Goal: Task Accomplishment & Management: Complete application form

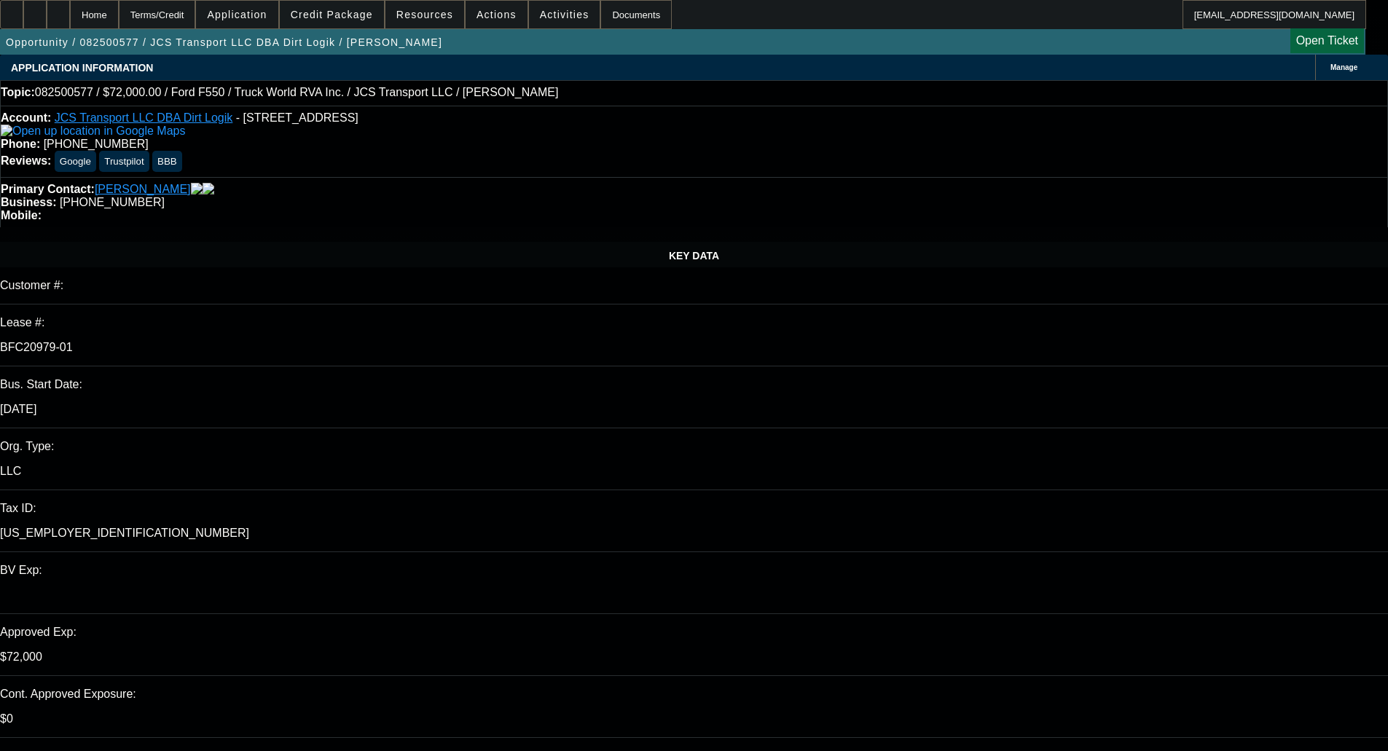
select select "0"
select select "6"
select select "0"
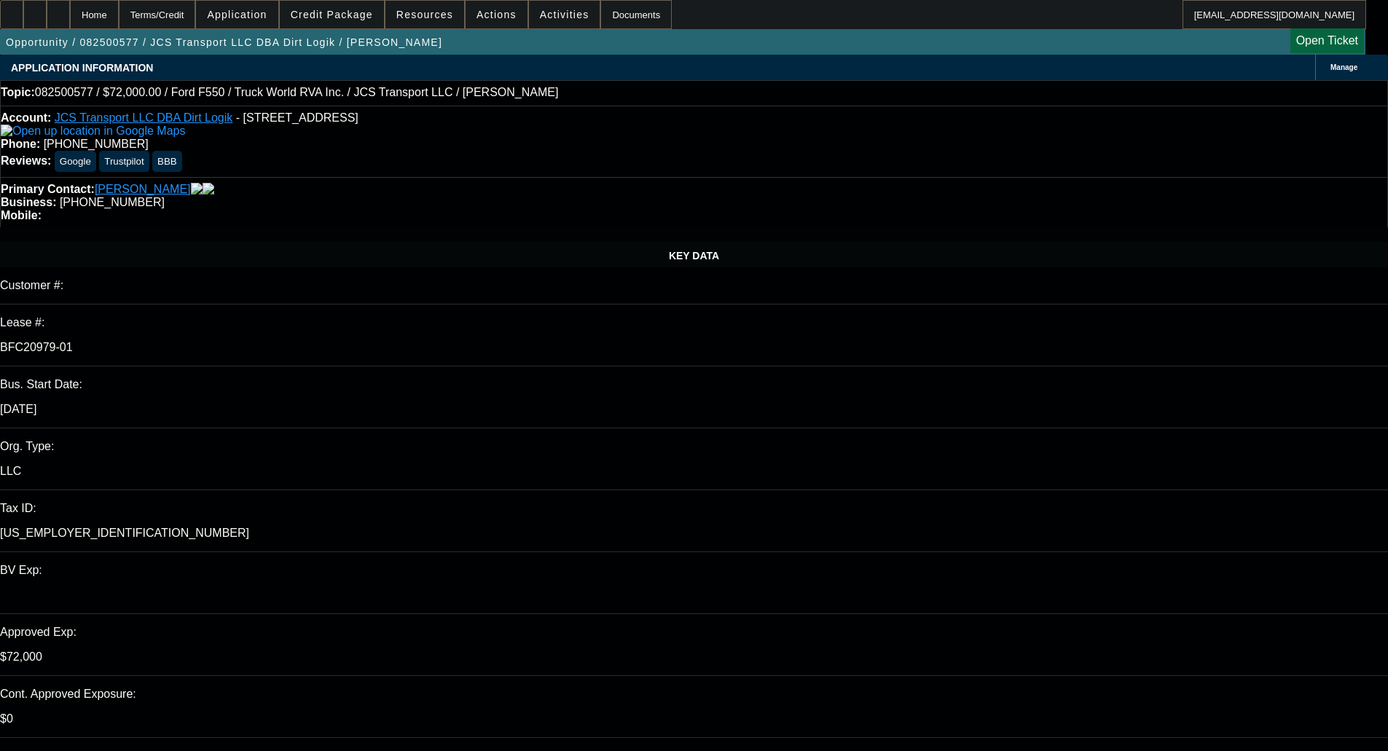
select select "0"
select select "6"
select select "0"
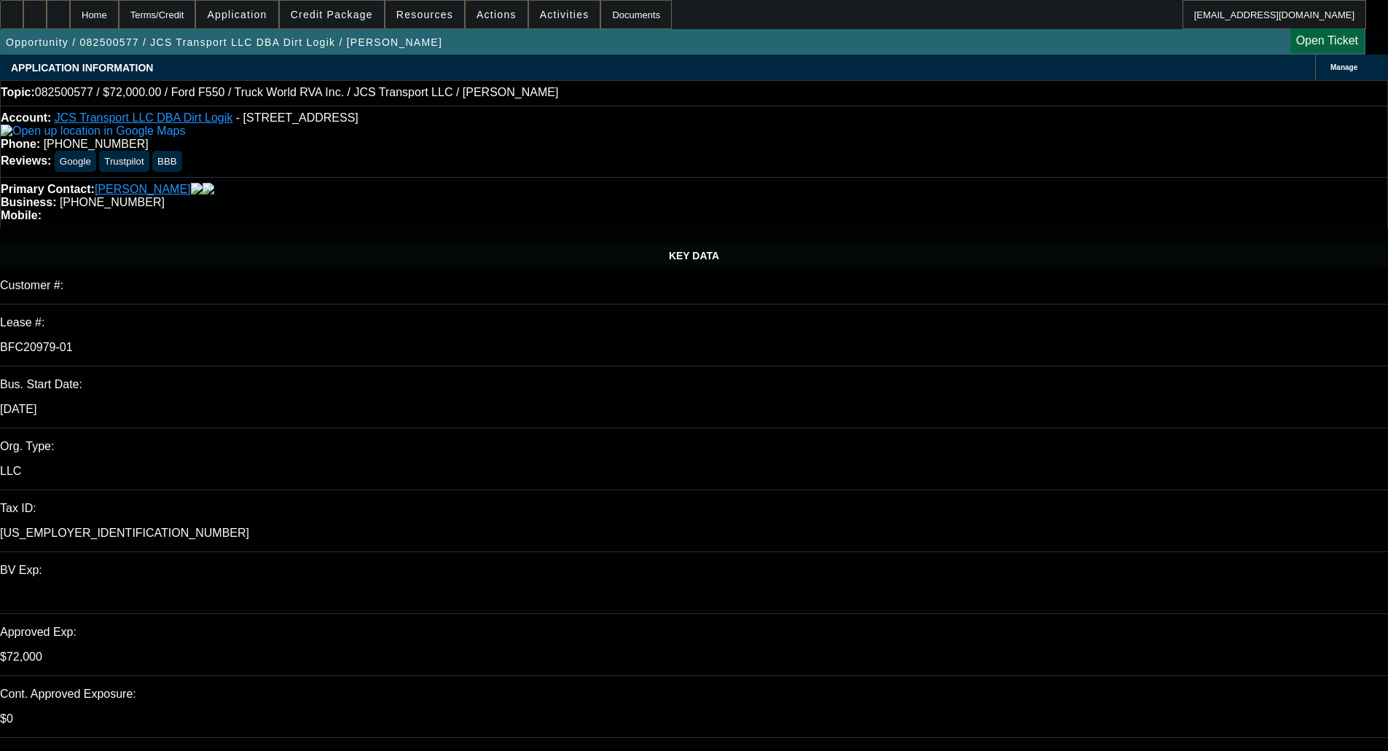
select select "0"
select select "6"
select select "0"
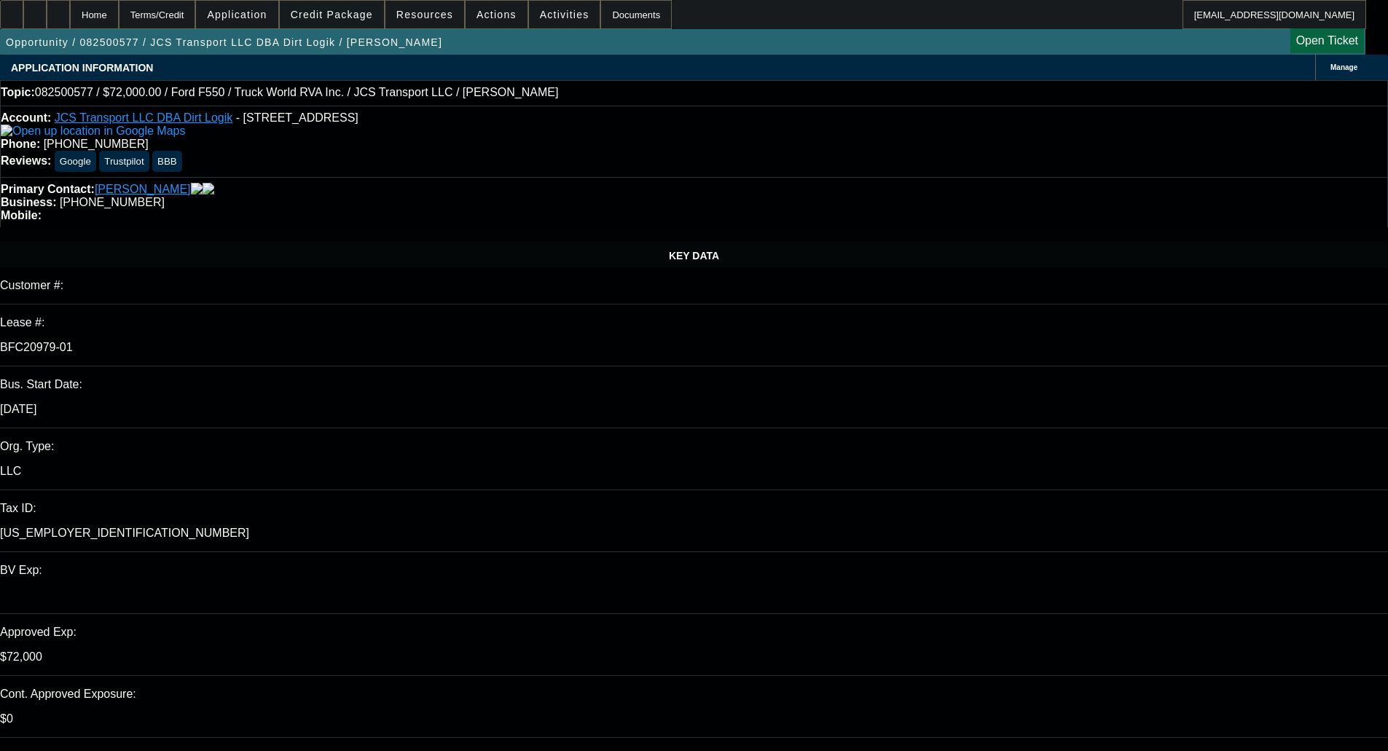
select select "6"
click at [346, 18] on span "Credit Package" at bounding box center [332, 15] width 82 height 12
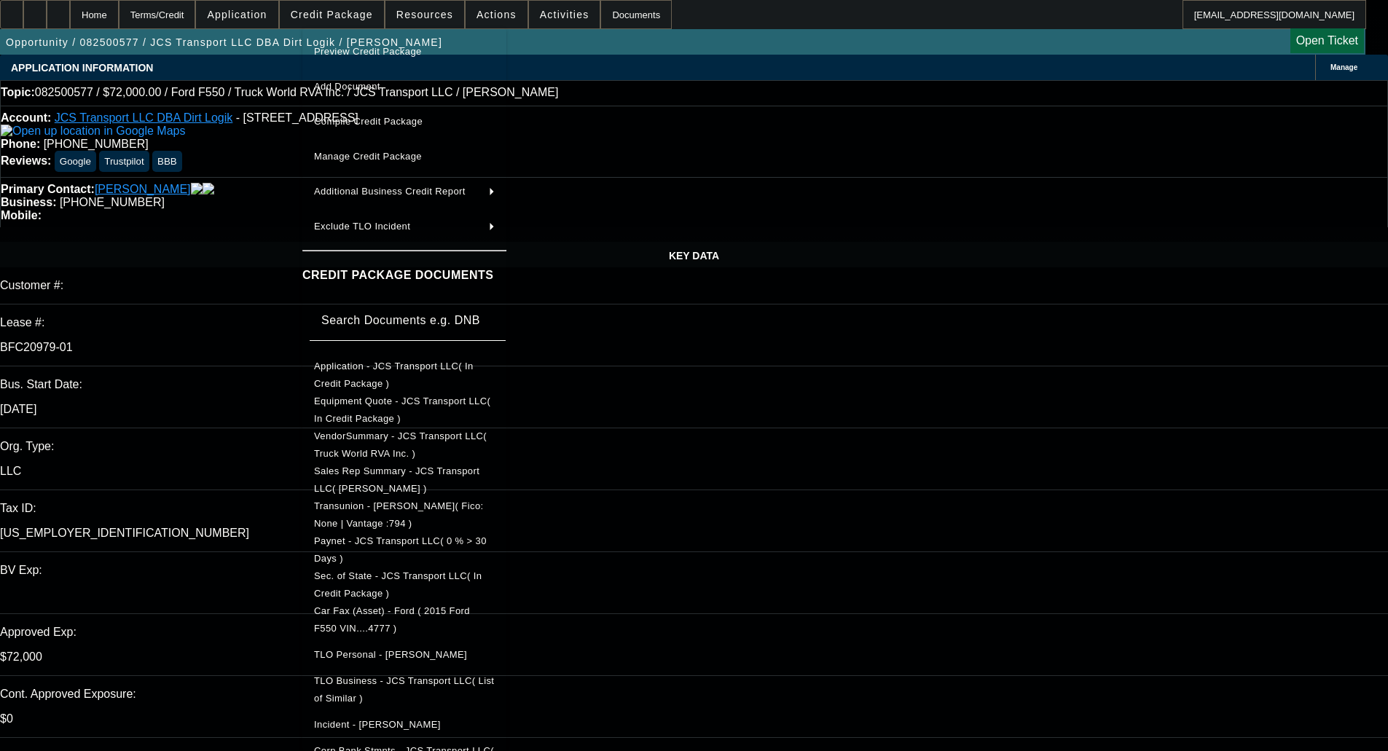
click at [359, 375] on span "Application - JCS Transport LLC( In Credit Package )" at bounding box center [394, 375] width 160 height 28
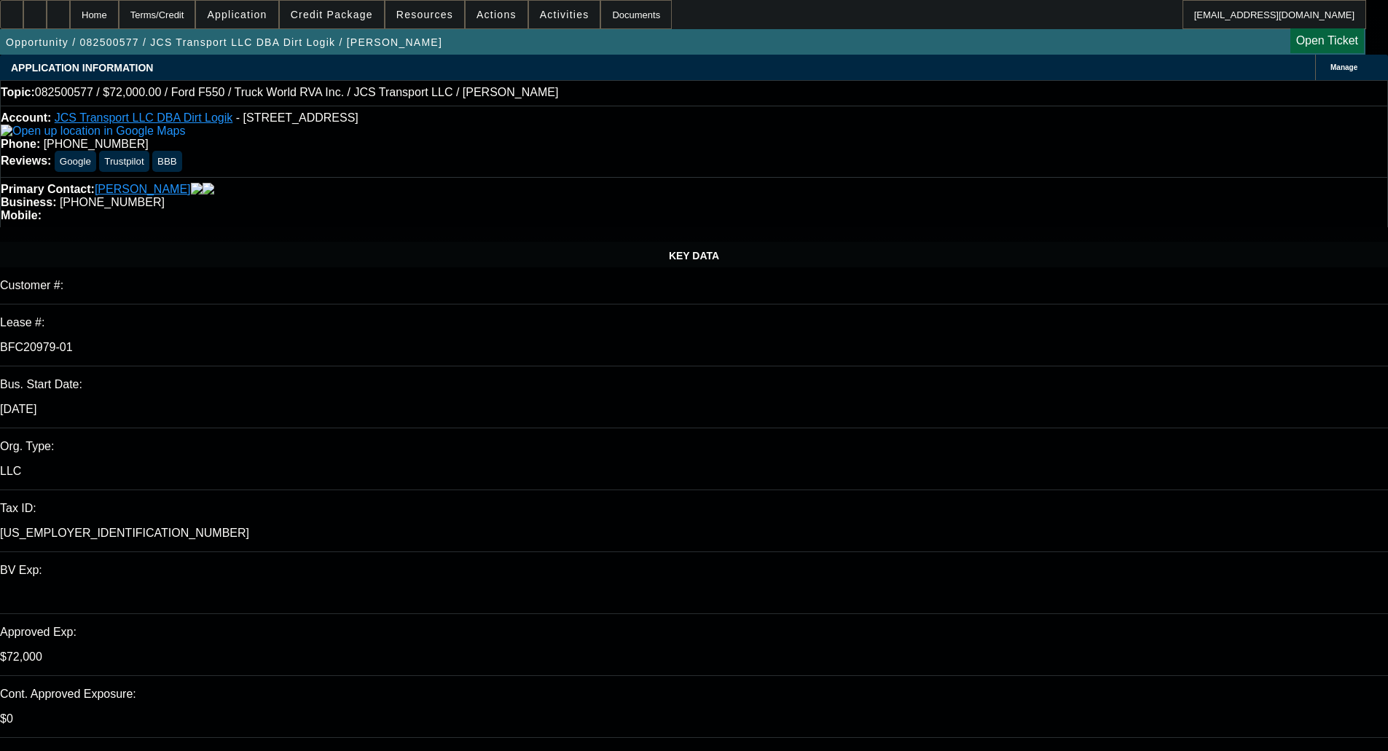
click at [236, 124] on span "- 39 Mill Pond Rd, Cornettsville, KY 41731" at bounding box center [297, 118] width 122 height 12
drag, startPoint x: 265, startPoint y: 122, endPoint x: 382, endPoint y: 122, distance: 117.3
click at [359, 122] on span "- 39 Mill Pond Rd, Cornettsville, KY 41731" at bounding box center [297, 118] width 122 height 12
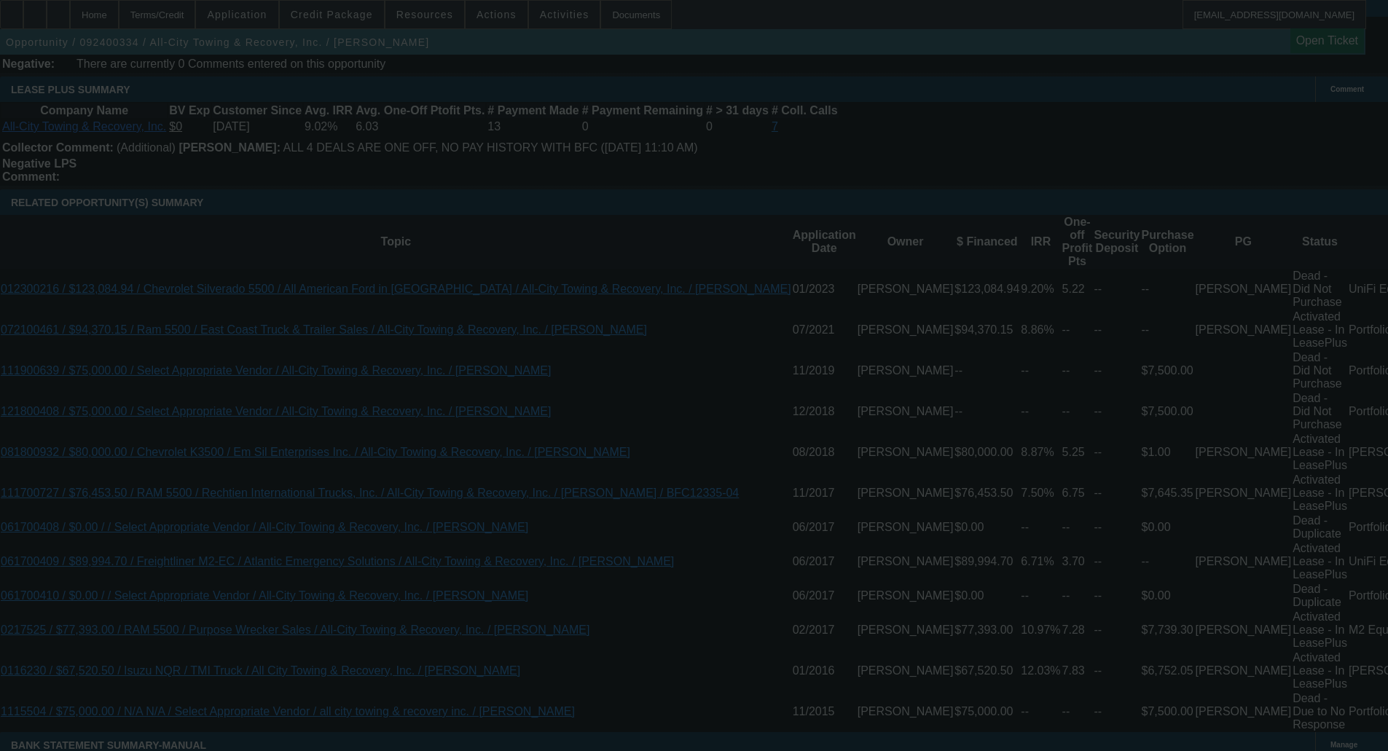
scroll to position [2504, 0]
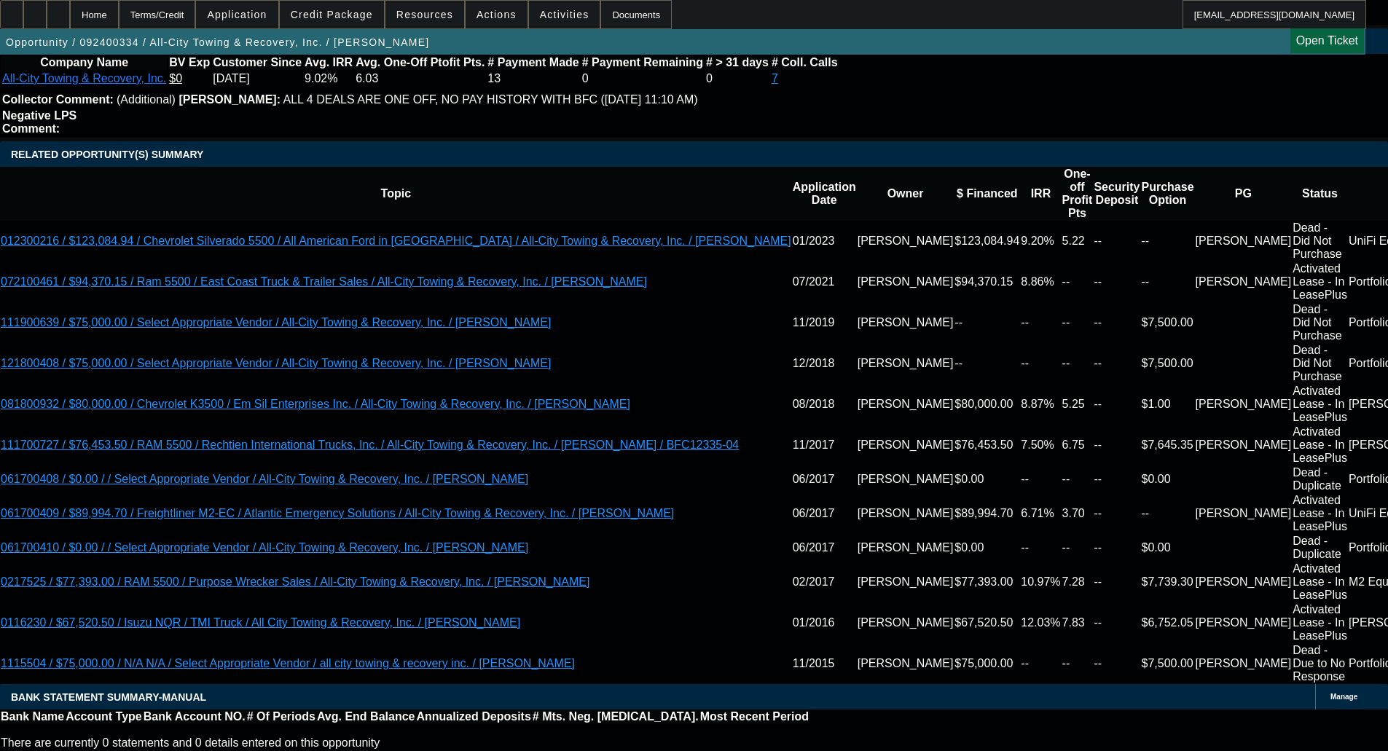
select select "0"
select select "6"
select select "0"
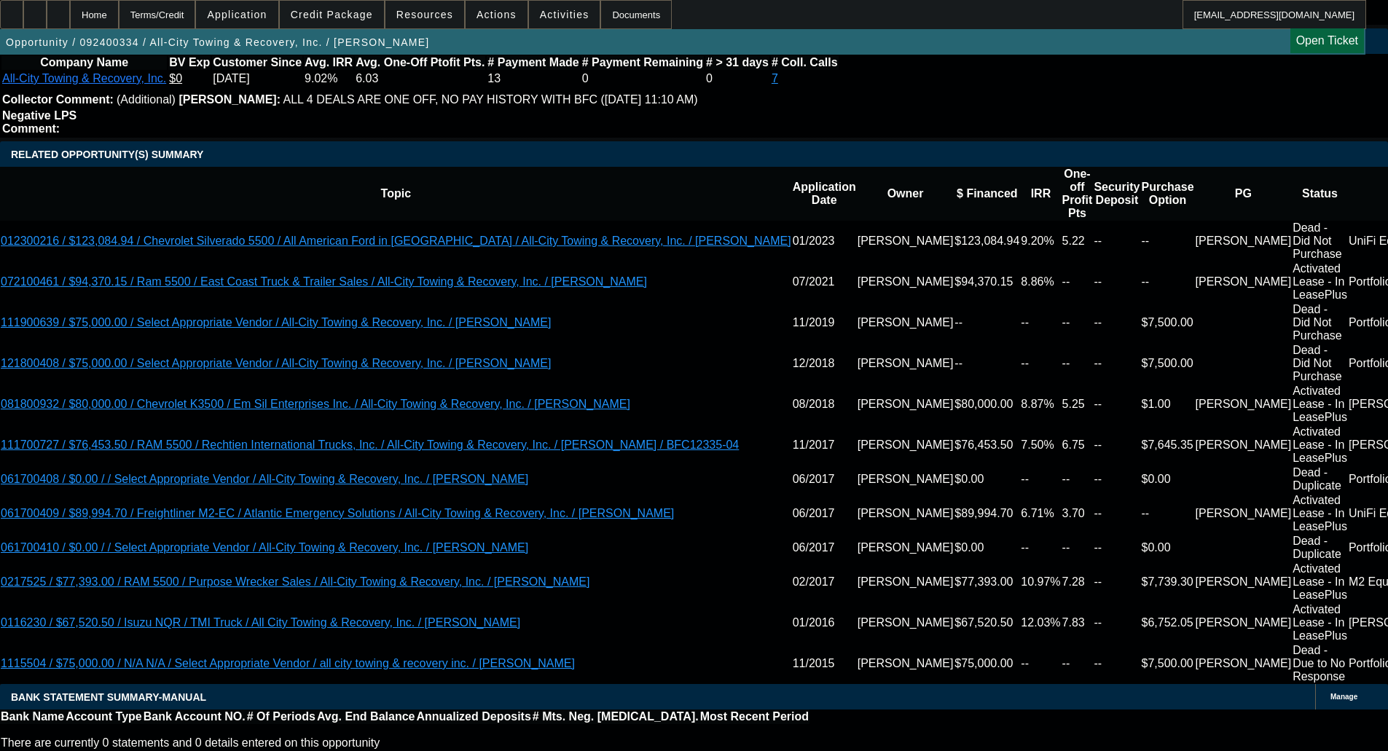
select select "0"
select select "6"
select select "0"
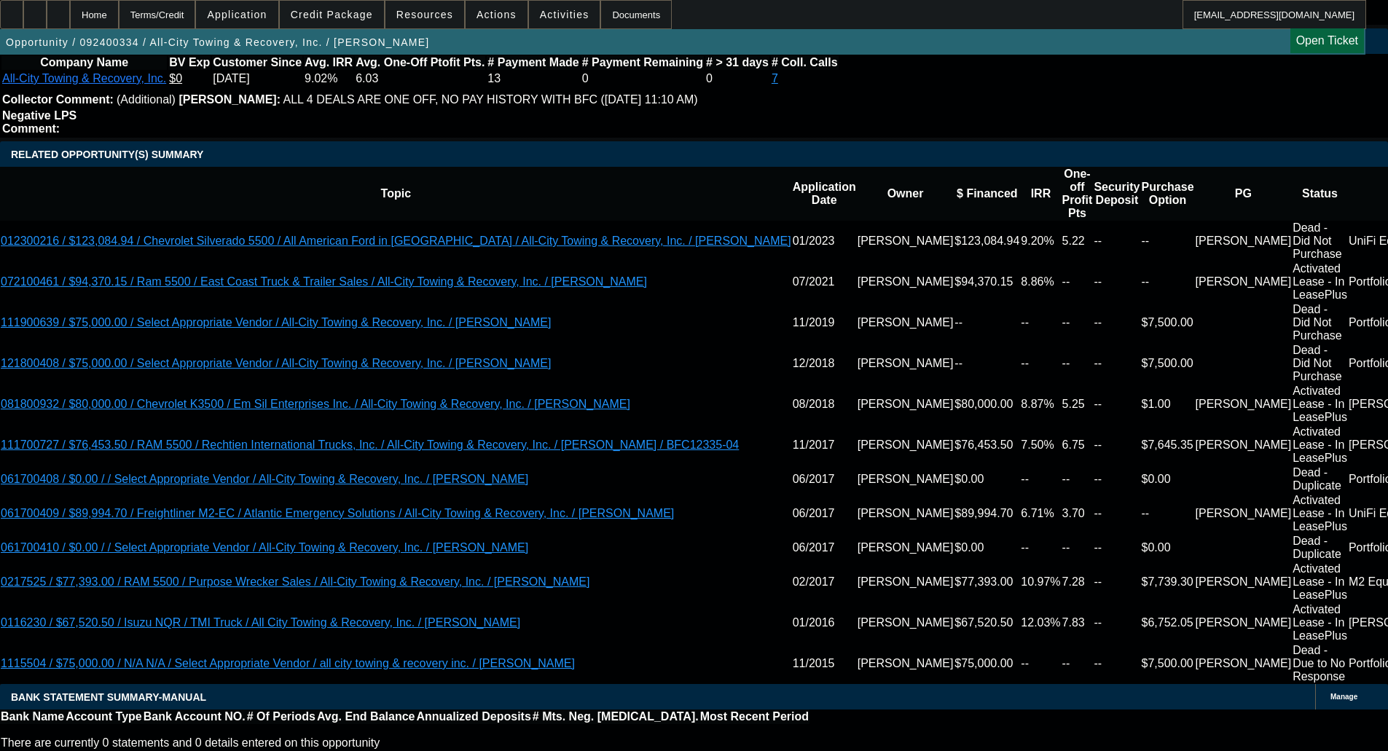
select select "0"
select select "6"
select select "0"
select select "2"
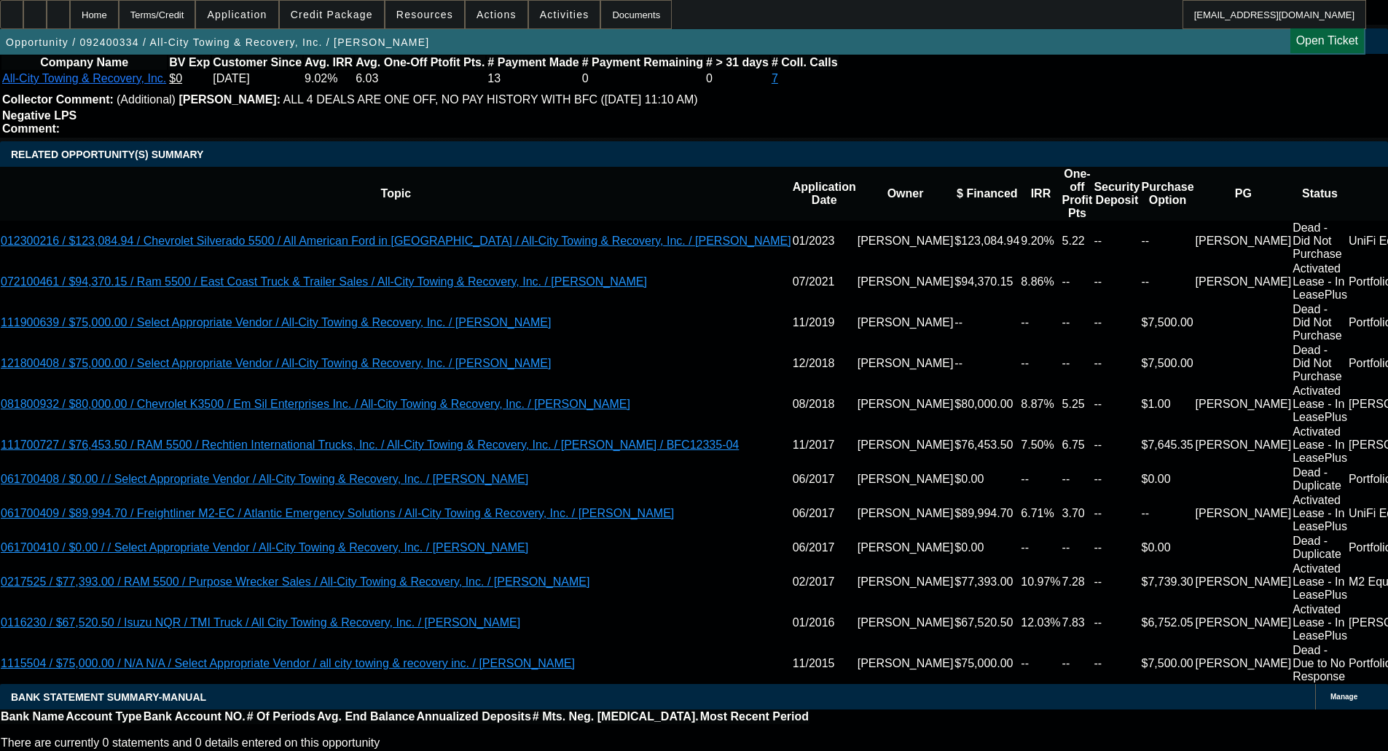
select select "0"
select select "6"
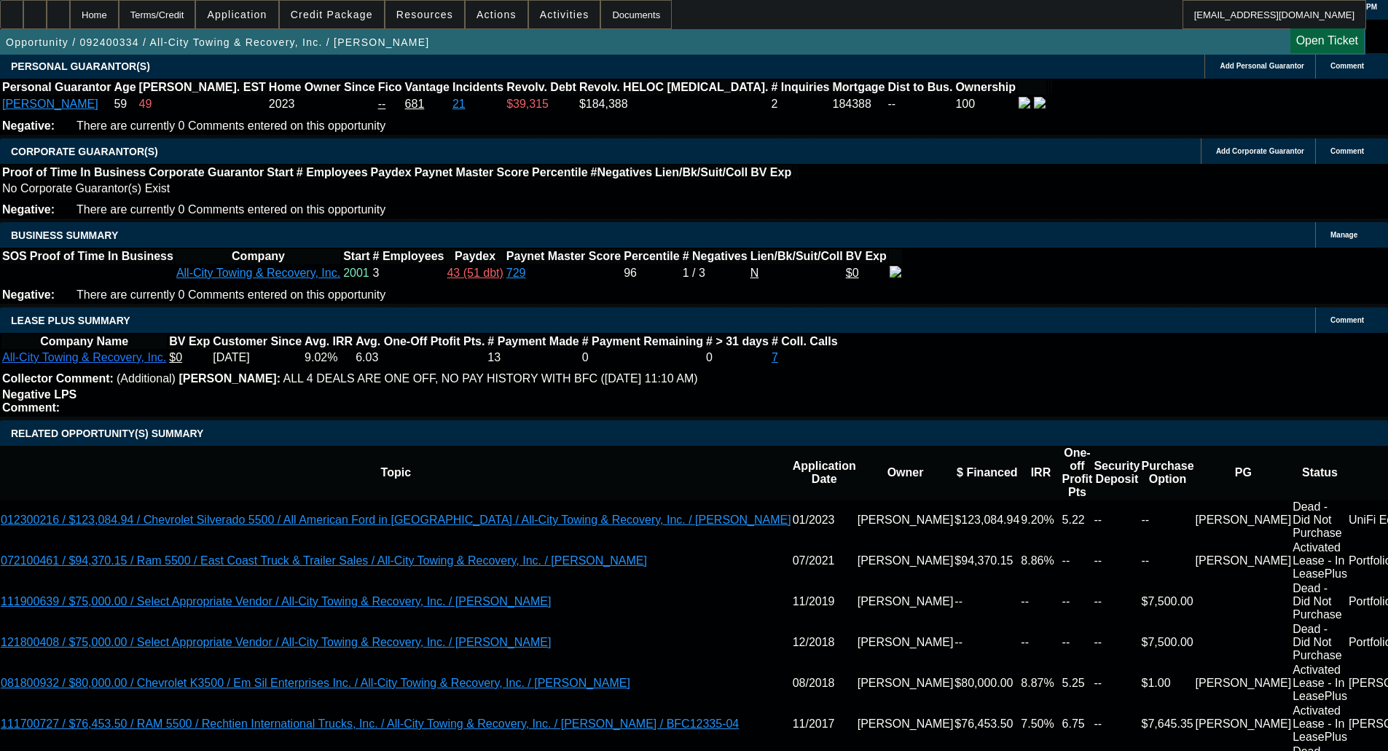
scroll to position [2251, 0]
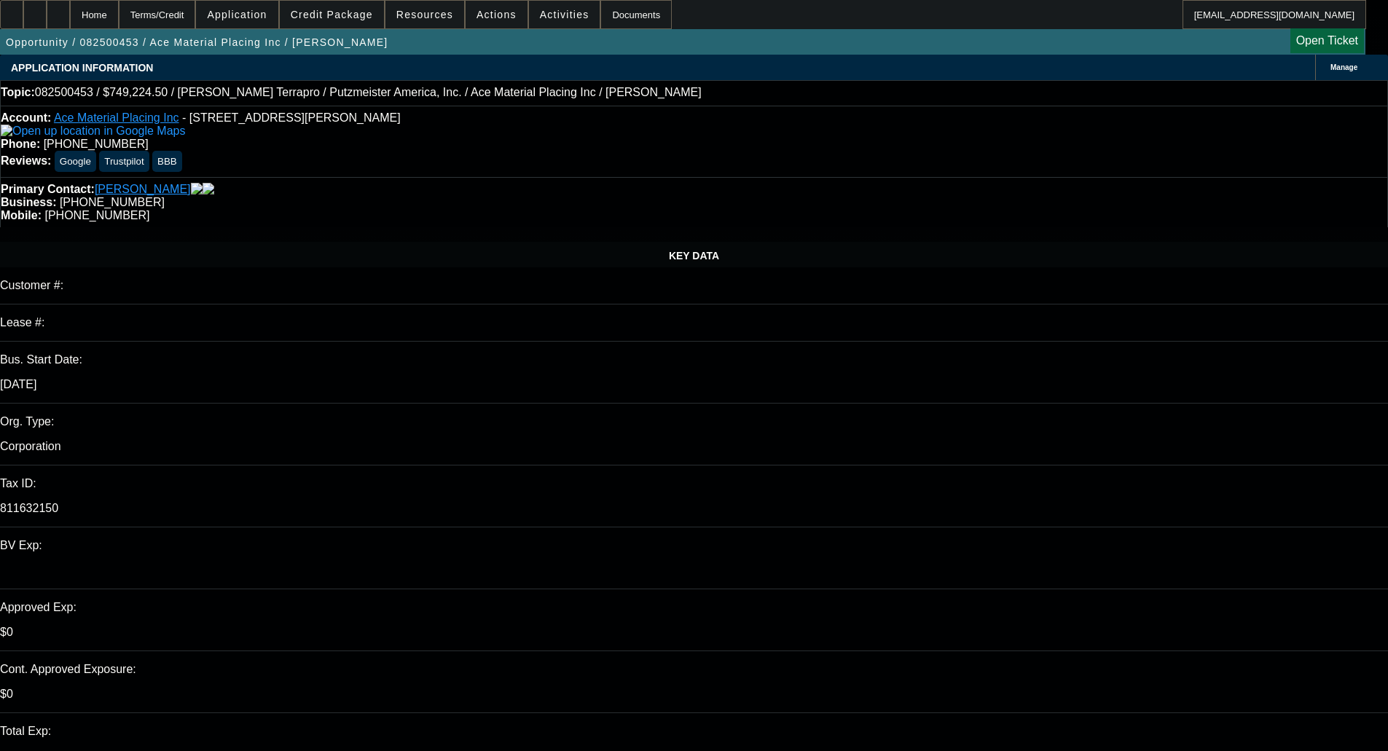
select select "0"
select select "6"
select select "0"
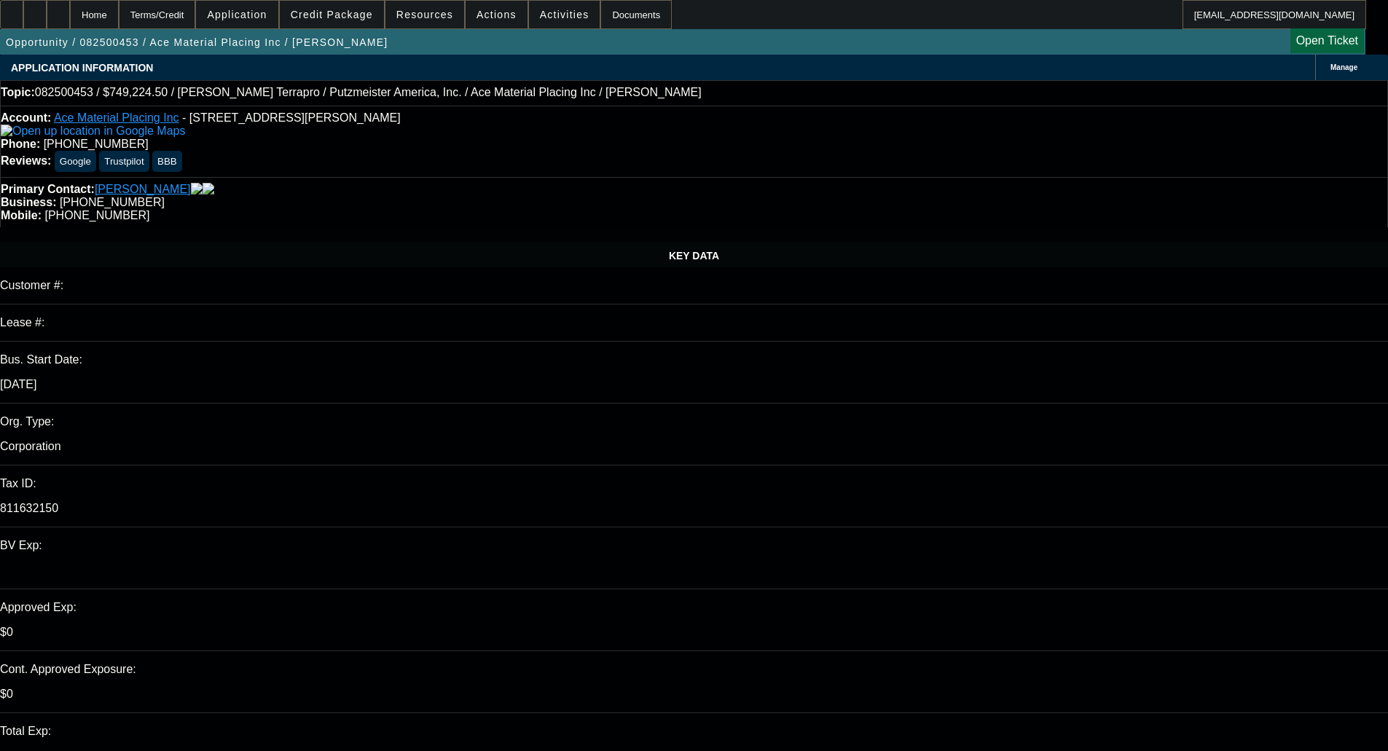
select select "0"
select select "6"
select select "0"
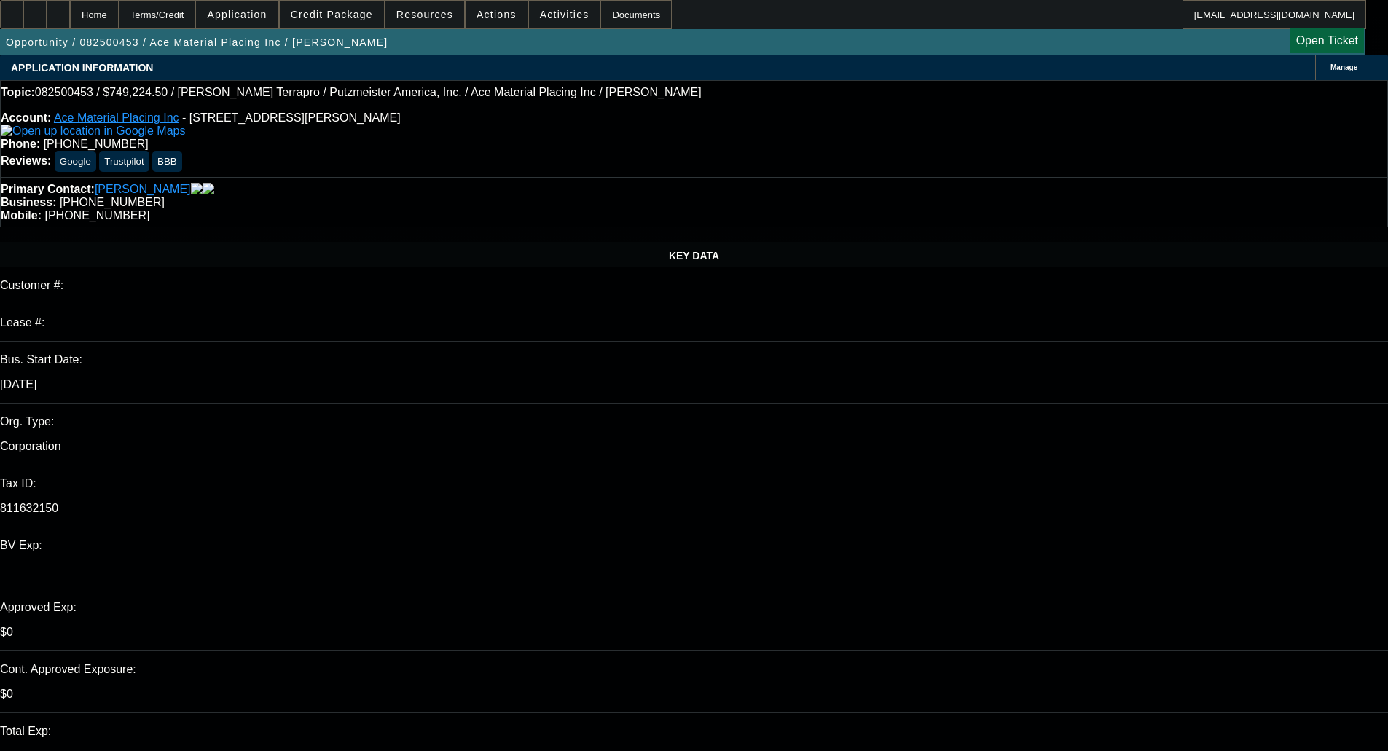
select select "0"
select select "6"
select select "0"
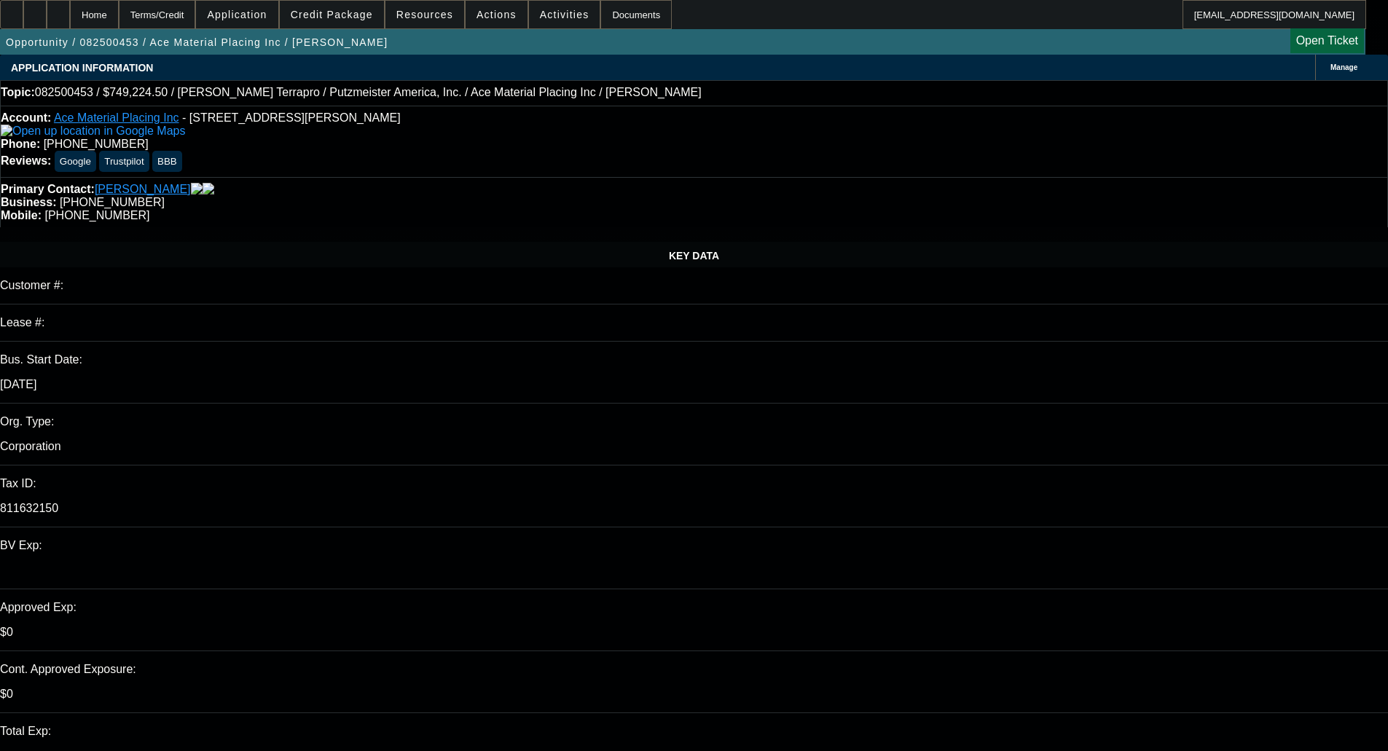
select select "6"
click at [343, 14] on span "Credit Package" at bounding box center [332, 15] width 82 height 12
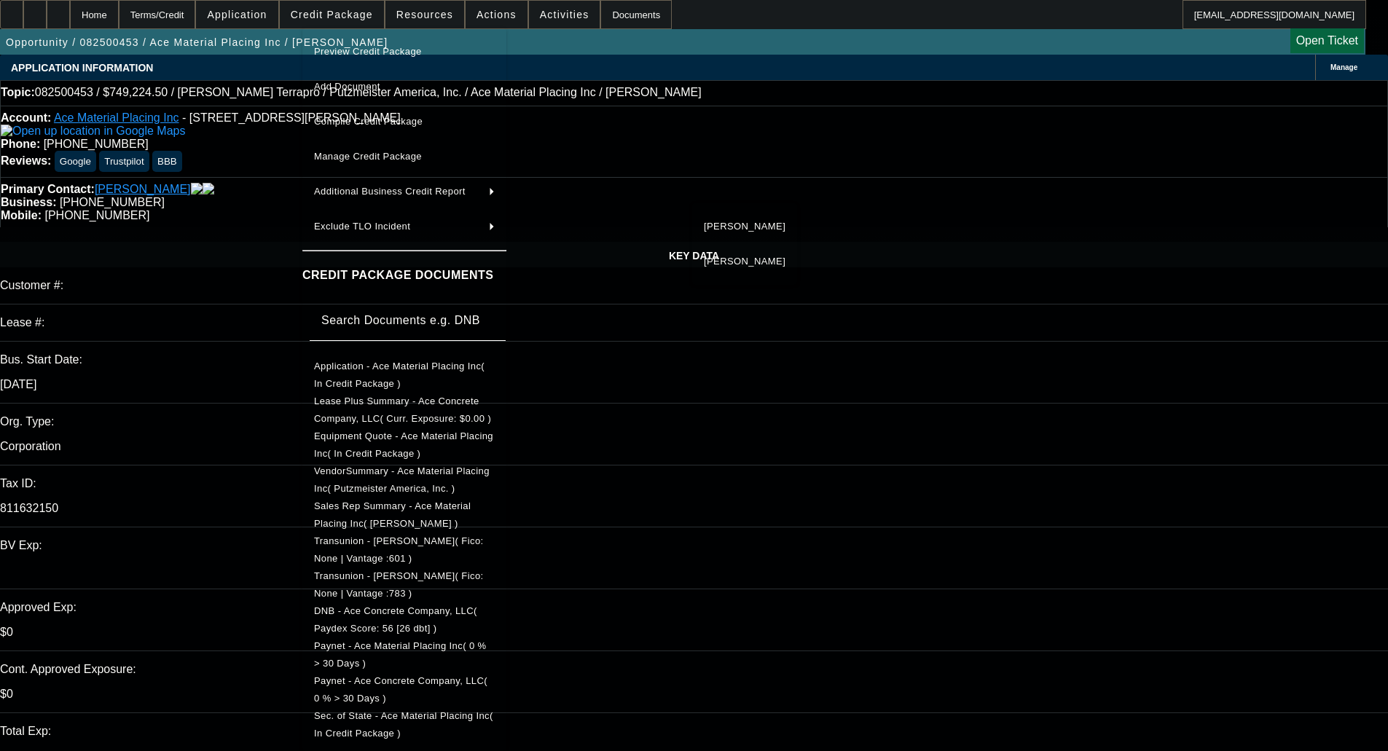
click at [270, 285] on div at bounding box center [694, 375] width 1388 height 751
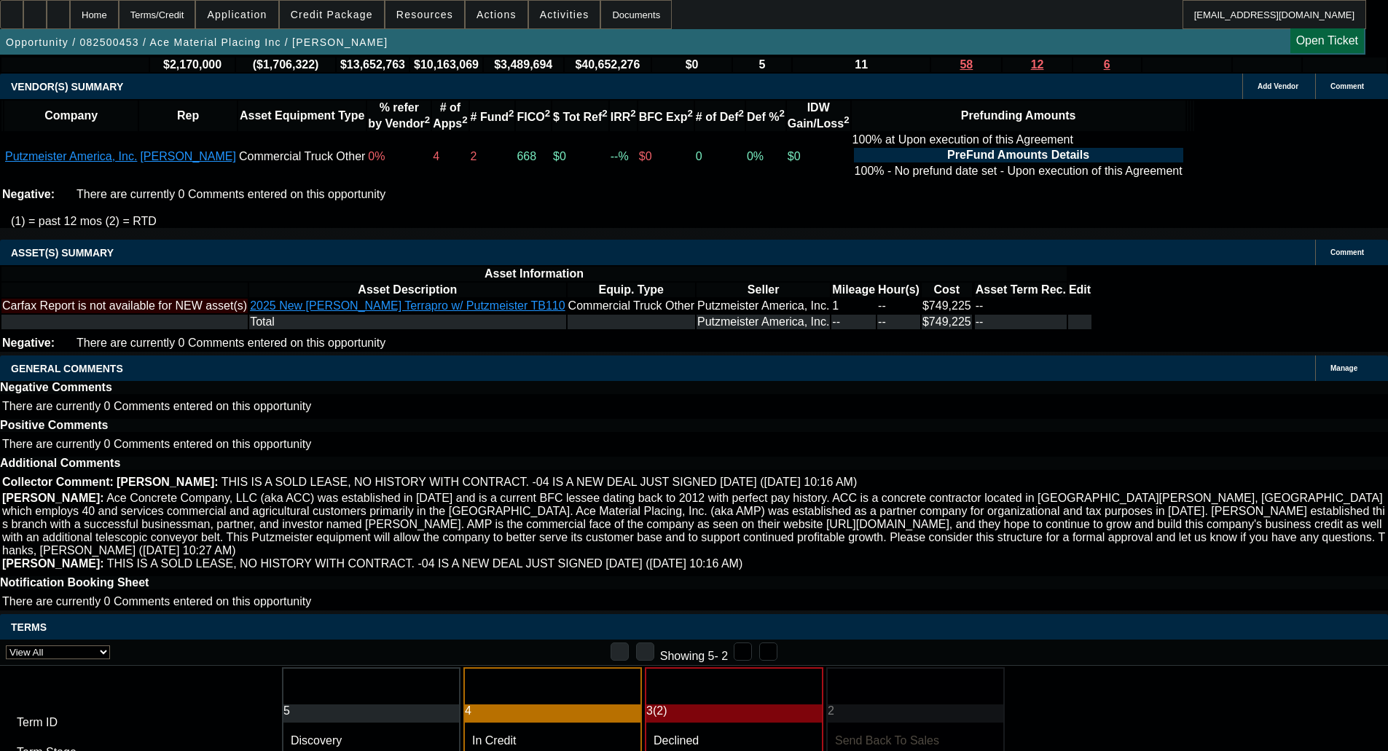
scroll to position [2361, 0]
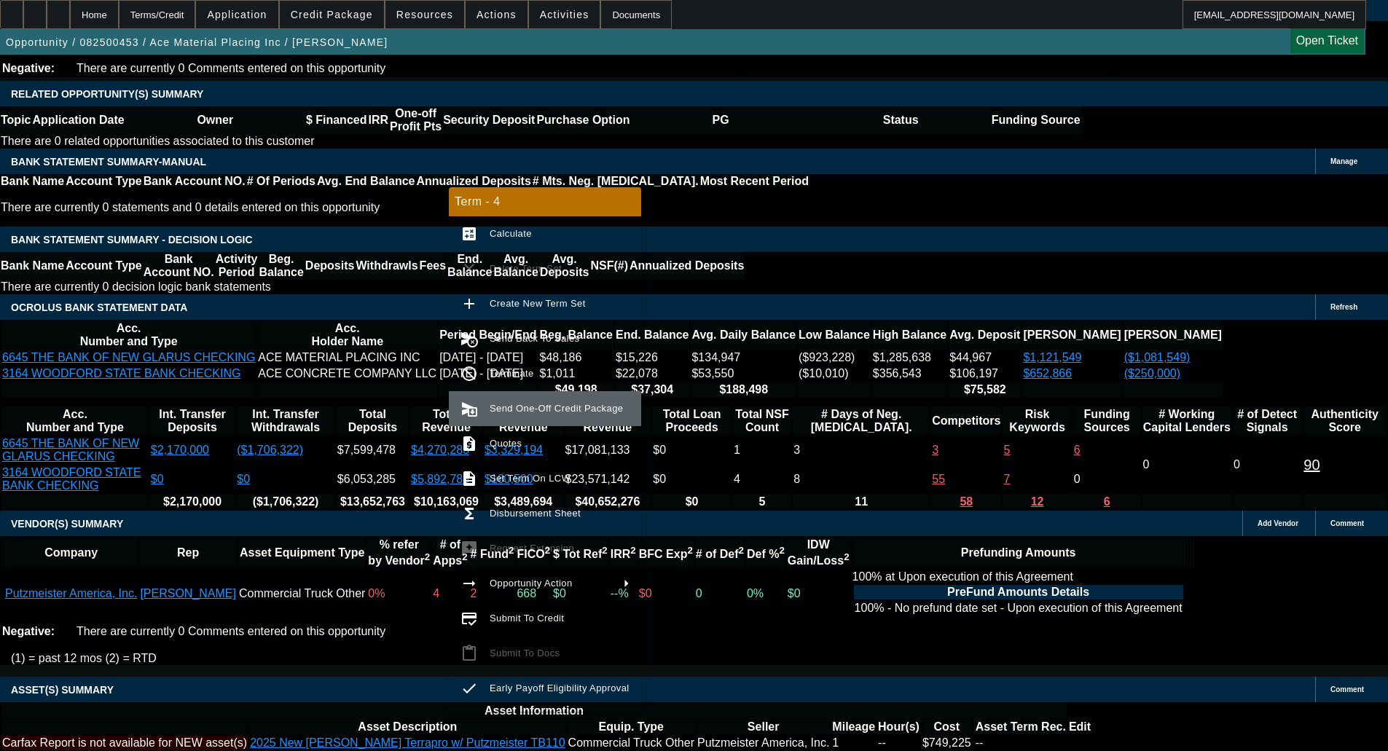
click at [534, 405] on span "Send One-Off Credit Package" at bounding box center [556, 408] width 133 height 11
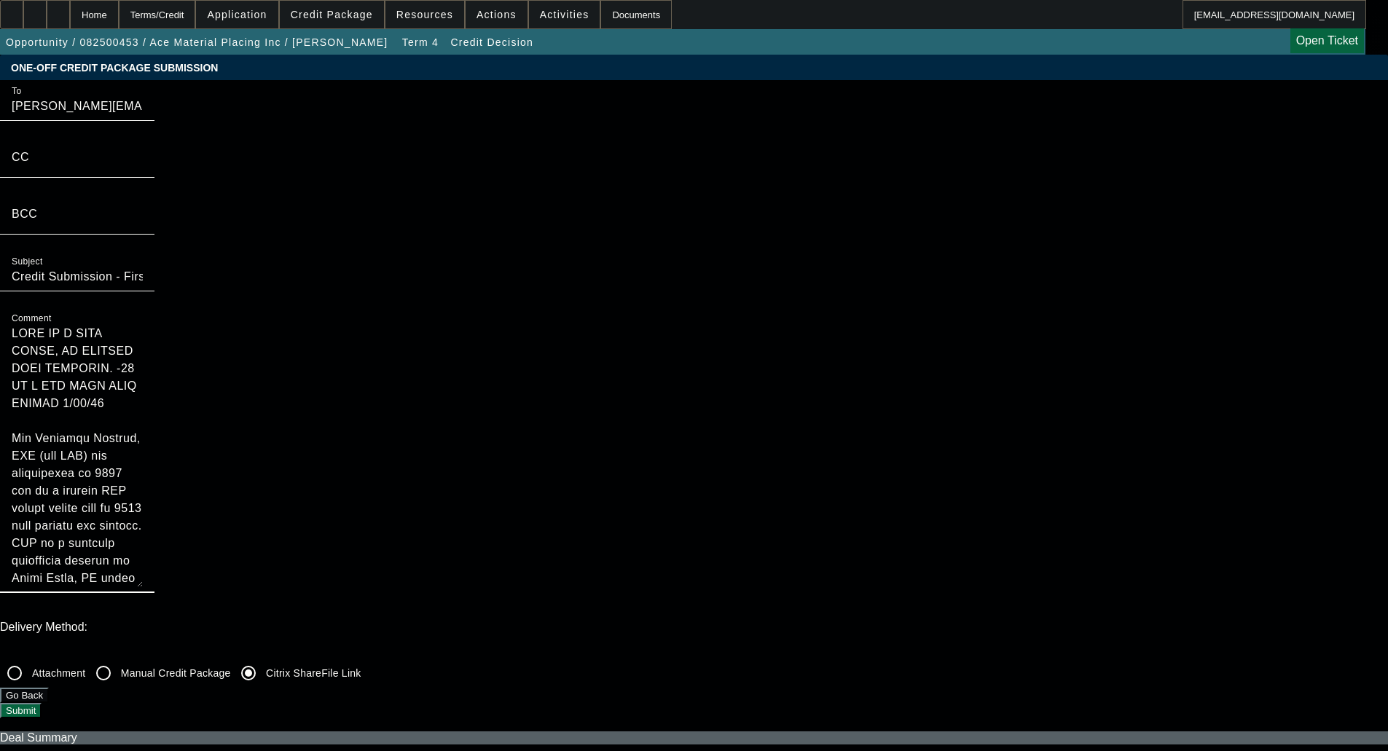
drag, startPoint x: 749, startPoint y: 159, endPoint x: 579, endPoint y: 74, distance: 189.4
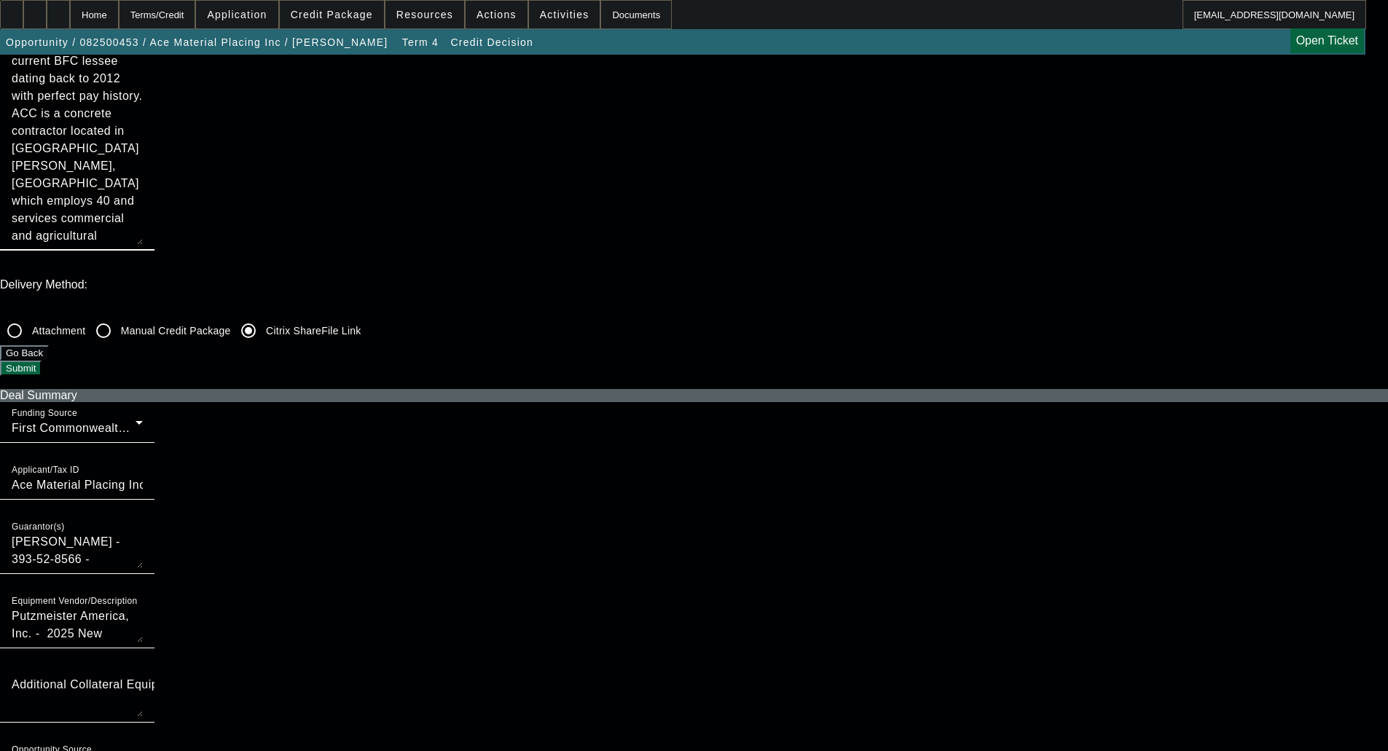
scroll to position [364, 0]
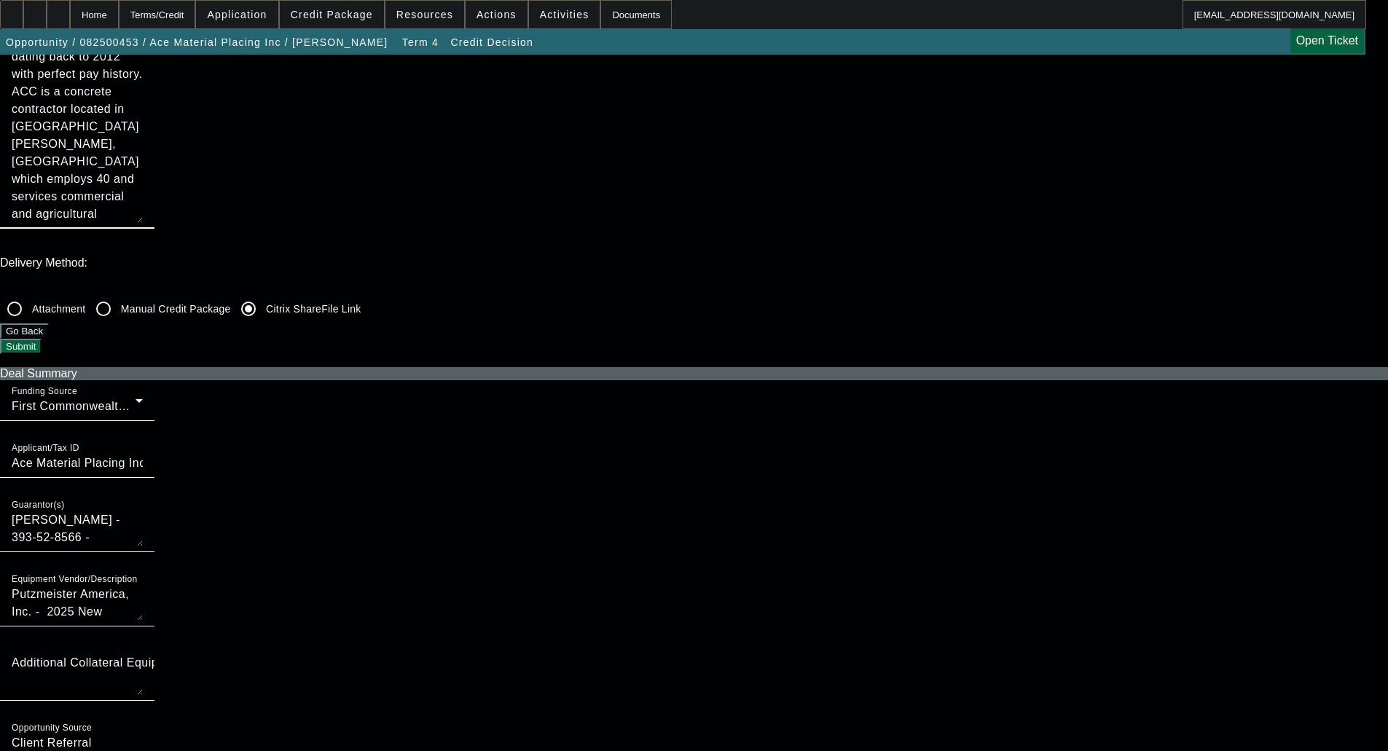
type textarea "Ace Concrete Company, LLC (aka ACC) was established in [DATE] and is a current …"
checkbox input "true"
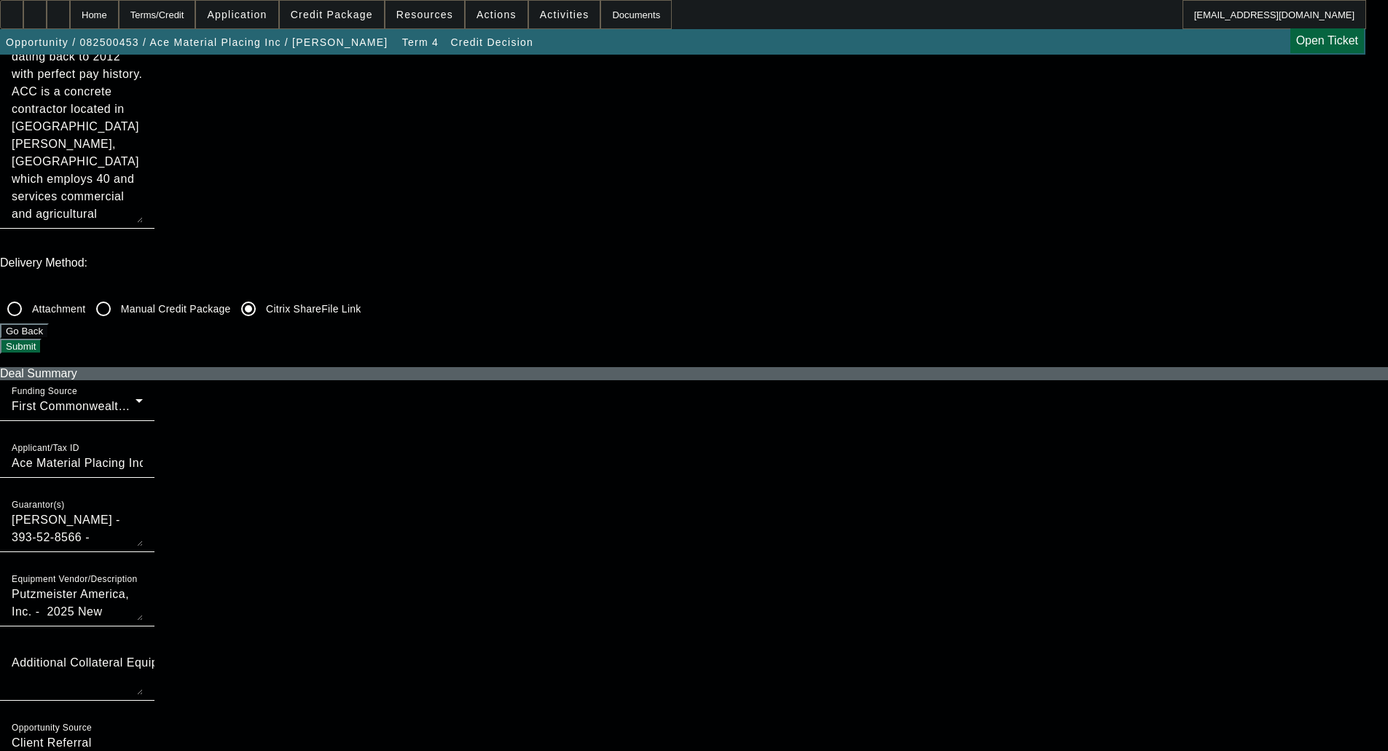
checkbox input "true"
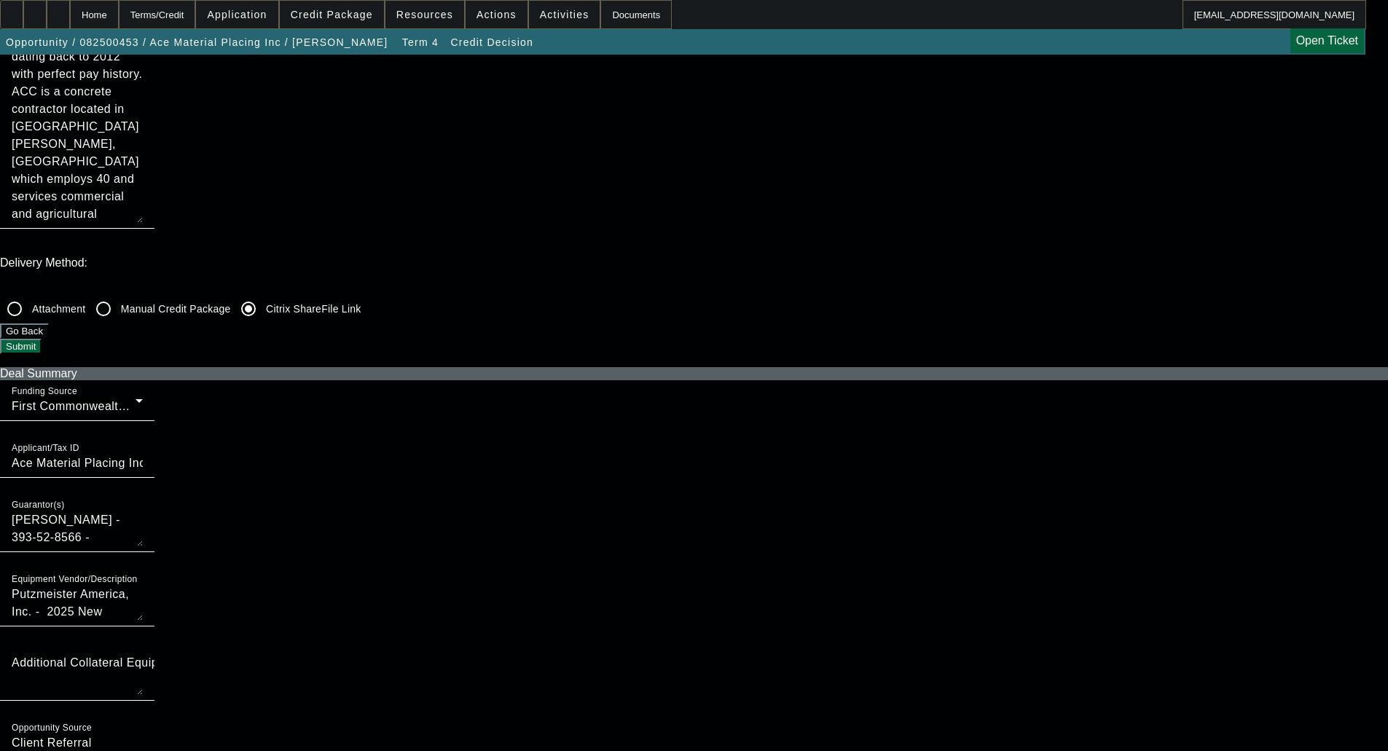
checkbox input "true"
checkbox input "false"
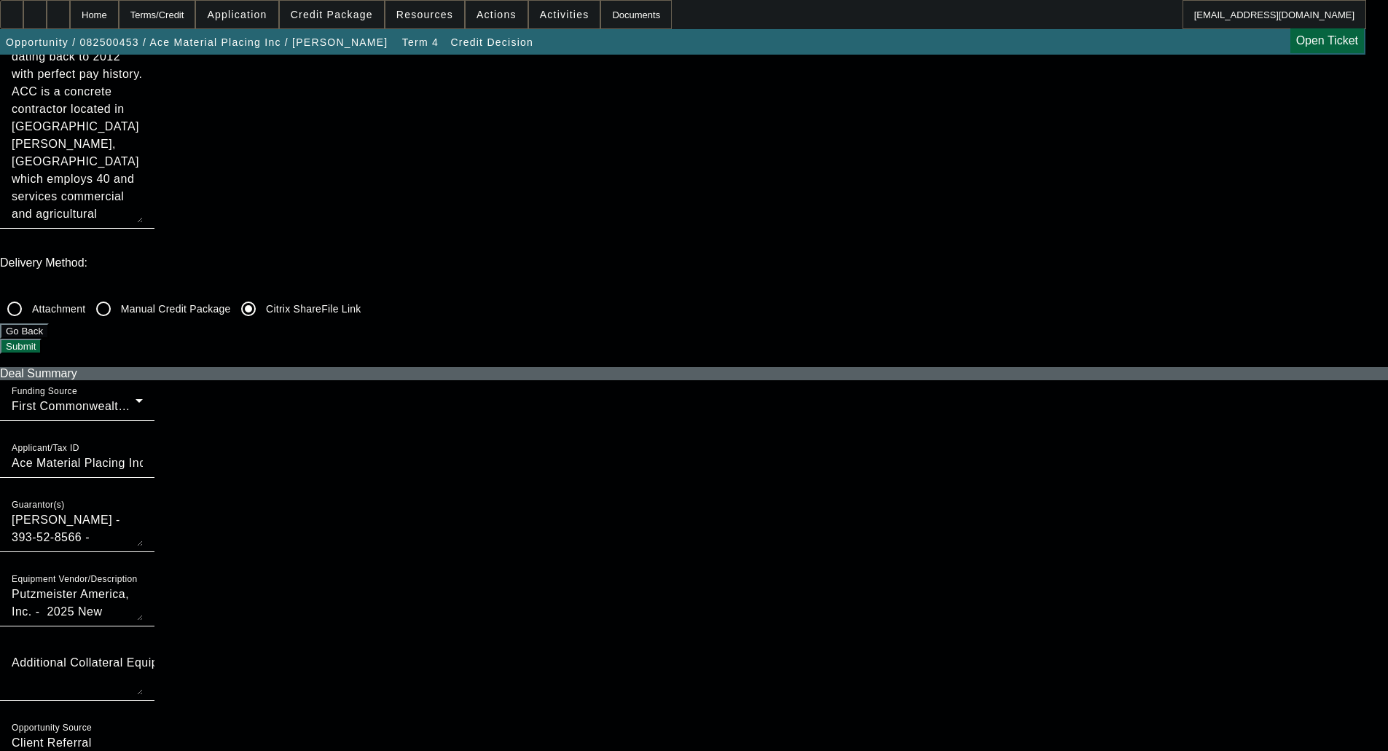
checkbox input "false"
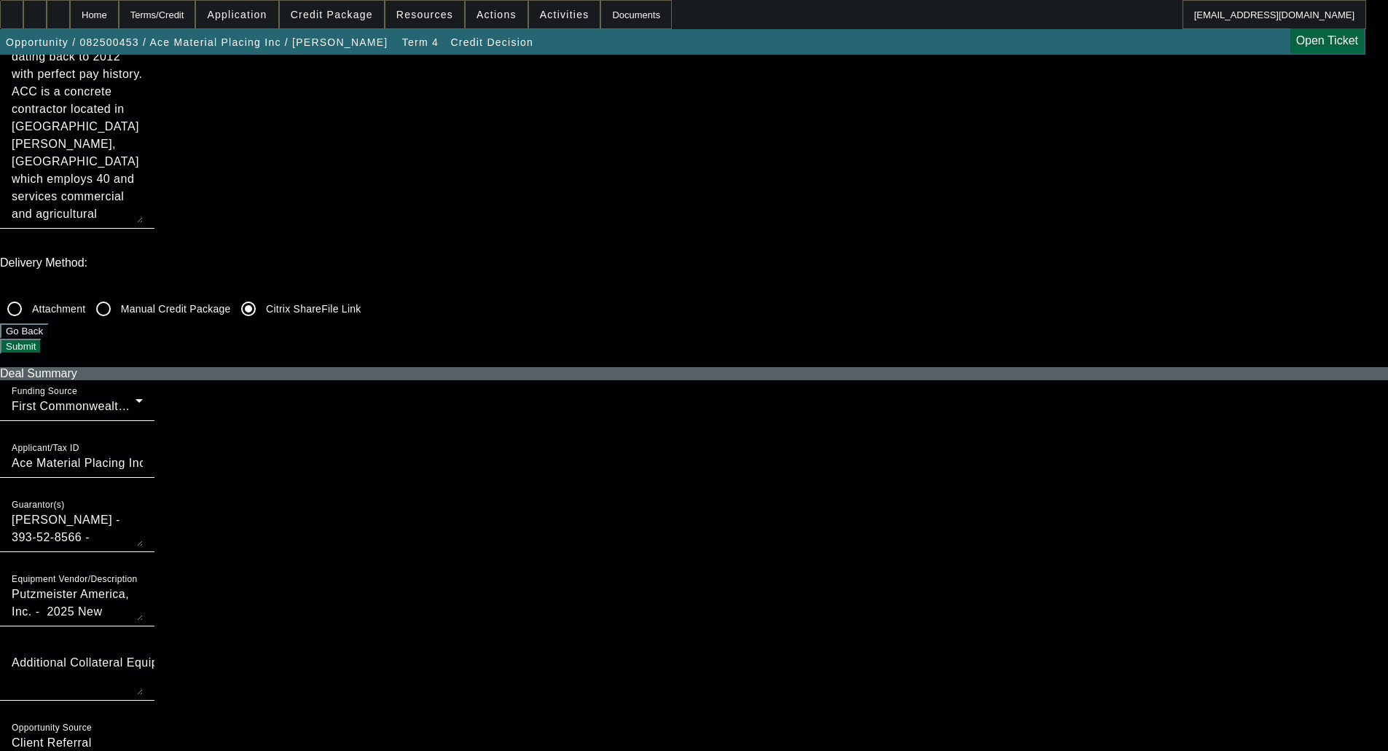
checkbox input "false"
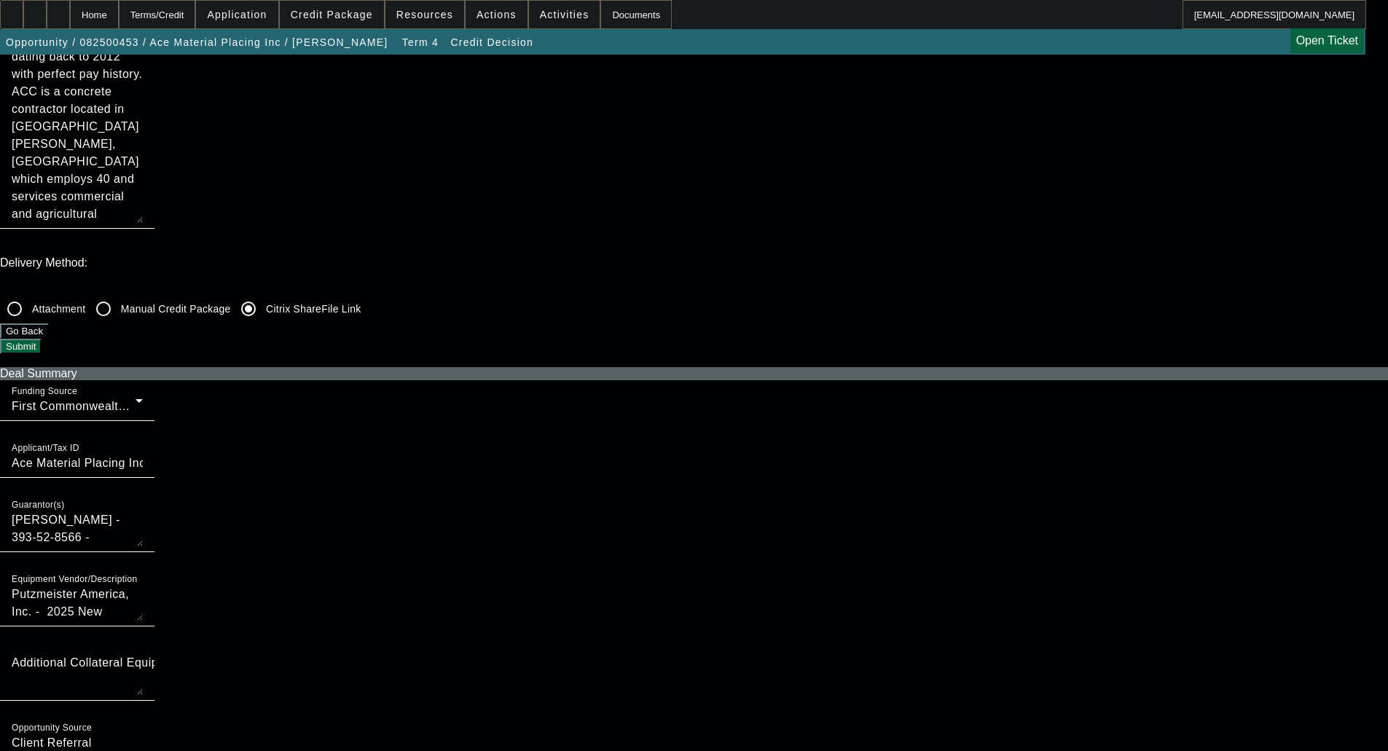
checkbox input "false"
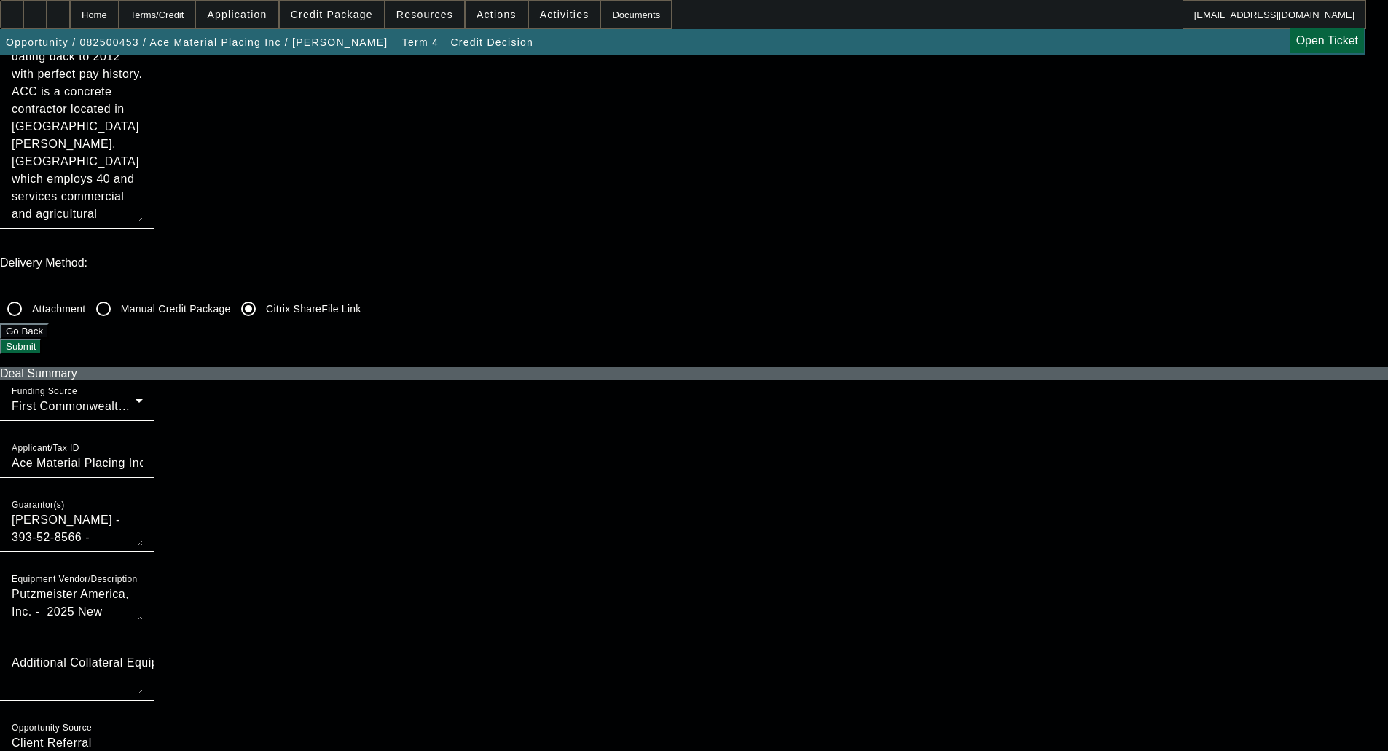
checkbox input "false"
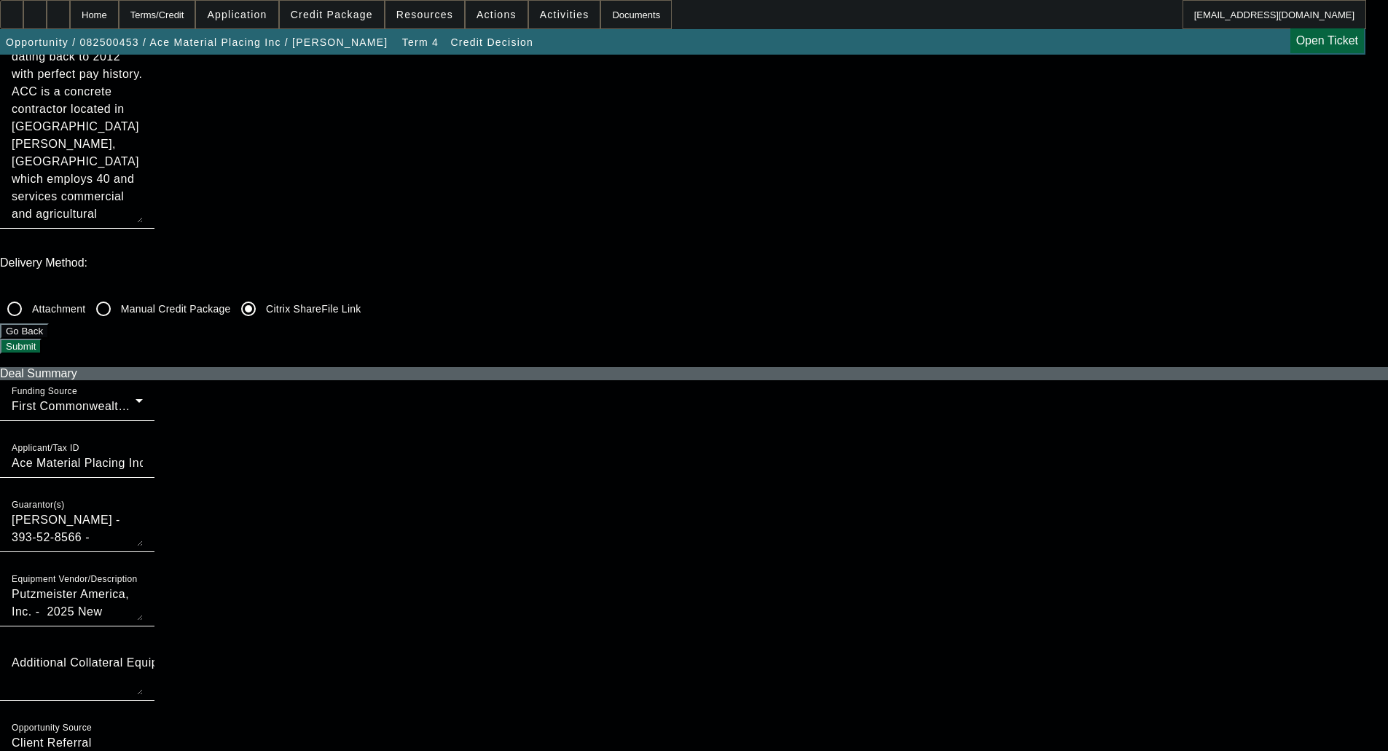
checkbox input "false"
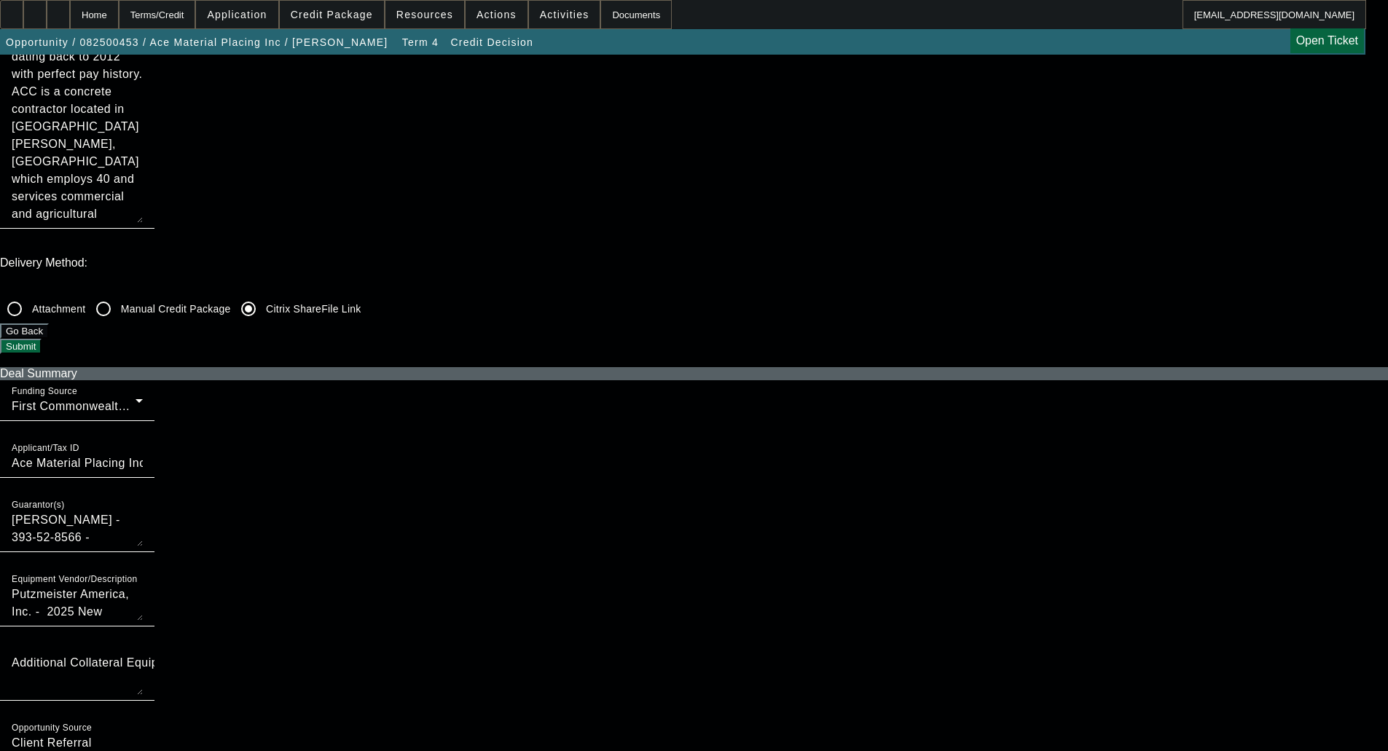
checkbox input "false"
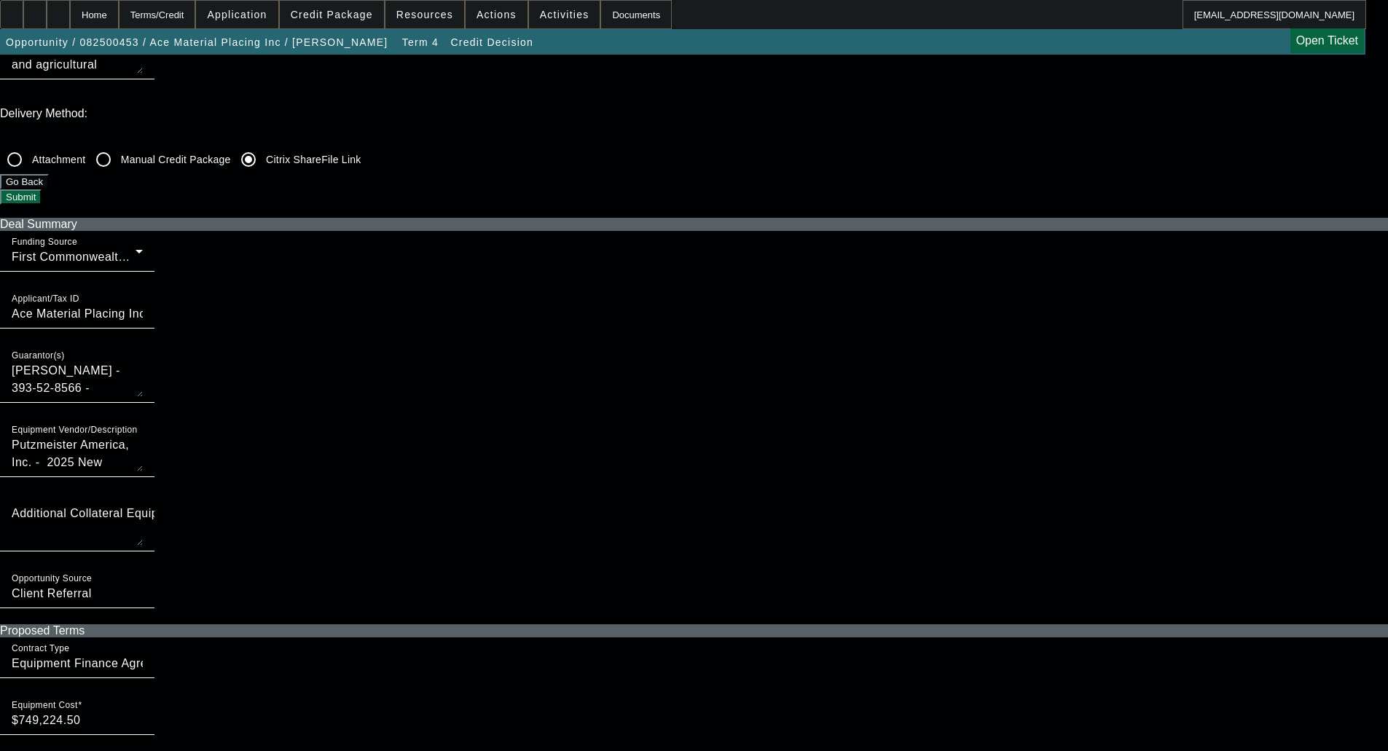
scroll to position [729, 0]
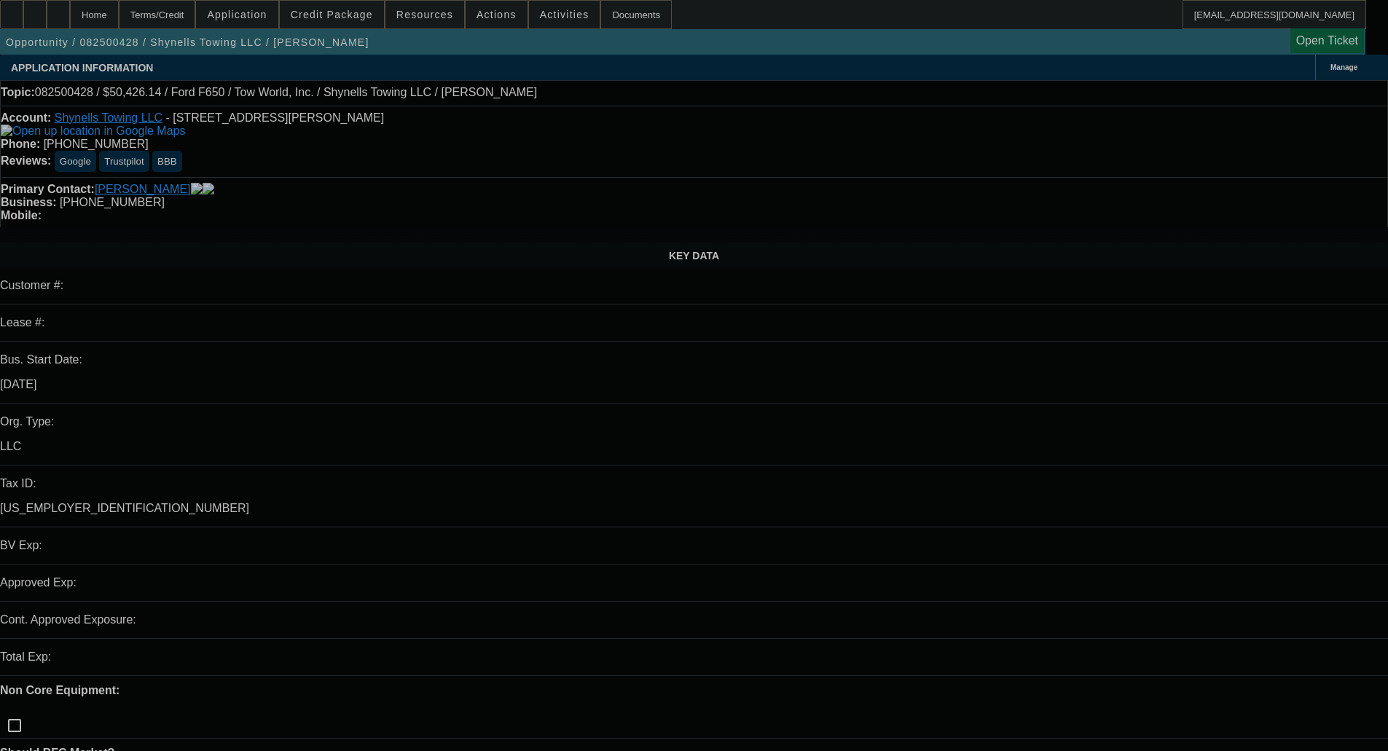
select select "0"
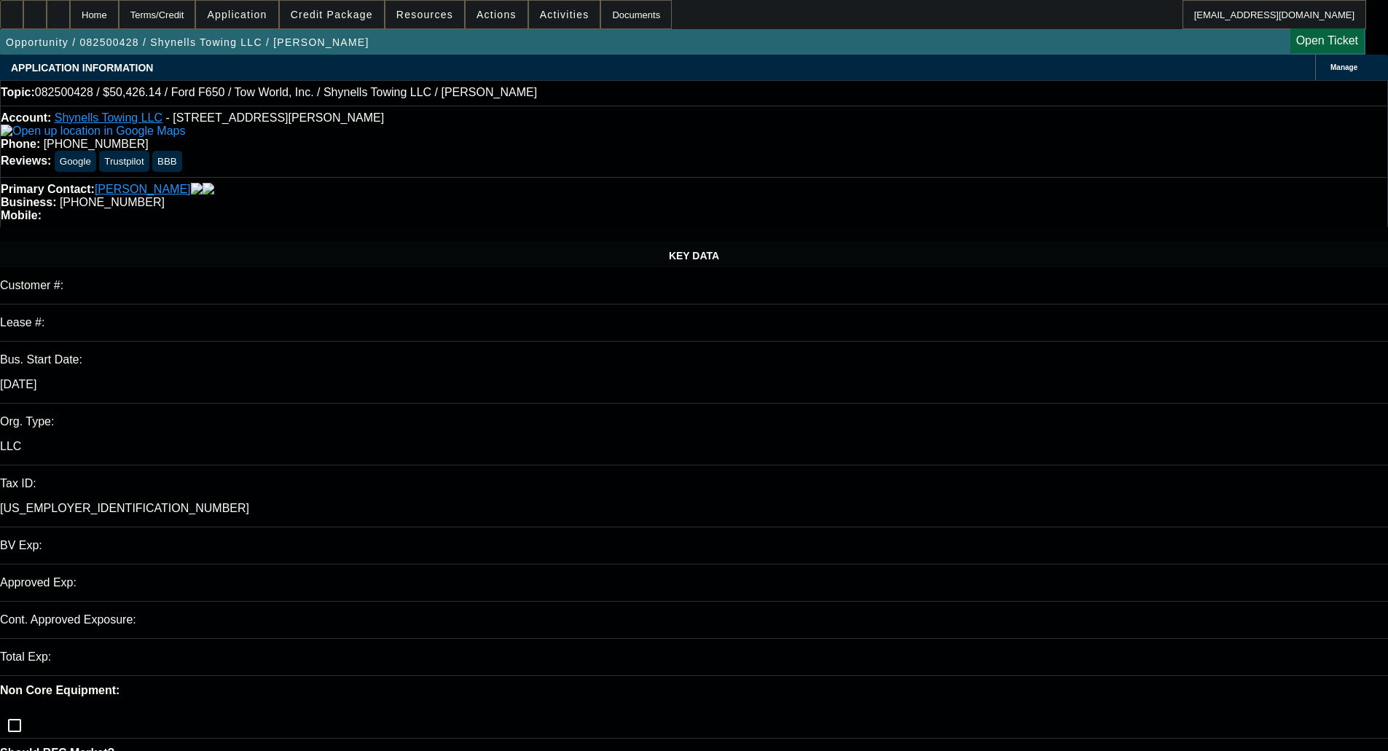
select select "2"
select select "0"
select select "21"
select select "0"
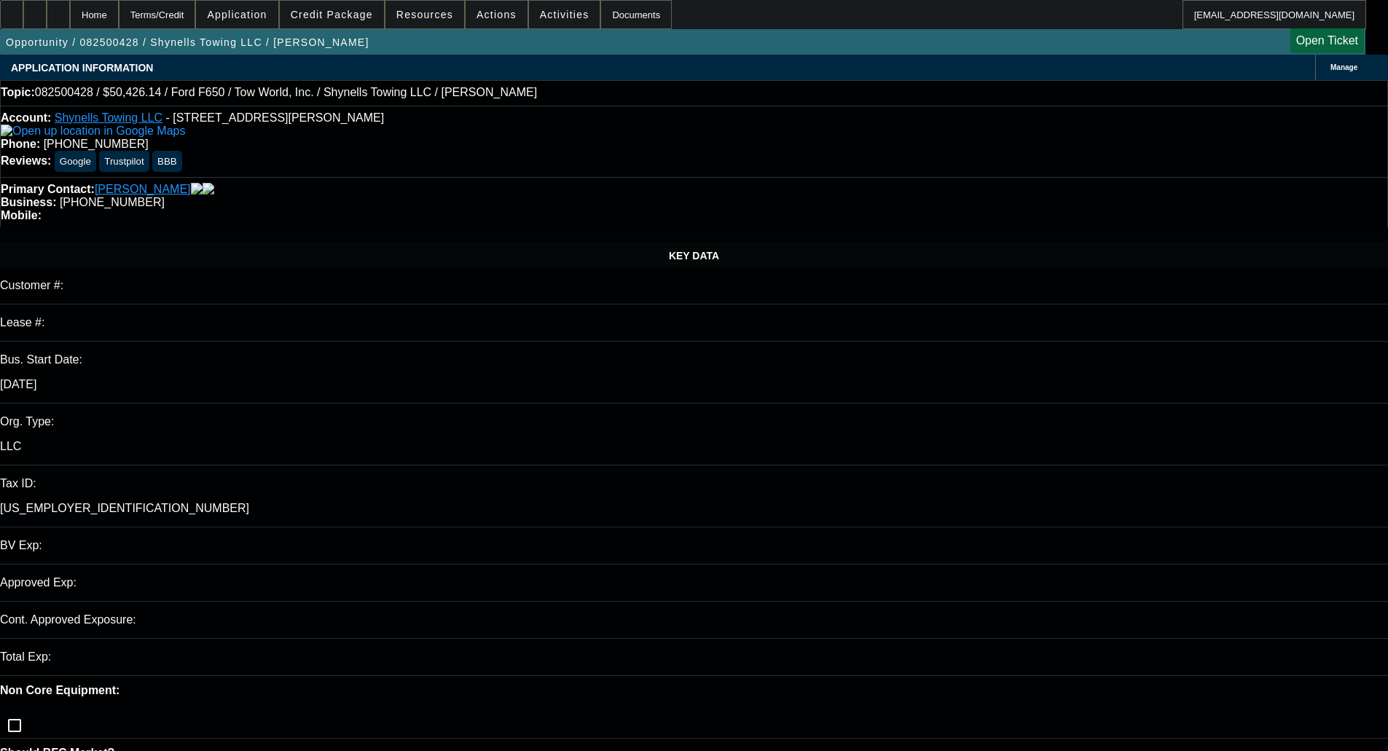
select select "2"
select select "0"
select select "21"
select select "0"
select select "2"
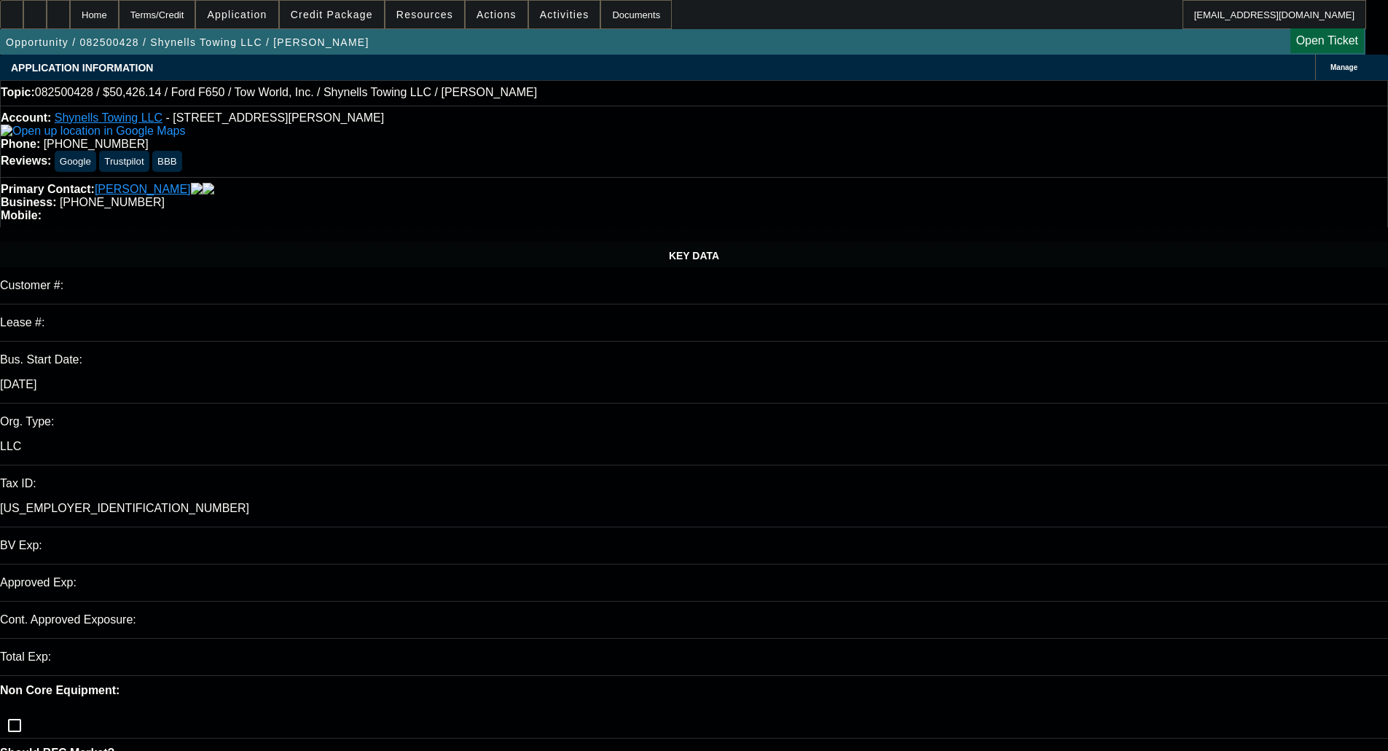
select select "2"
select select "0.1"
select select "4"
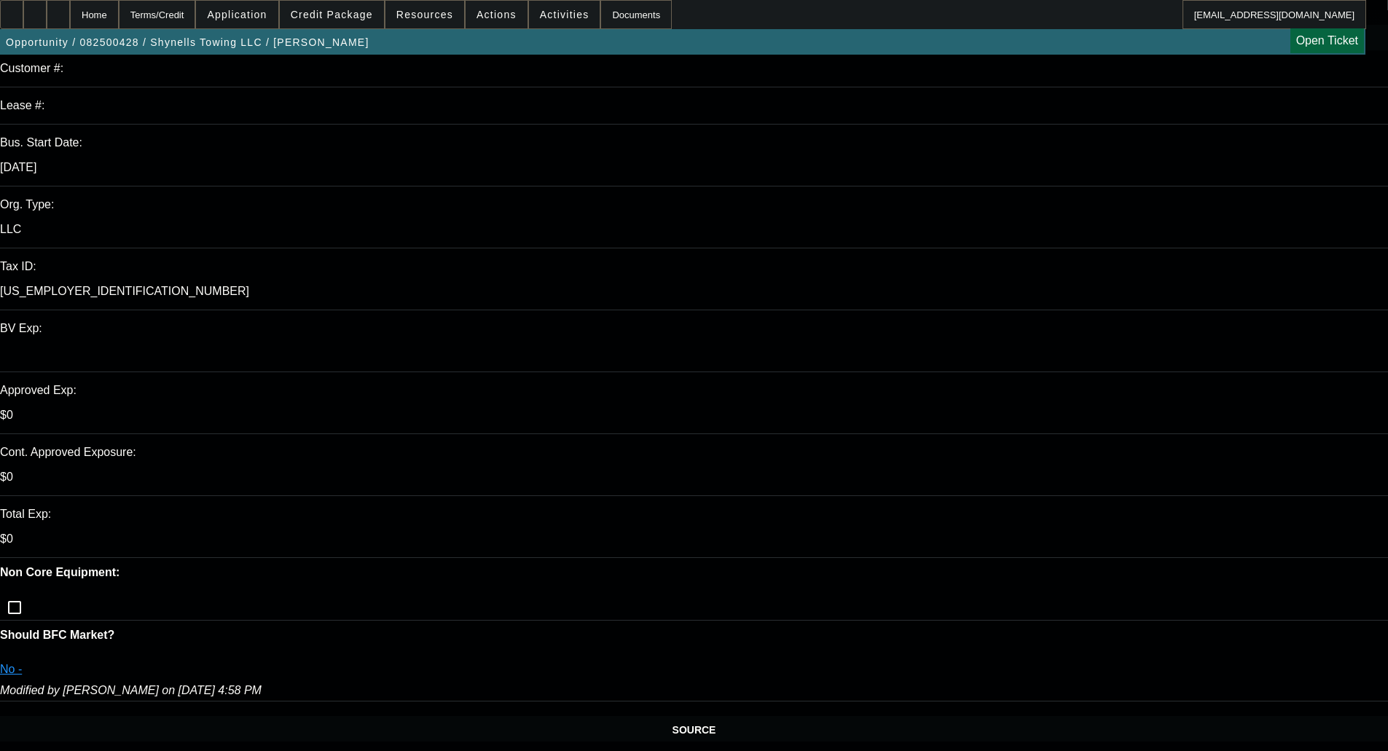
scroll to position [219, 0]
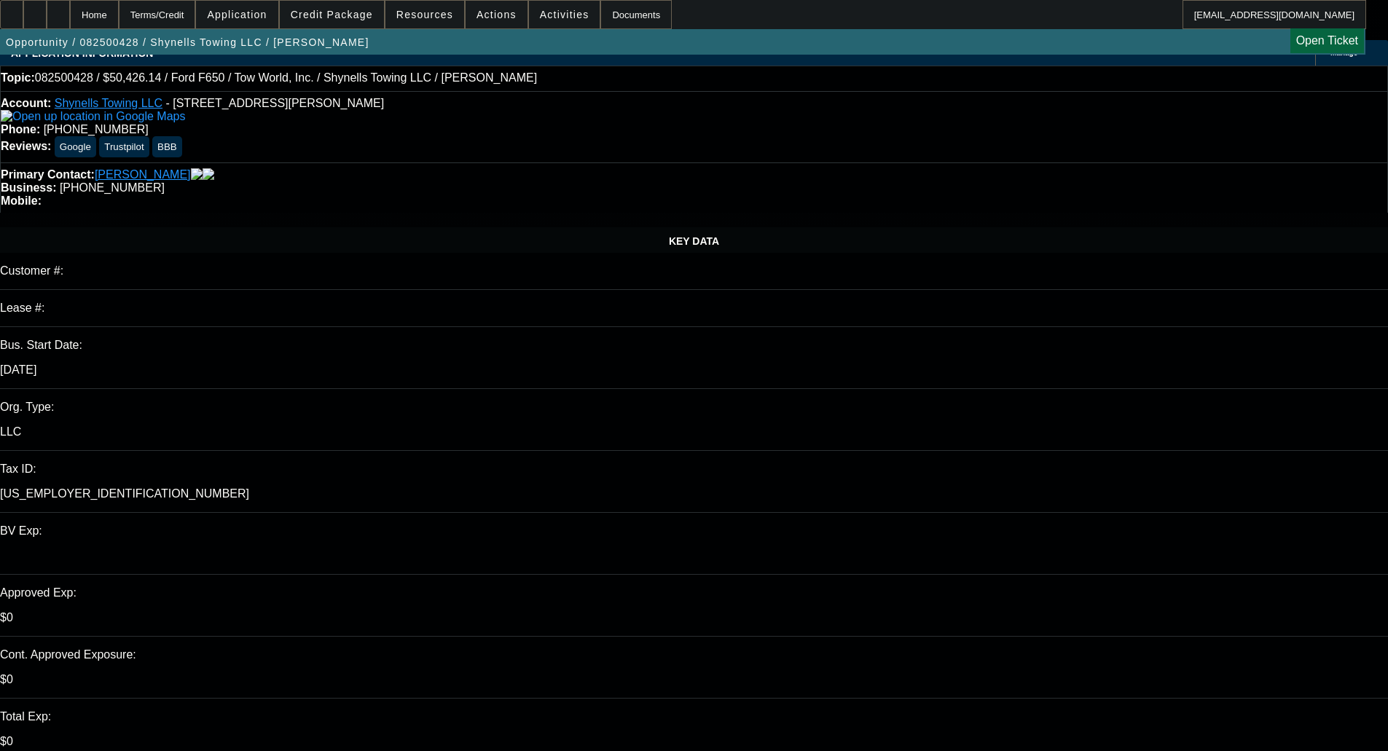
scroll to position [0, 0]
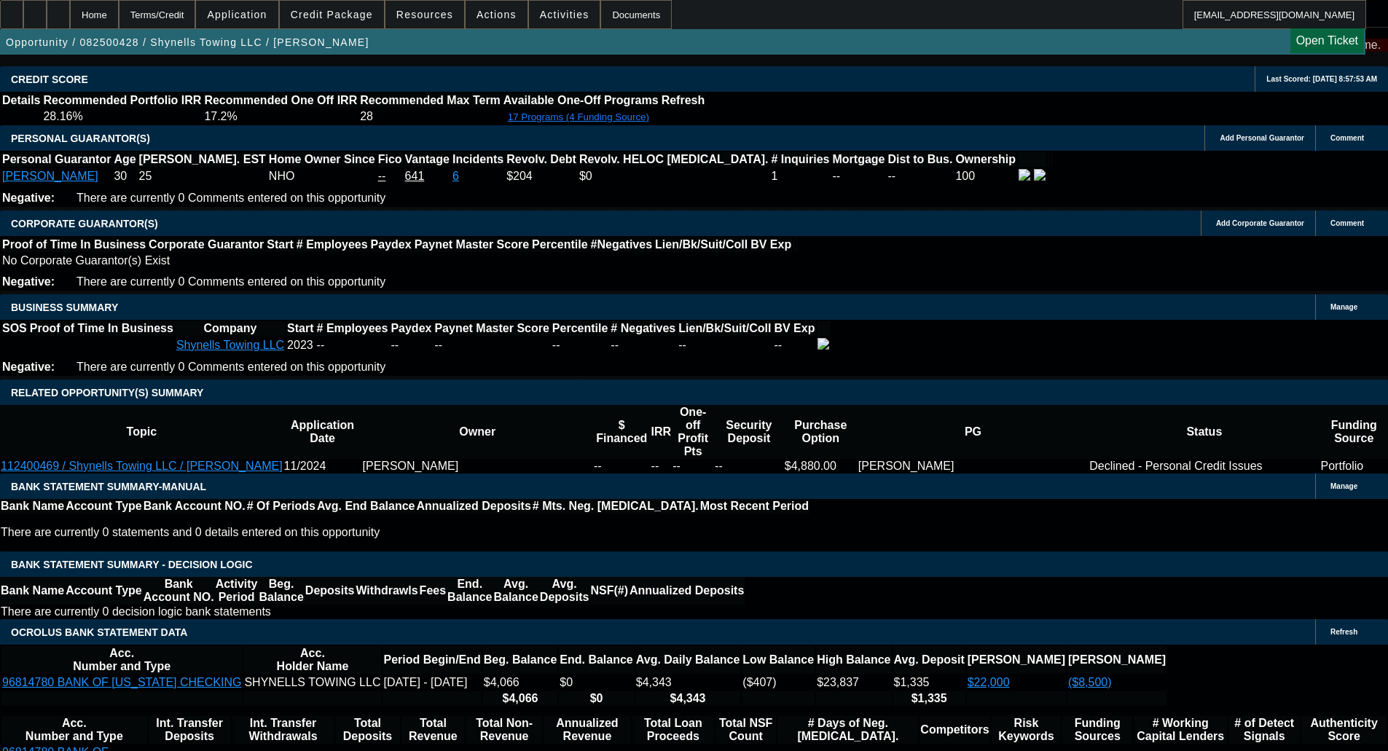
scroll to position [2090, 0]
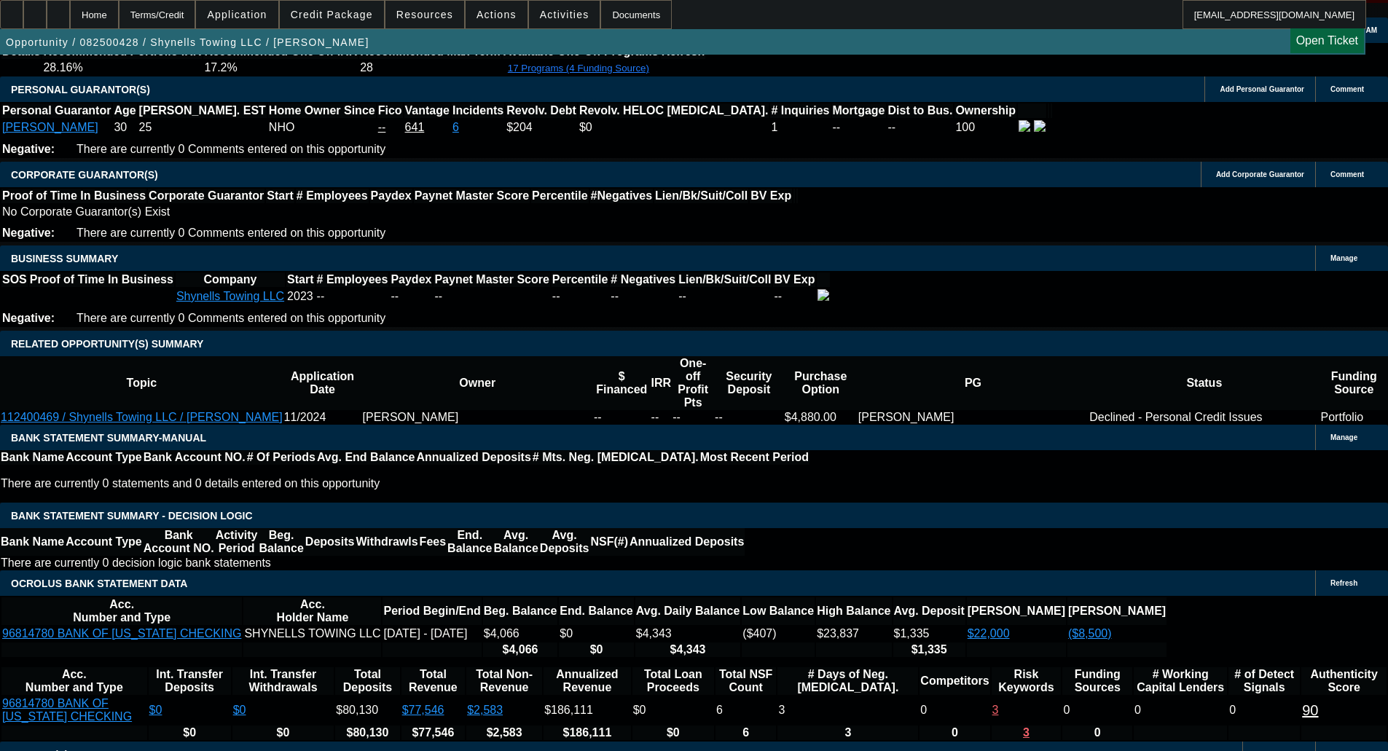
click at [335, 15] on span "Credit Package" at bounding box center [332, 15] width 82 height 12
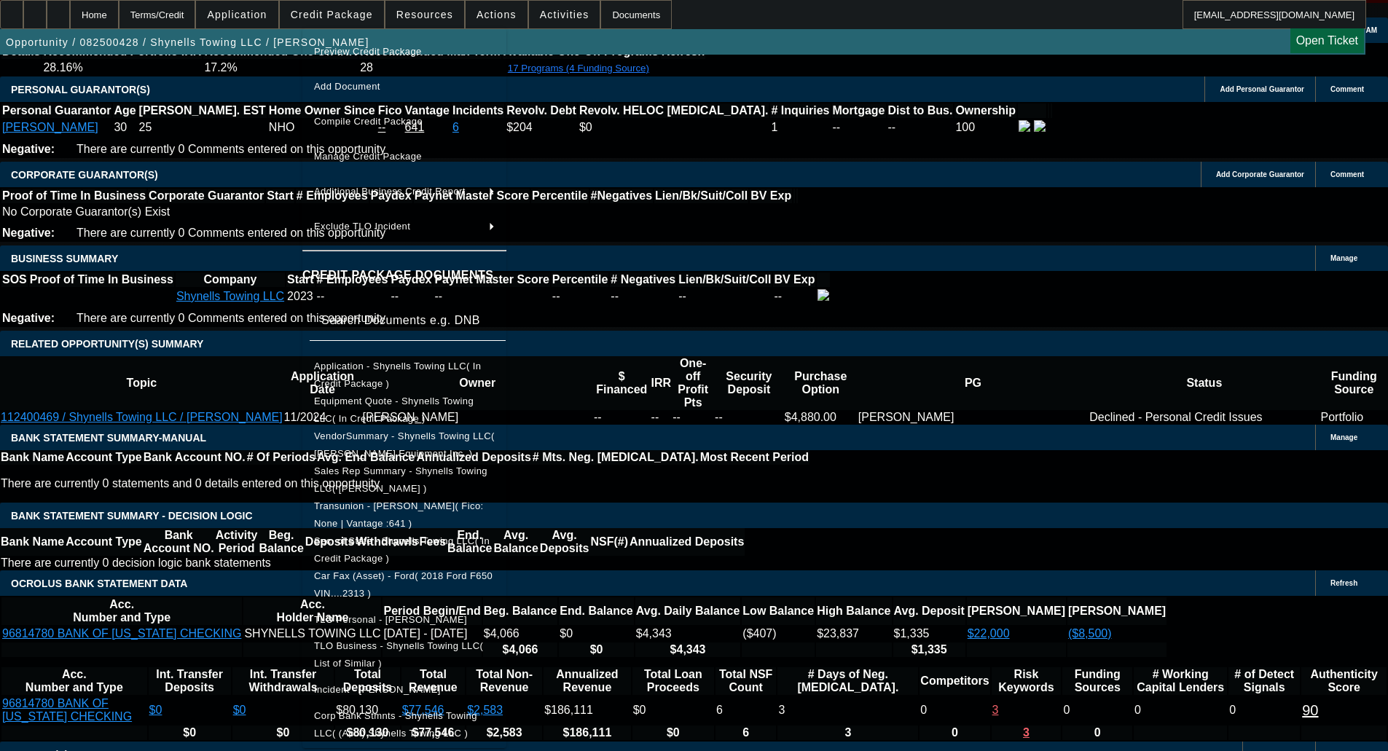
click at [358, 50] on span "Preview Credit Package" at bounding box center [368, 51] width 108 height 11
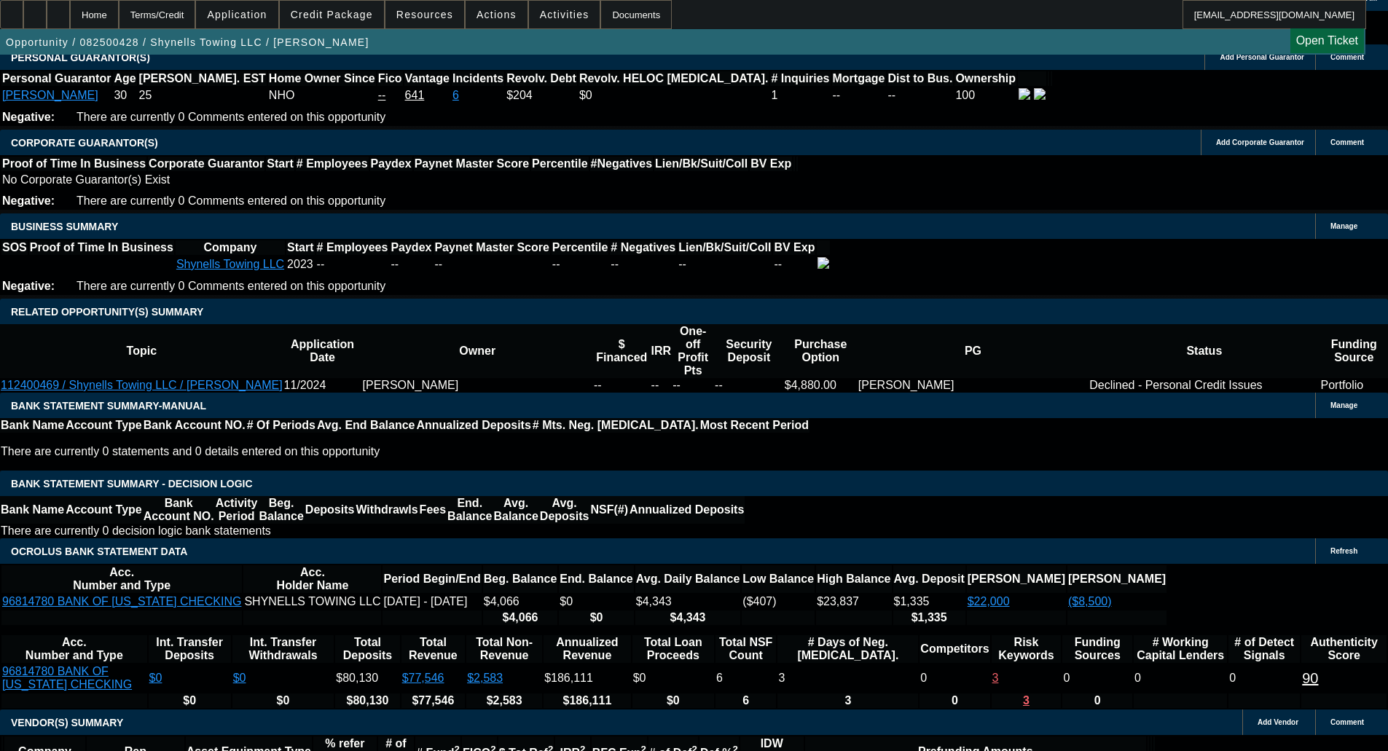
scroll to position [2087, 0]
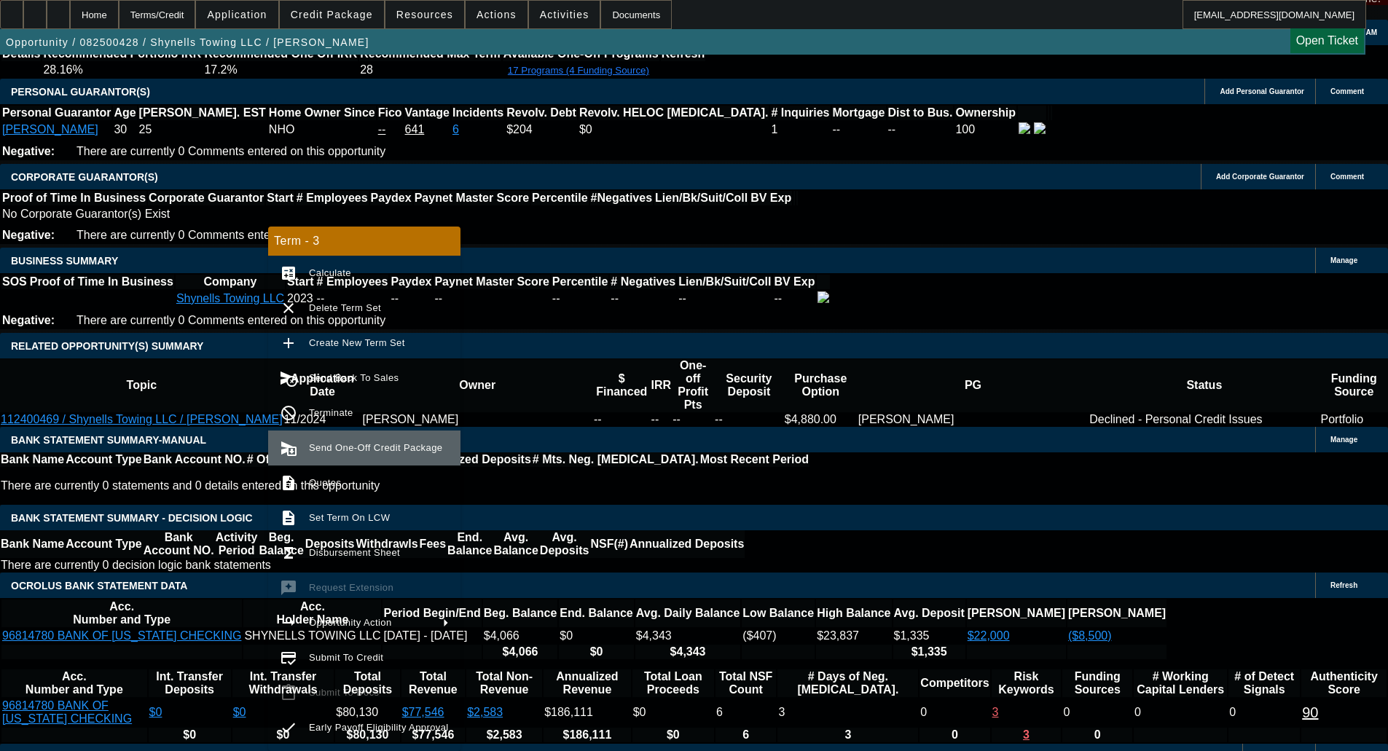
click at [325, 455] on span "Send One-Off Credit Package" at bounding box center [379, 447] width 140 height 17
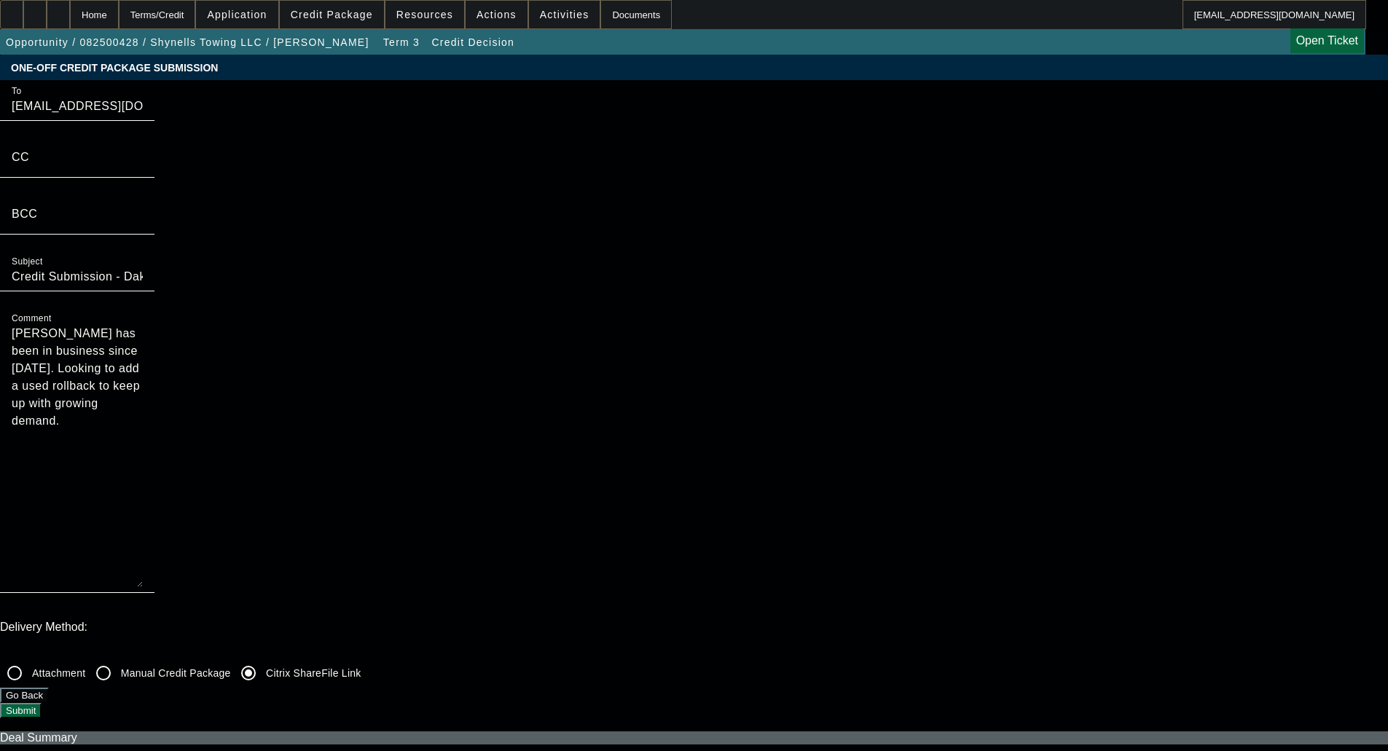
click at [42, 703] on button "Submit" at bounding box center [21, 710] width 42 height 15
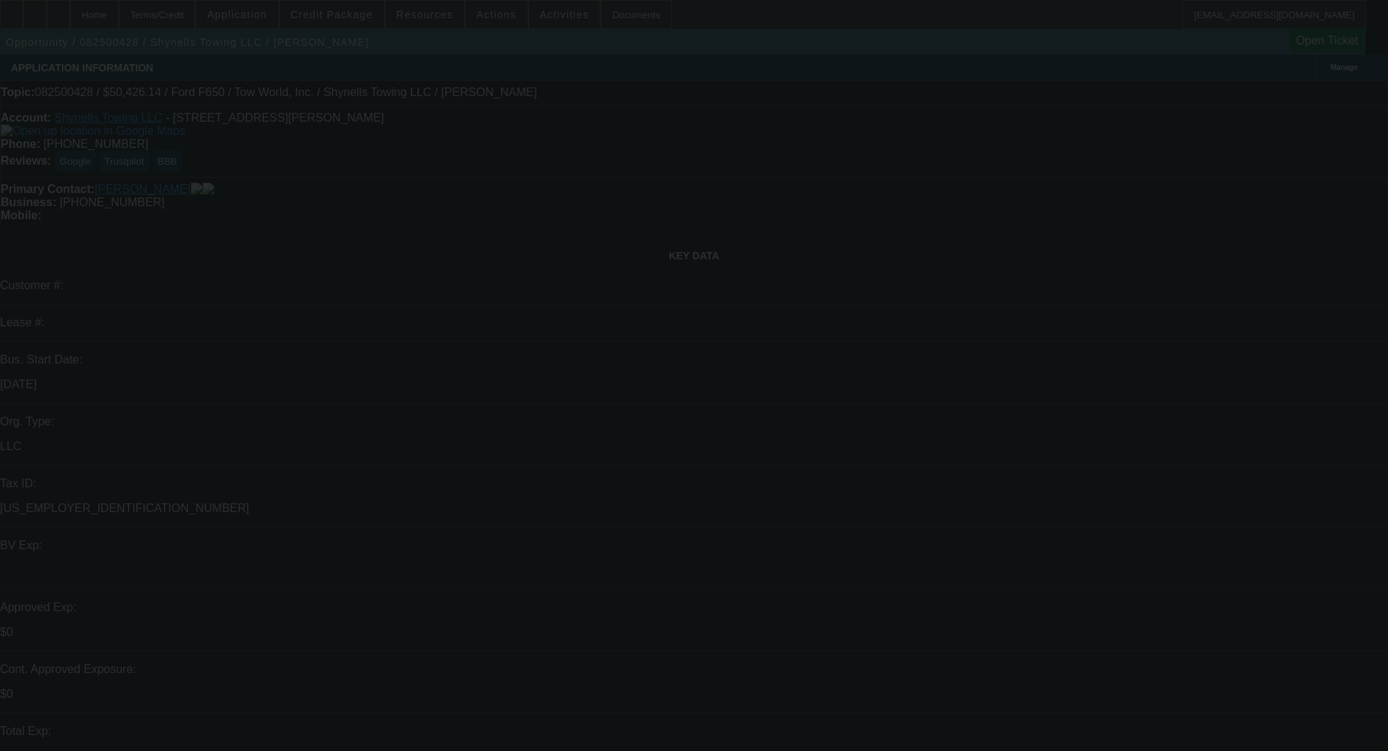
select select "0"
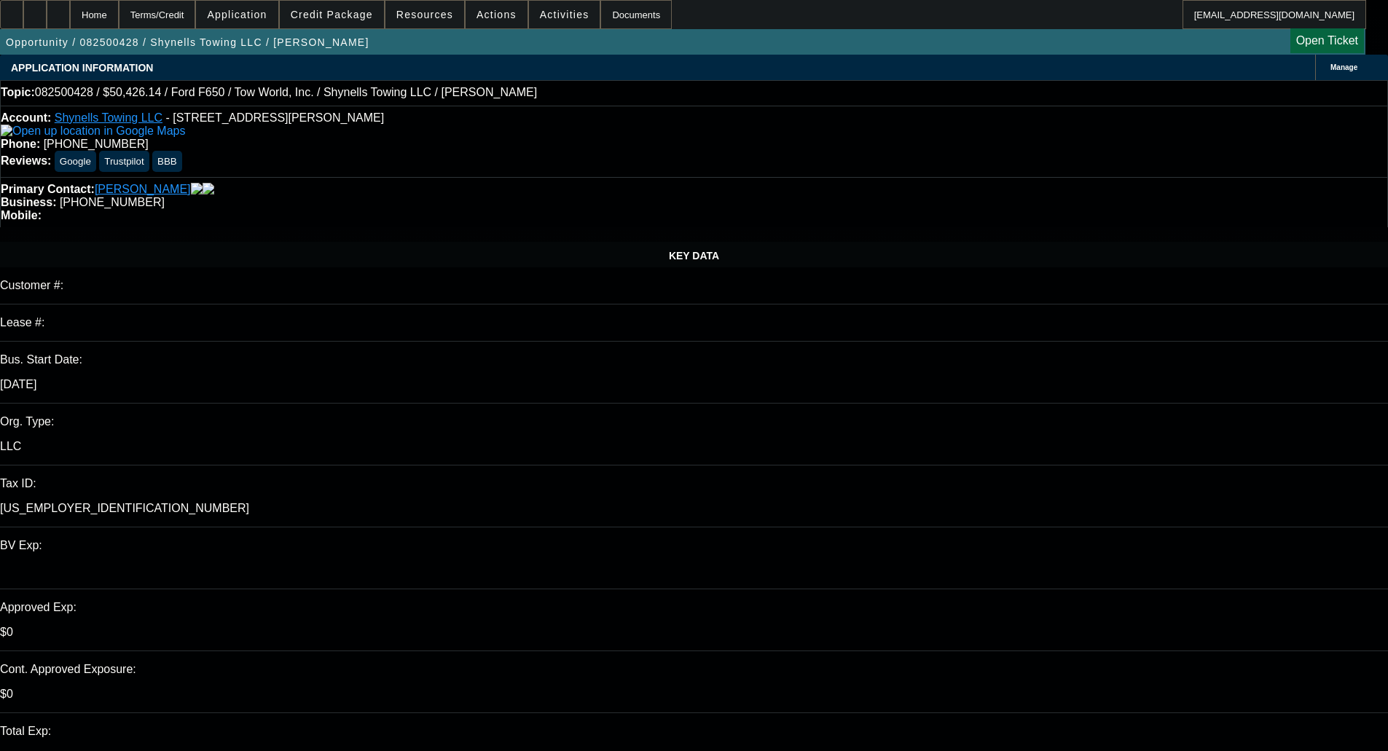
select select "2"
select select "0"
select select "1"
select select "0"
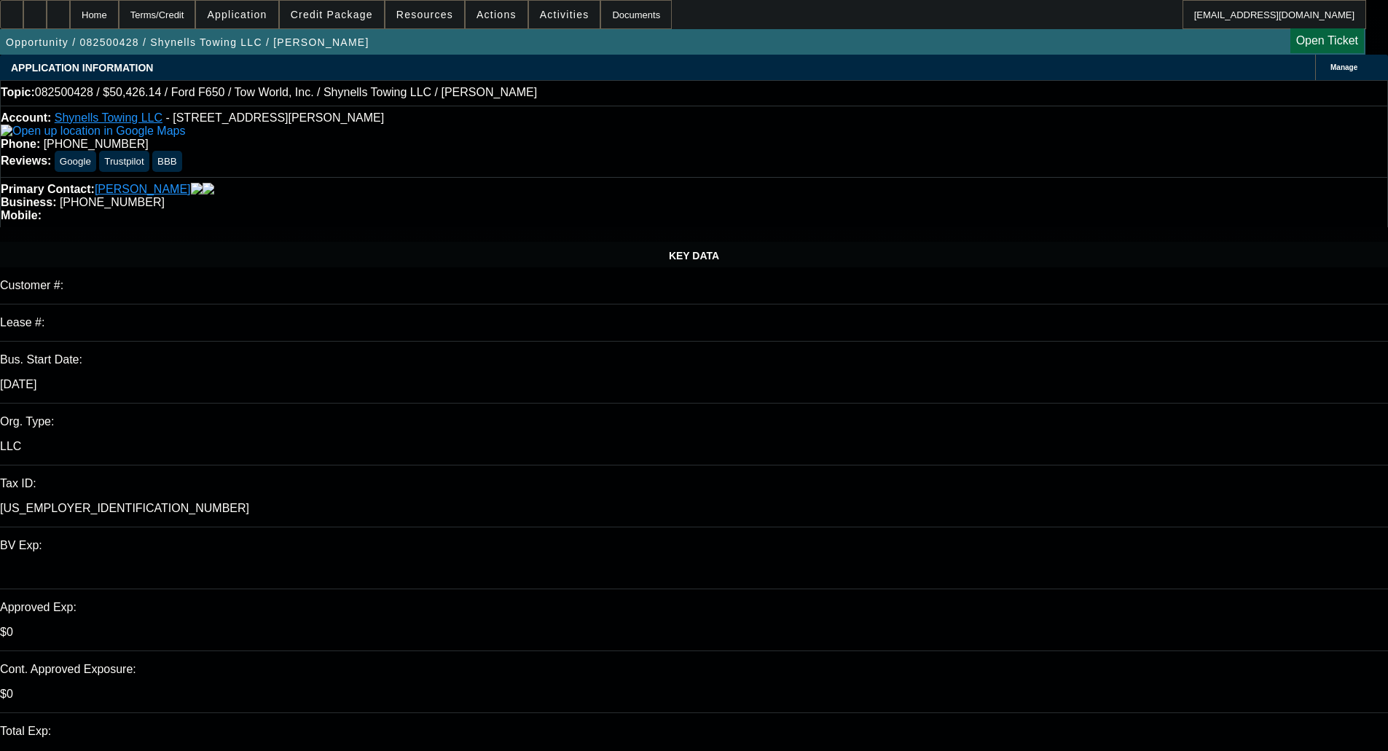
select select "2"
select select "0"
select select "21"
select select "0"
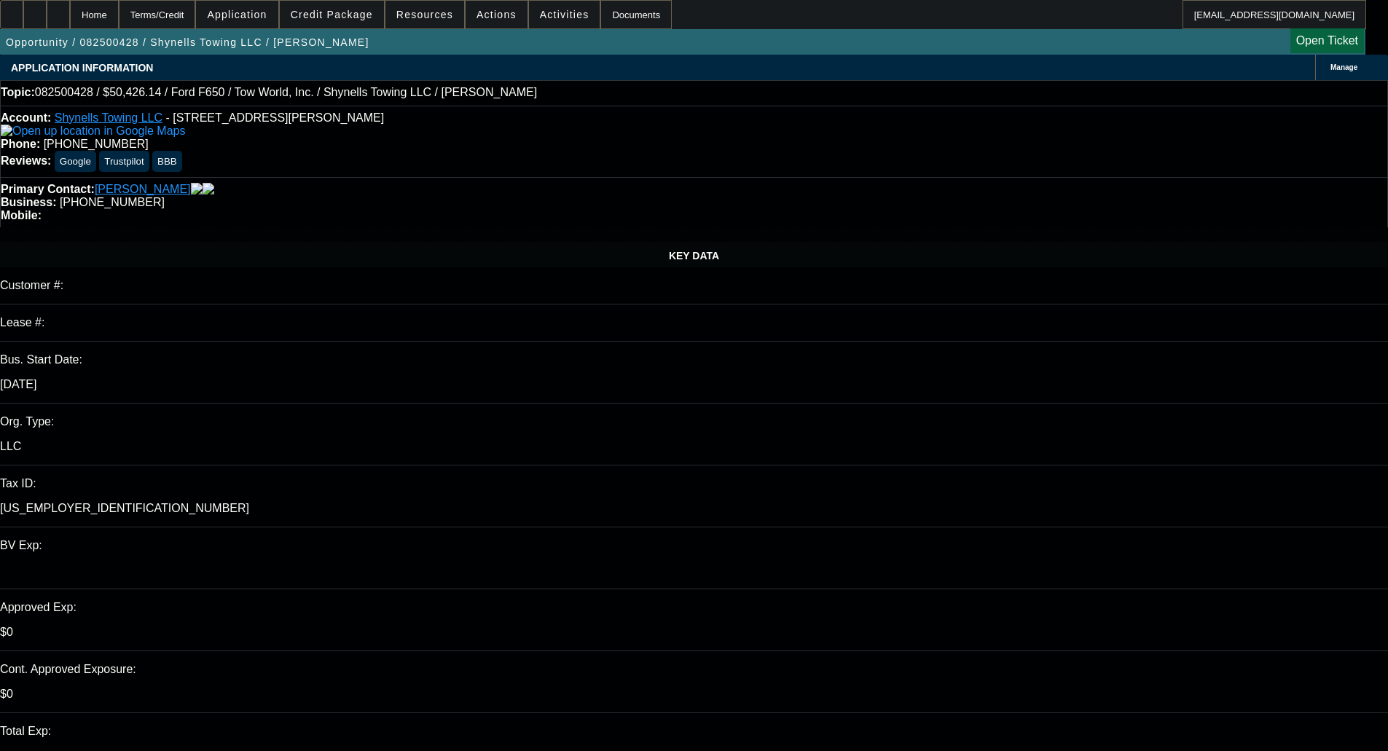
select select "2"
select select "0"
select select "21"
select select "0"
select select "2"
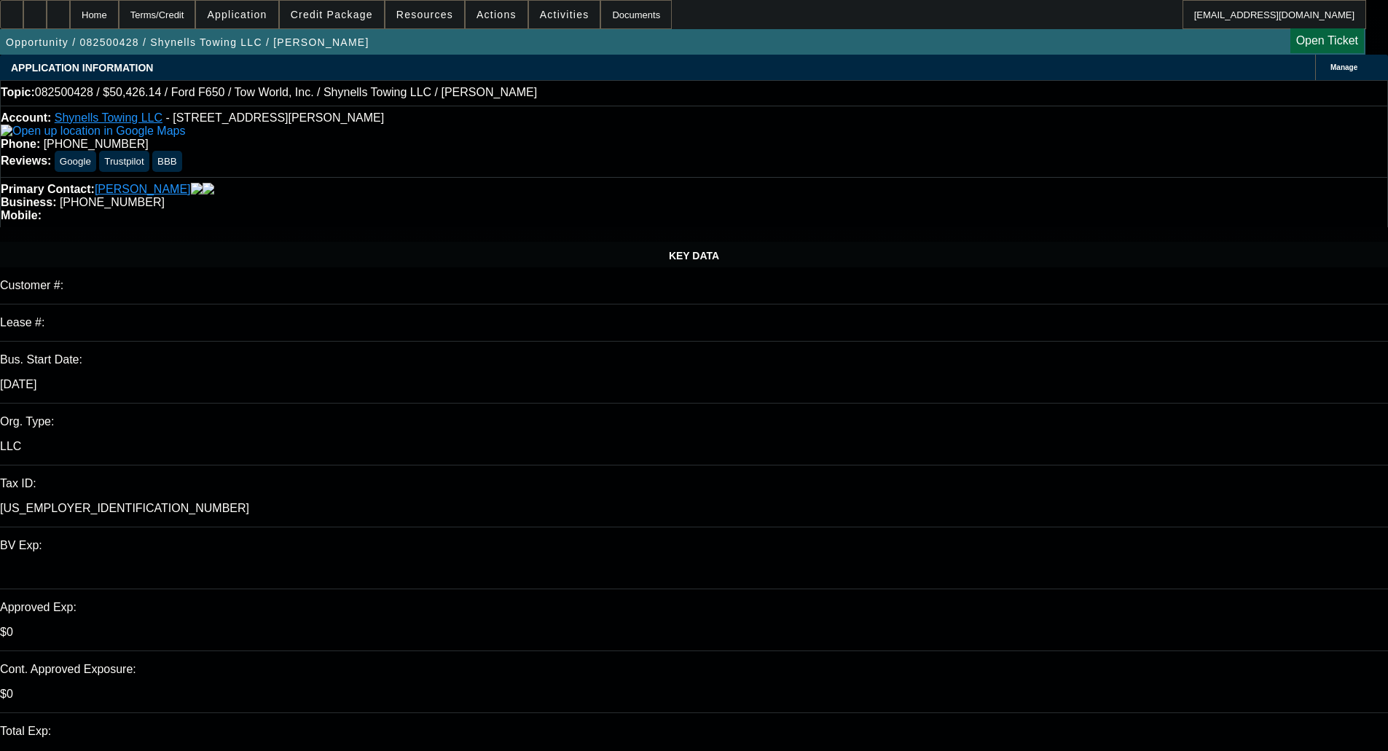
select select "2"
select select "0.1"
select select "4"
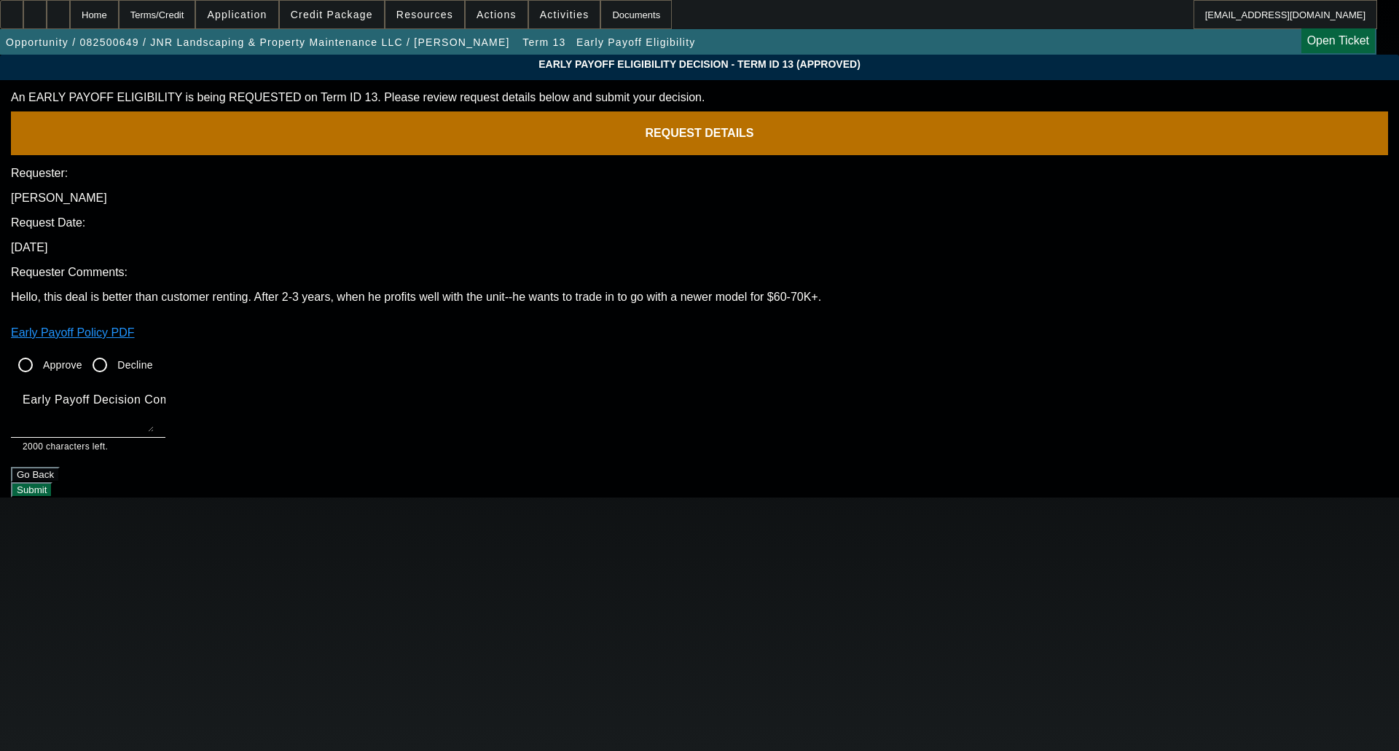
click at [40, 351] on input "Approve" at bounding box center [25, 365] width 29 height 29
radio input "true"
click at [154, 397] on textarea "Early Payoff Decision Comment" at bounding box center [88, 414] width 131 height 35
type textarea "OKAY FOR SERVICED EBO"
click at [52, 482] on button "Submit" at bounding box center [32, 489] width 42 height 15
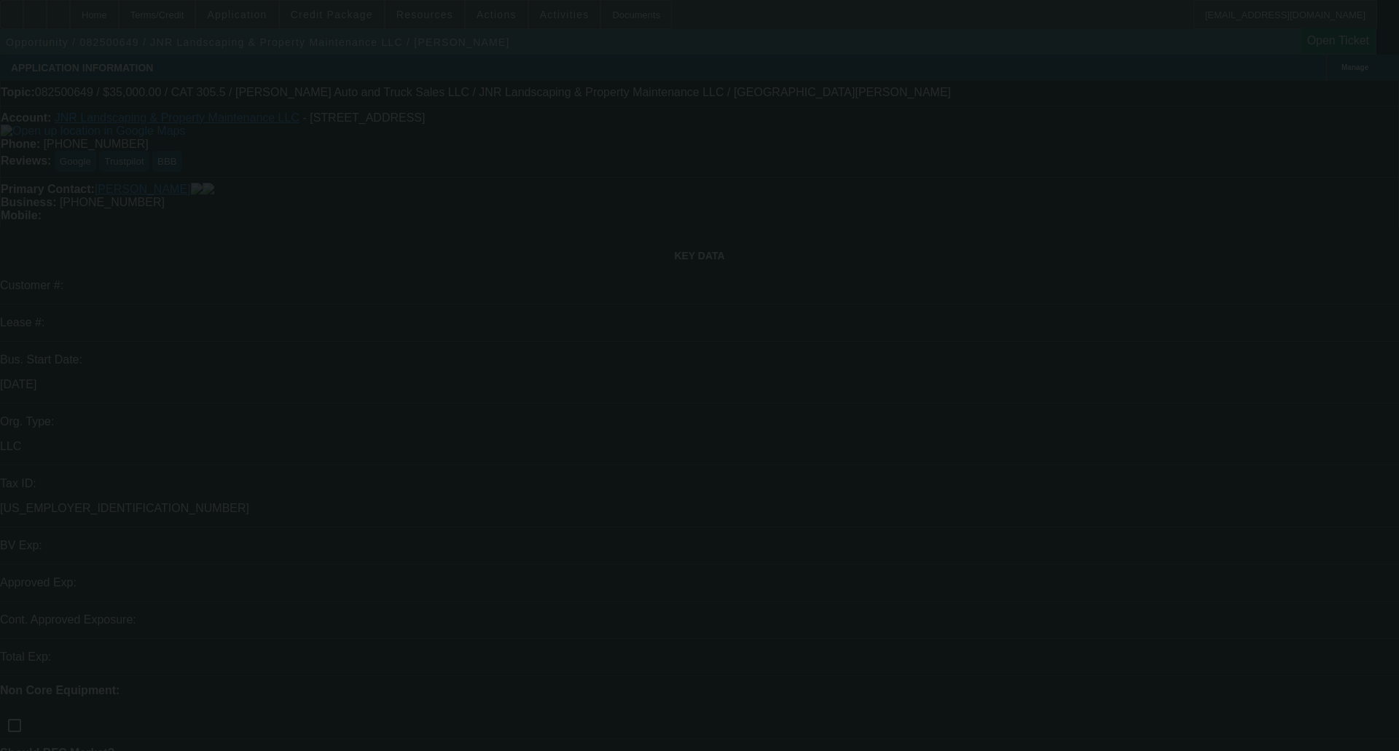
select select "0"
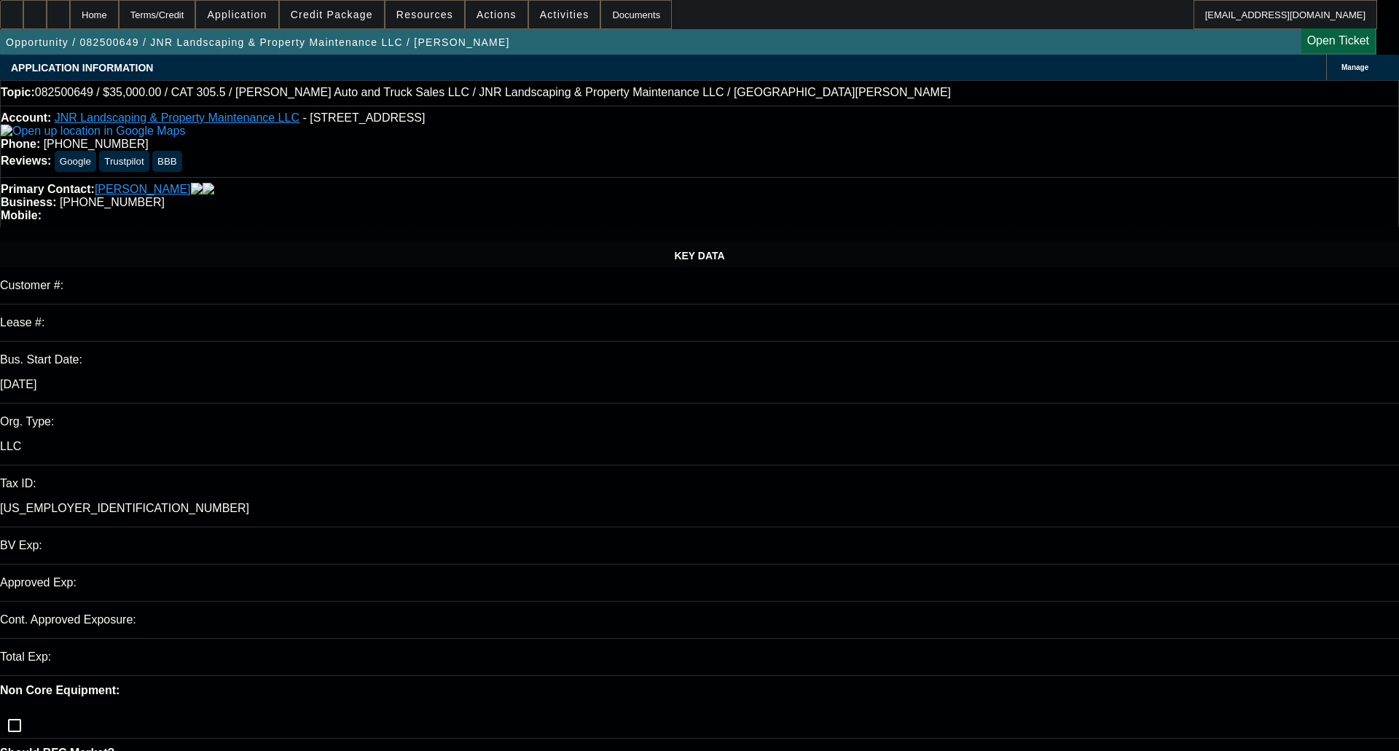
select select "0"
select select "6"
select select "0"
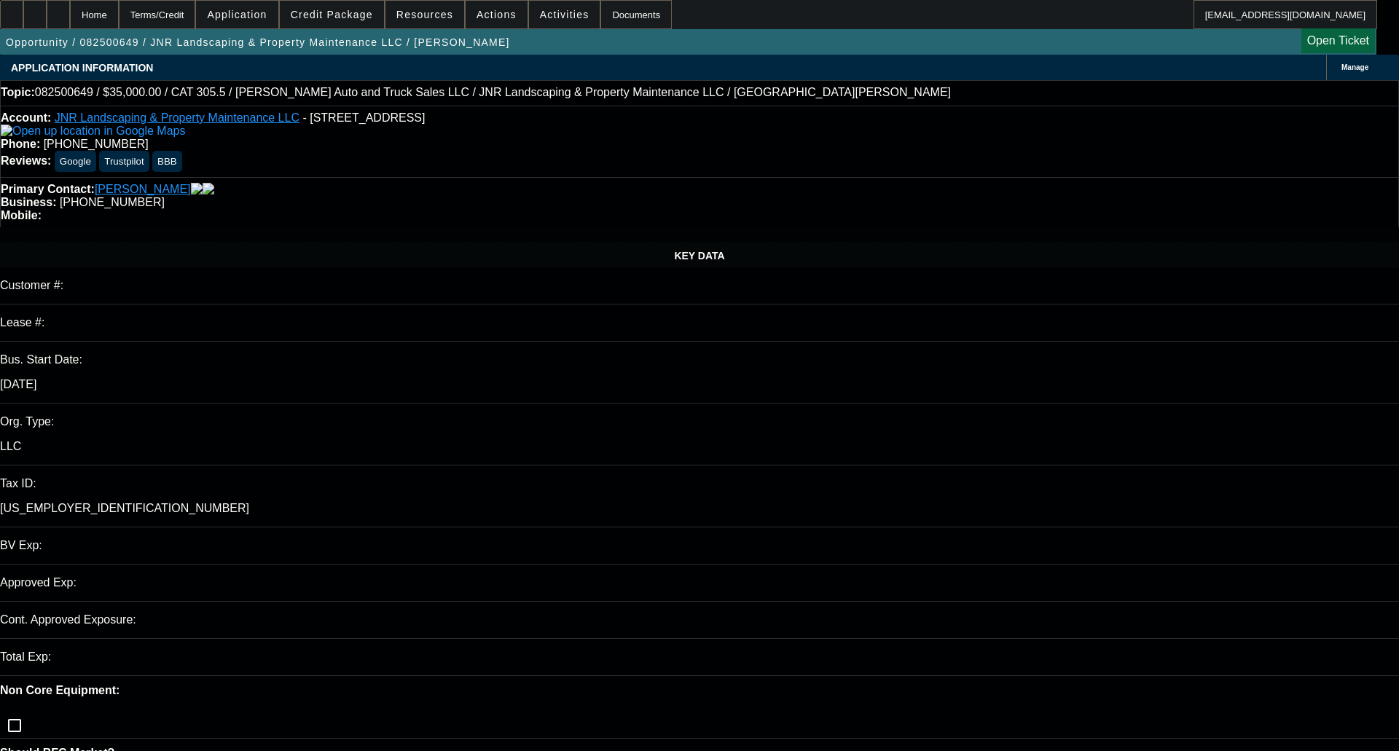
select select "0"
select select "6"
select select "0"
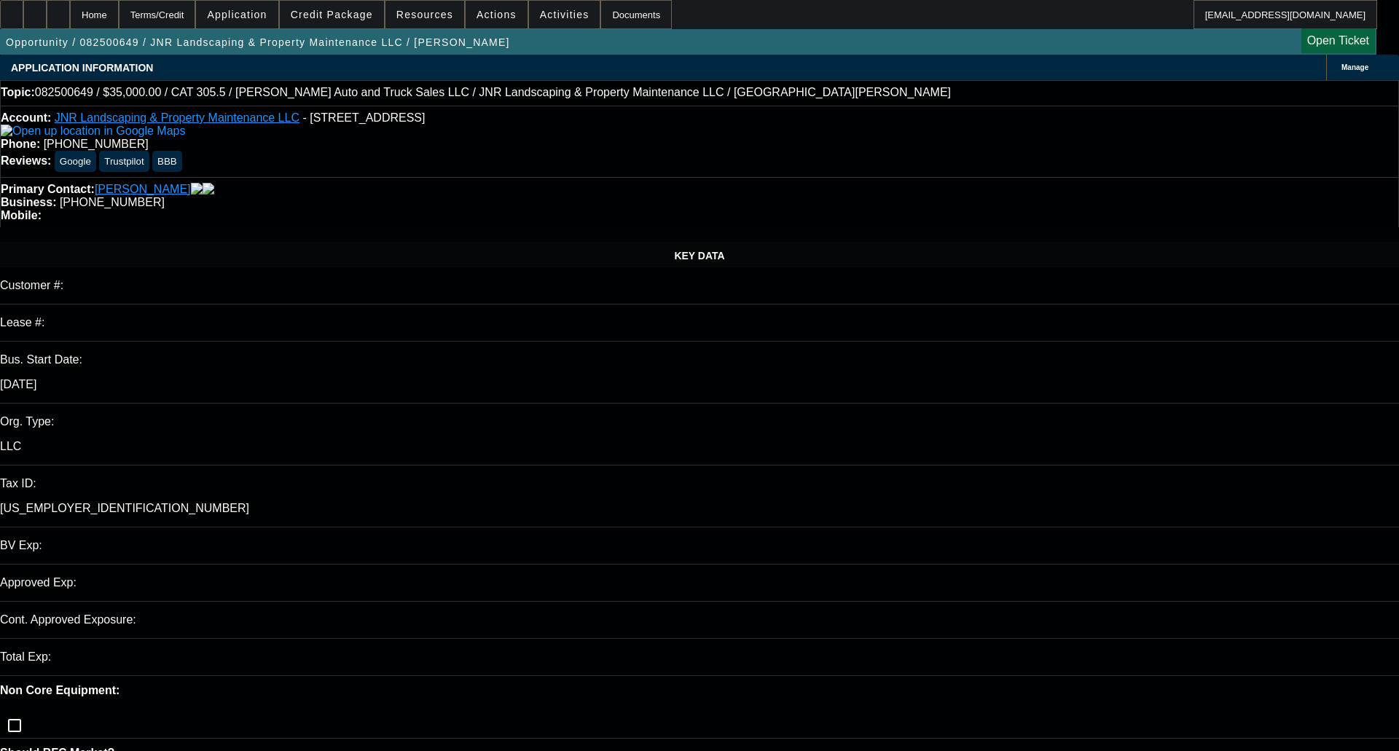
select select "6"
select select "0"
select select "6"
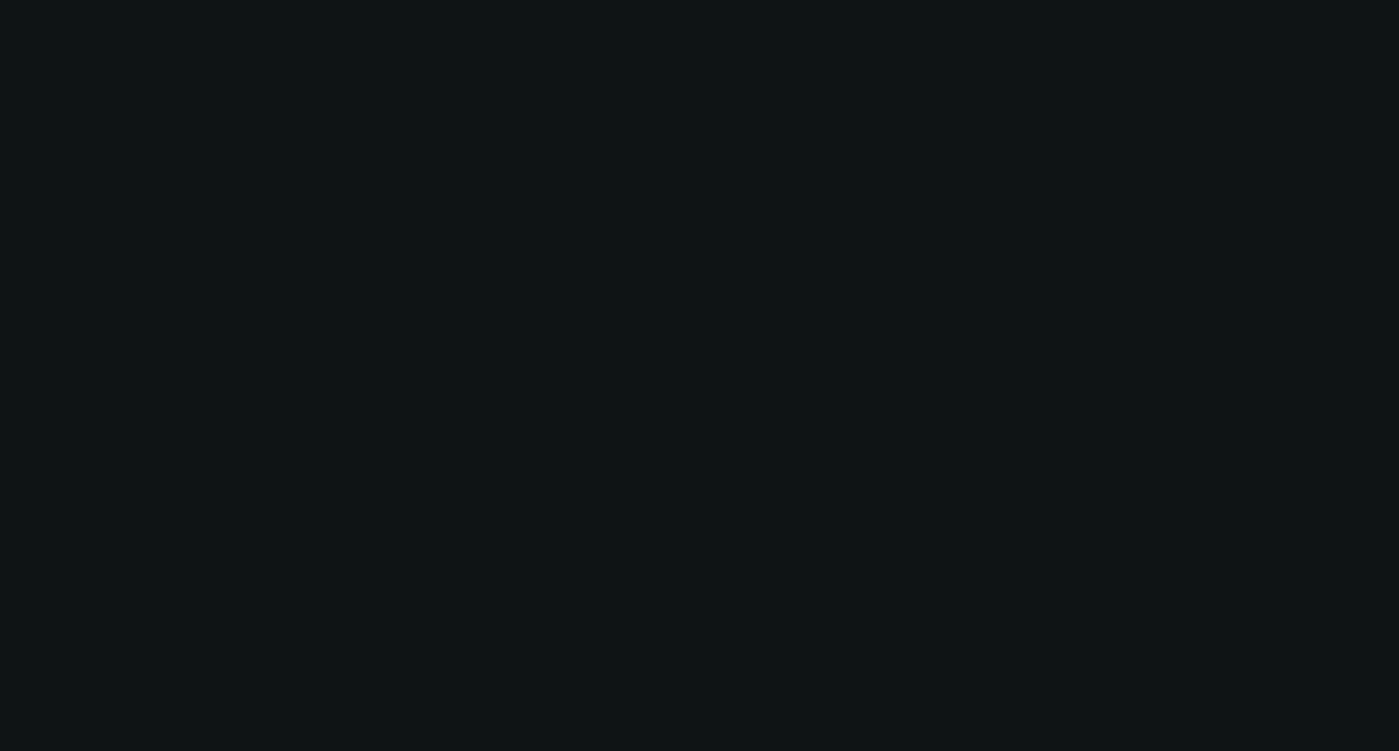
select select "0"
select select "3"
select select "0"
select select "6"
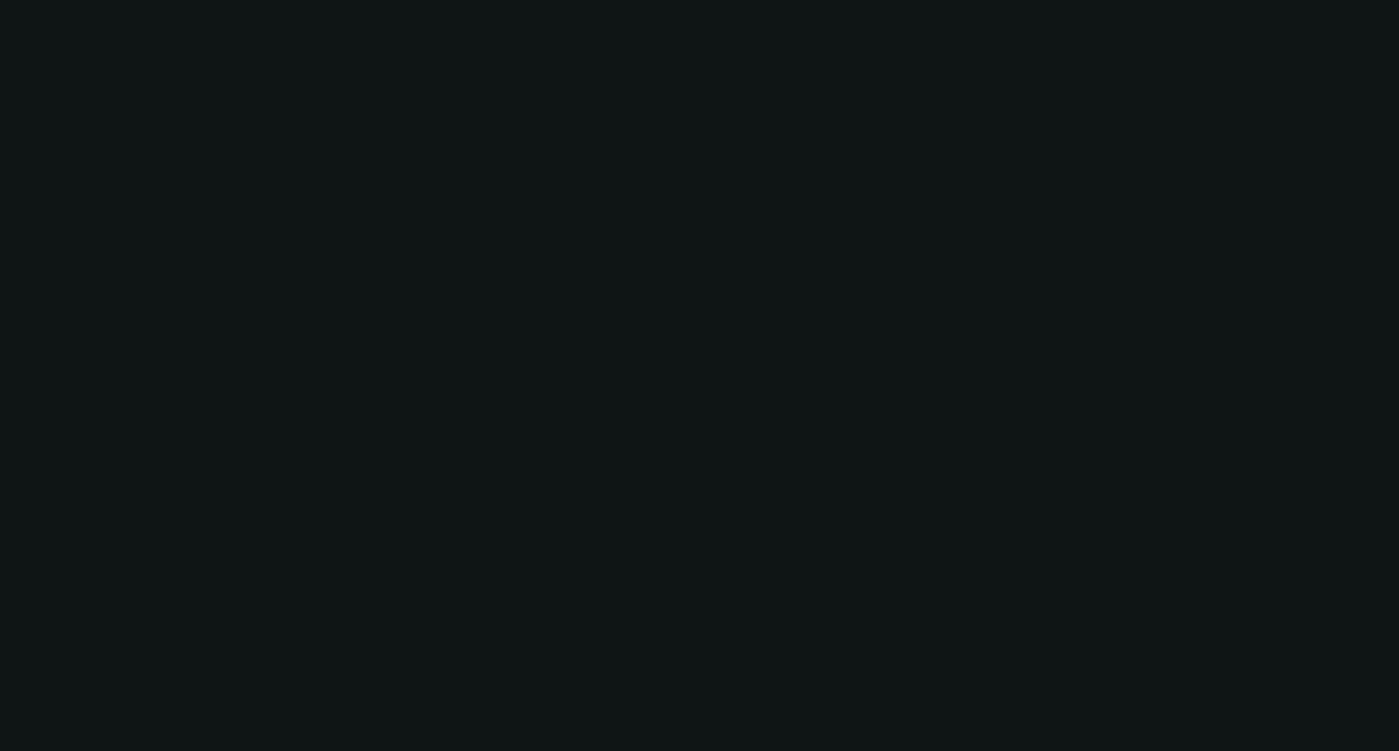
select select "0"
select select "3"
select select "0"
select select "6"
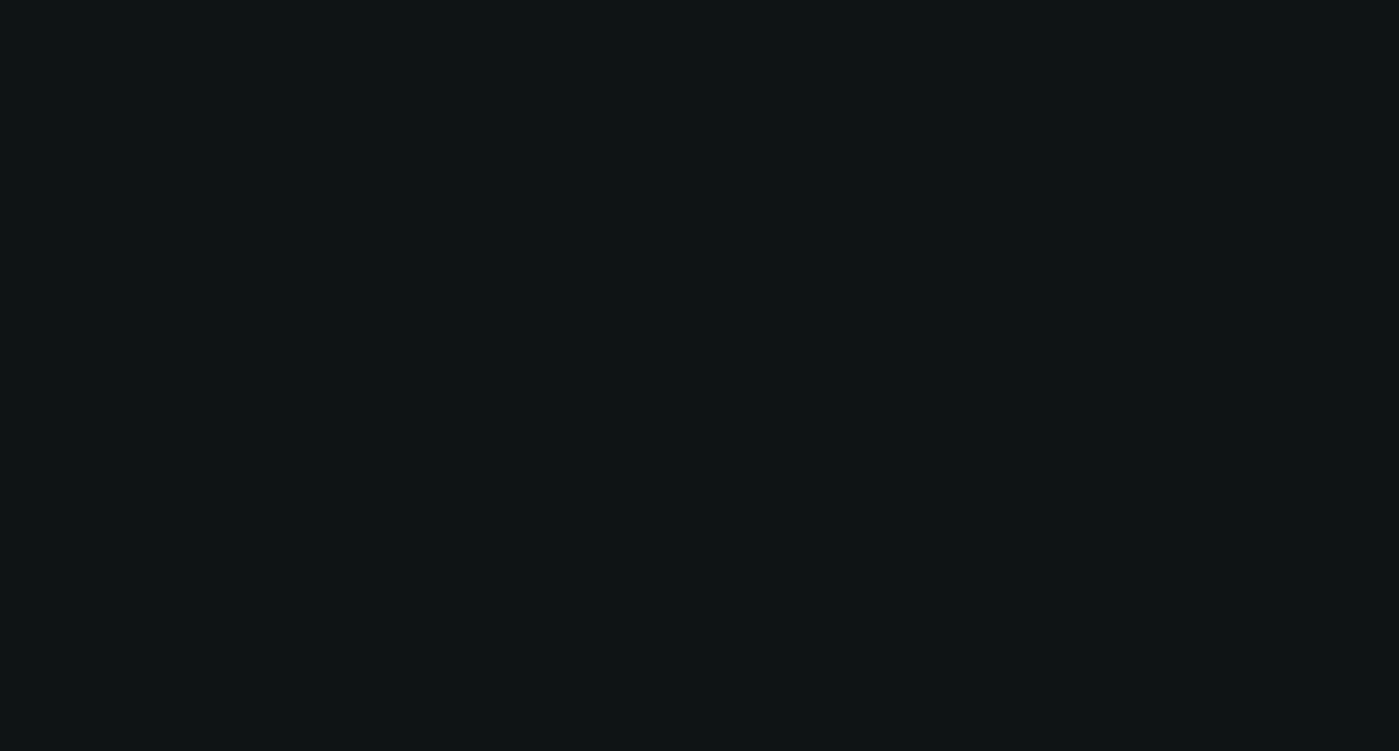
select select "0"
select select "3"
select select "0"
select select "6"
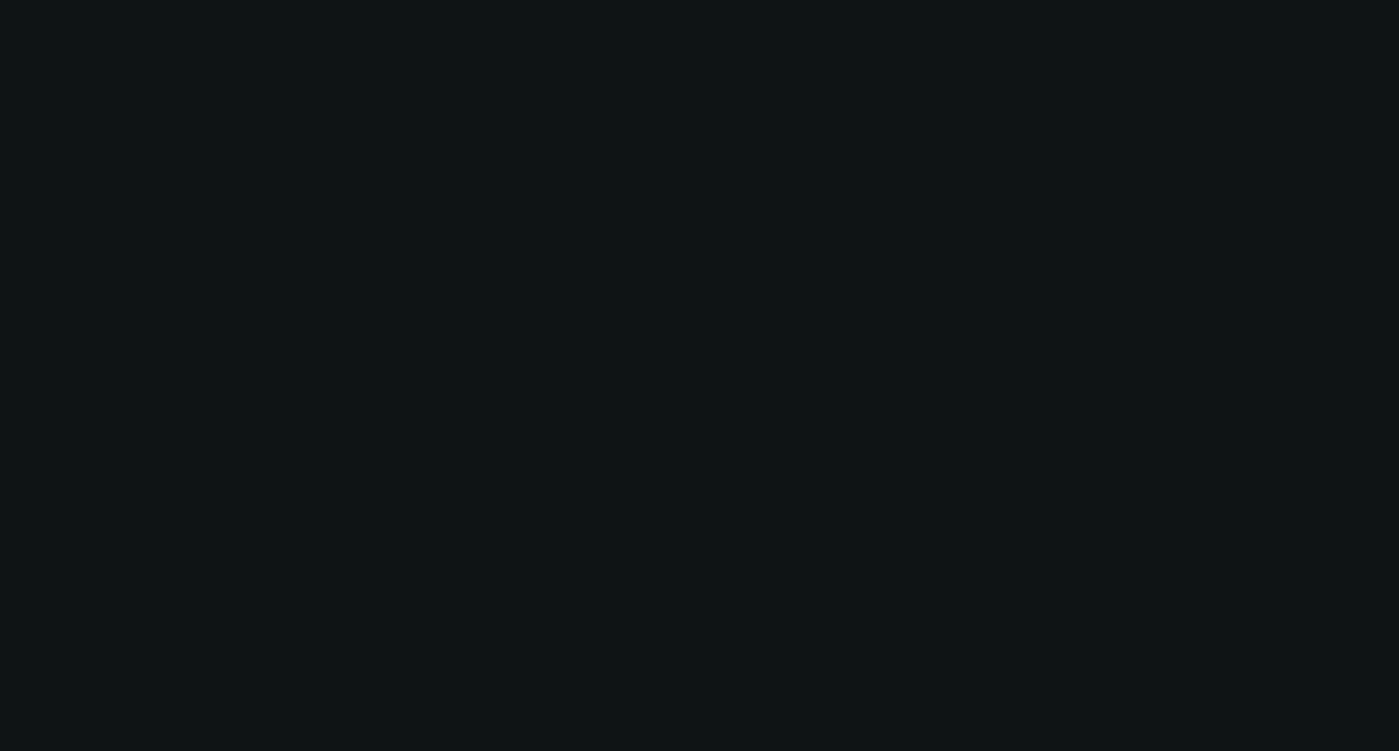
select select "0"
select select "3"
select select "0"
select select "6"
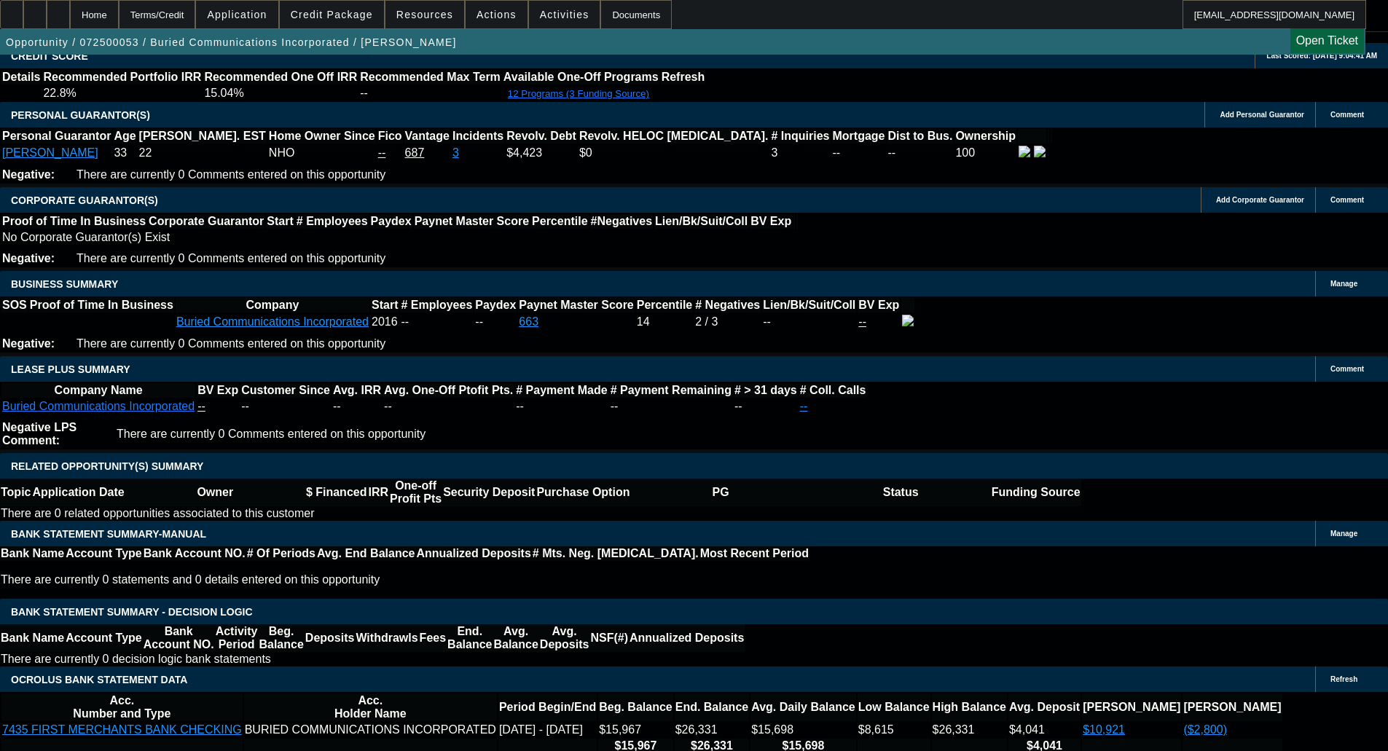
scroll to position [2114, 0]
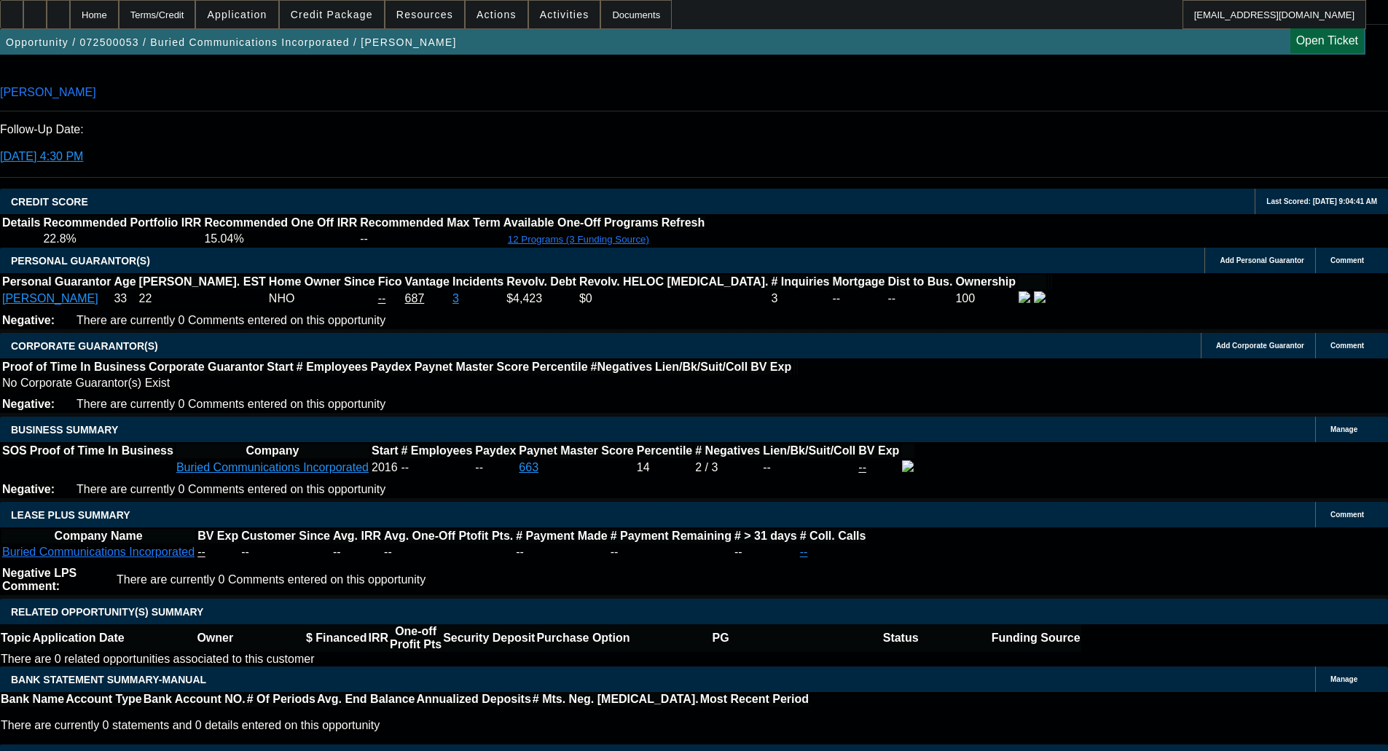
click at [348, 13] on span "Credit Package" at bounding box center [332, 15] width 82 height 12
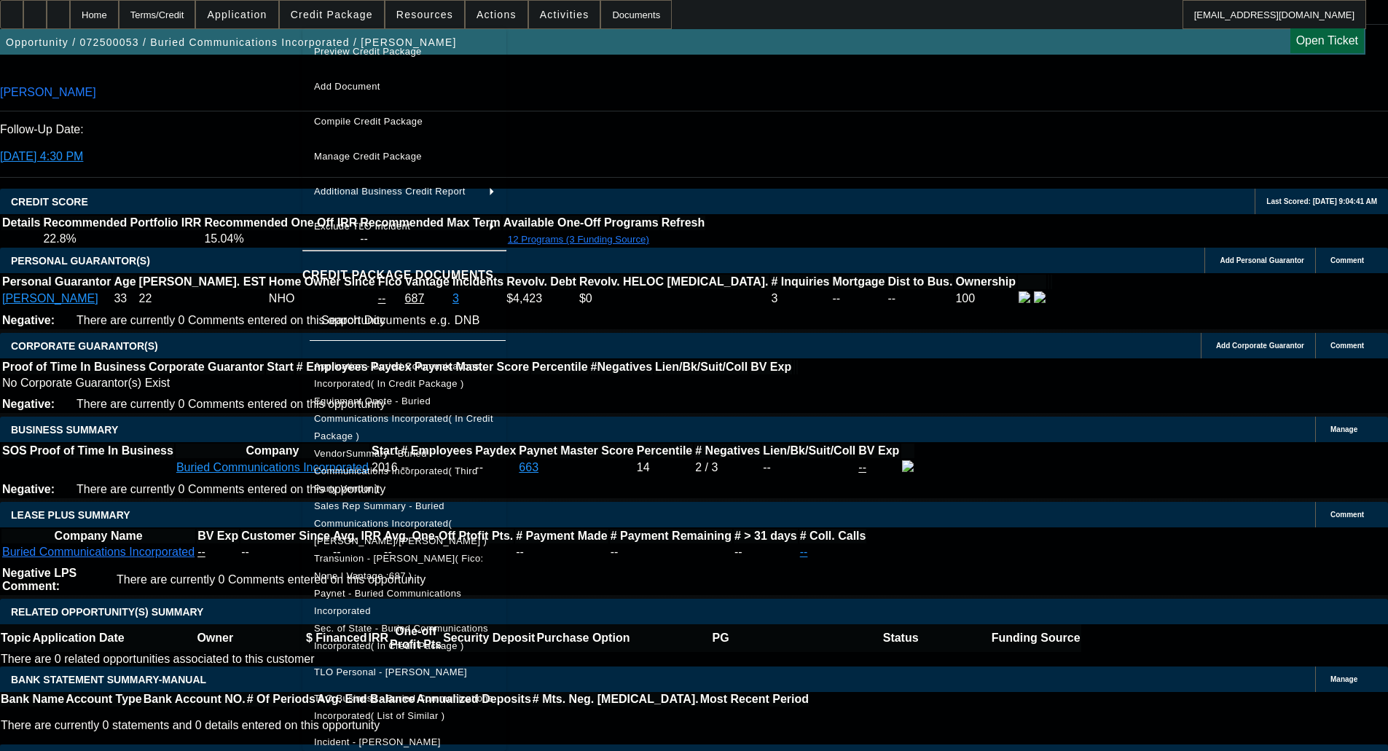
click at [378, 403] on span "Equipment Quote - Buried Communications Incorporated( In Credit Package )" at bounding box center [403, 419] width 179 height 46
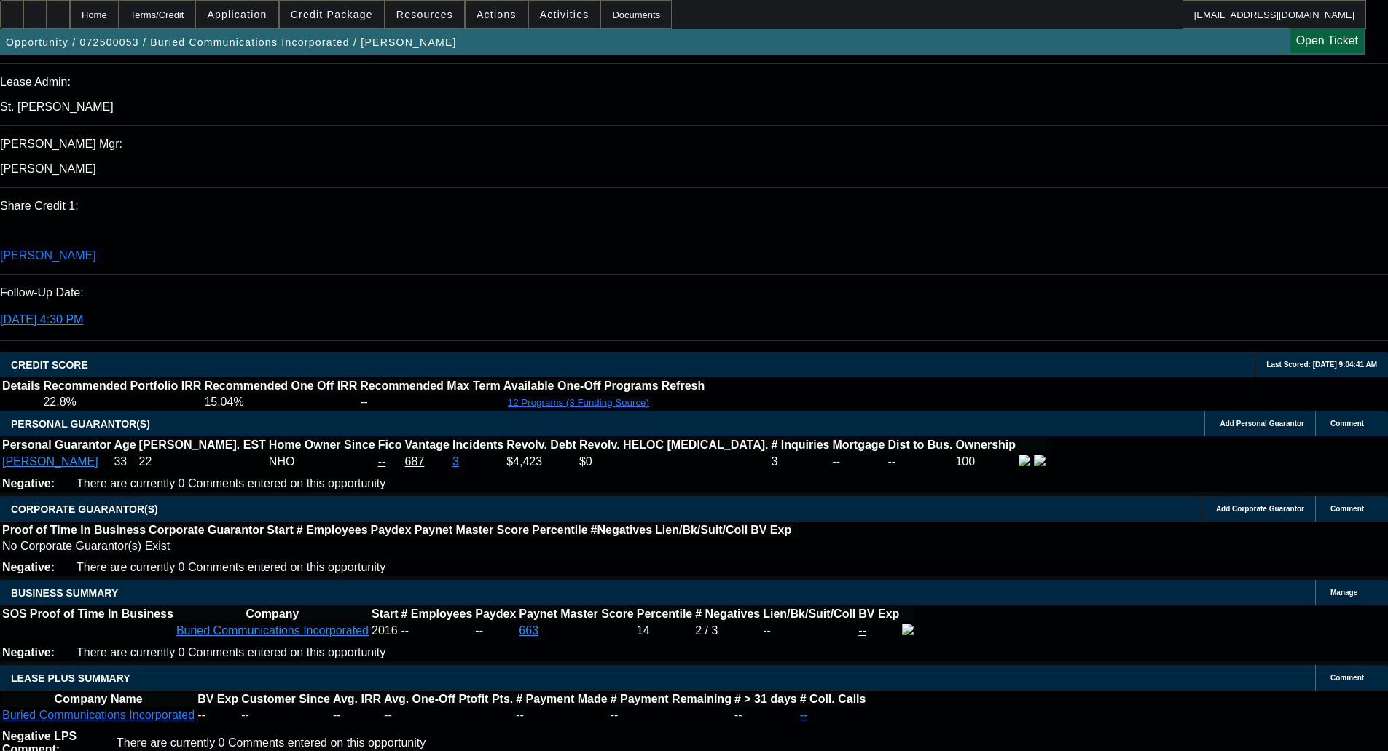
scroll to position [1676, 0]
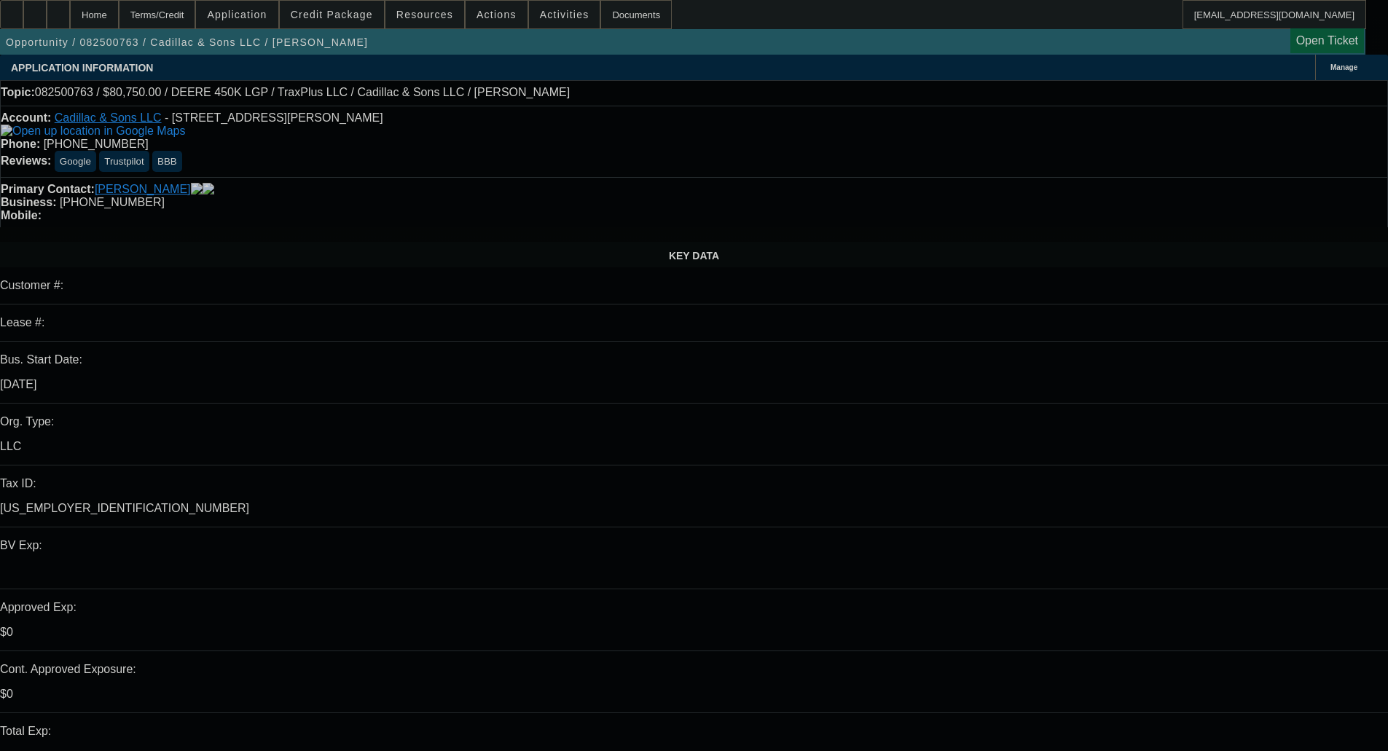
select select "0.15"
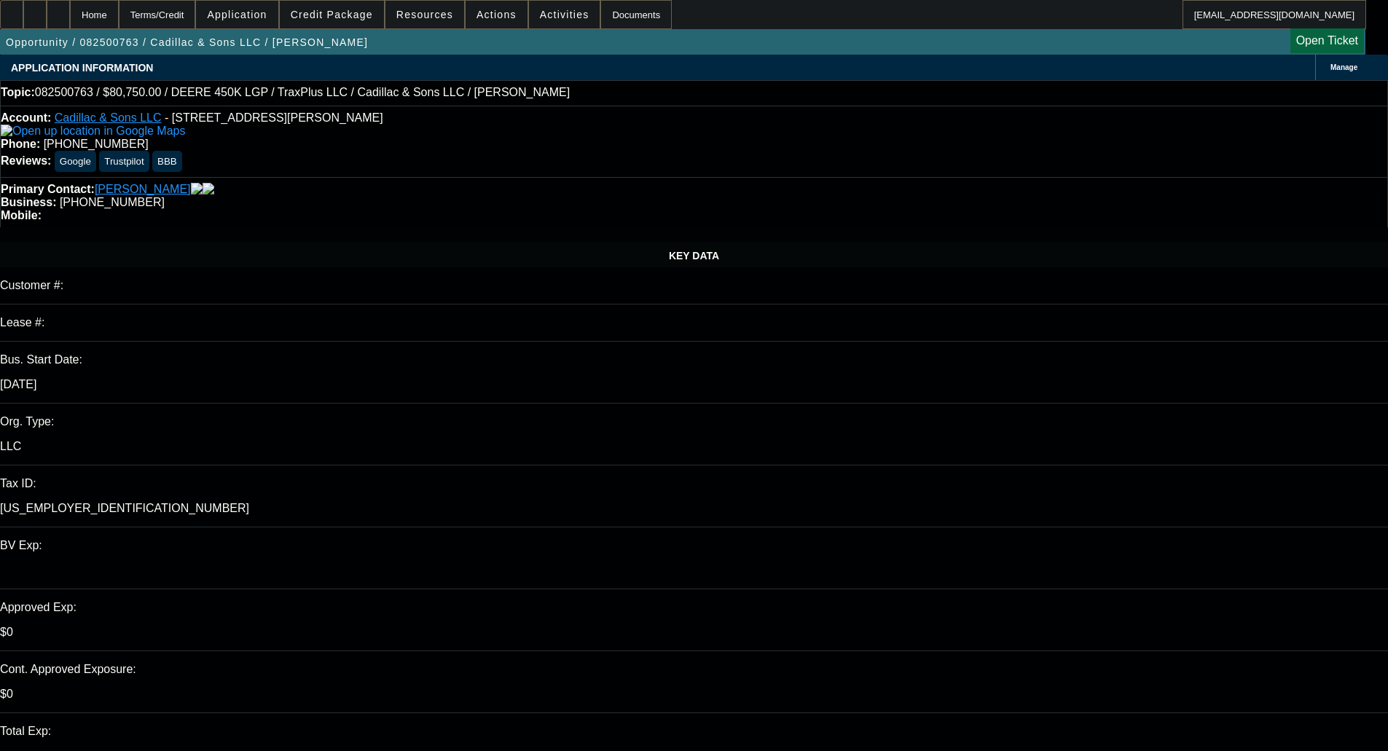
select select "2"
select select "0"
select select "6"
click at [353, 7] on span at bounding box center [332, 14] width 104 height 35
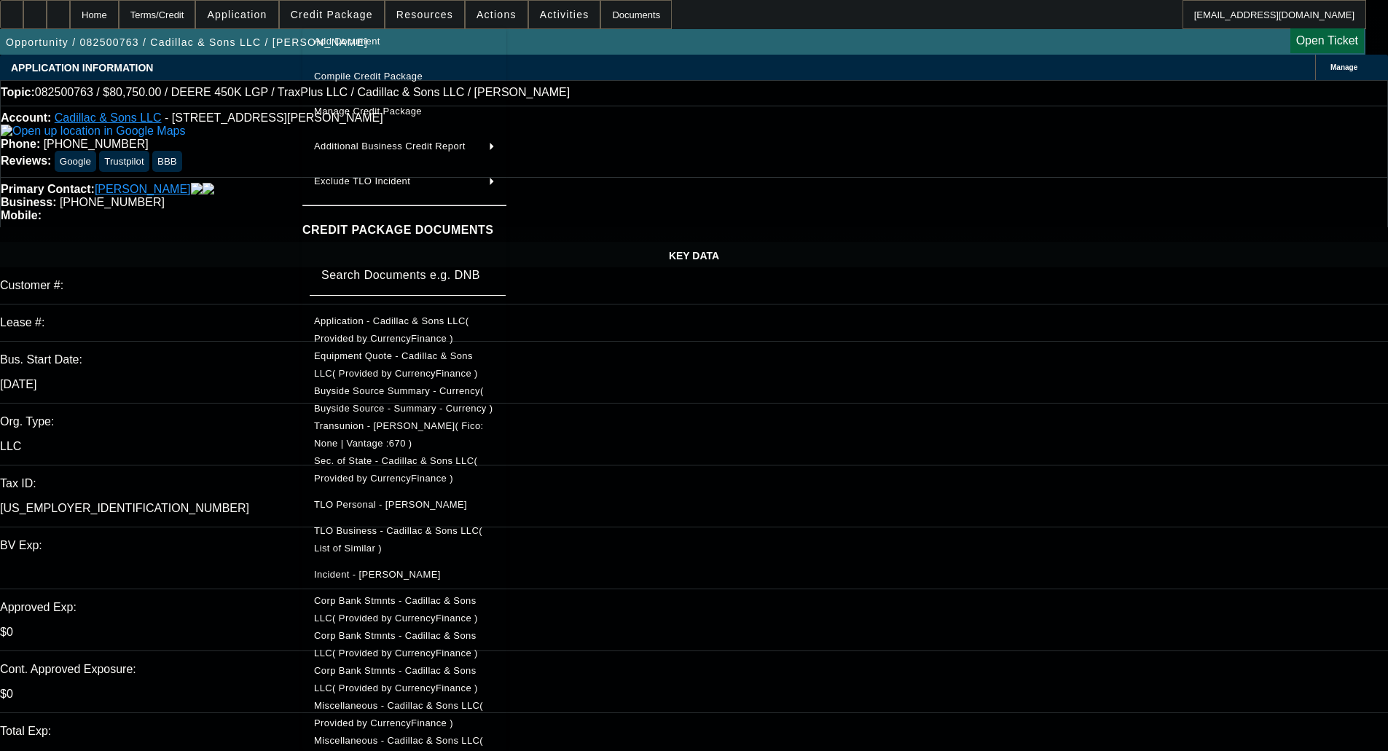
scroll to position [97, 0]
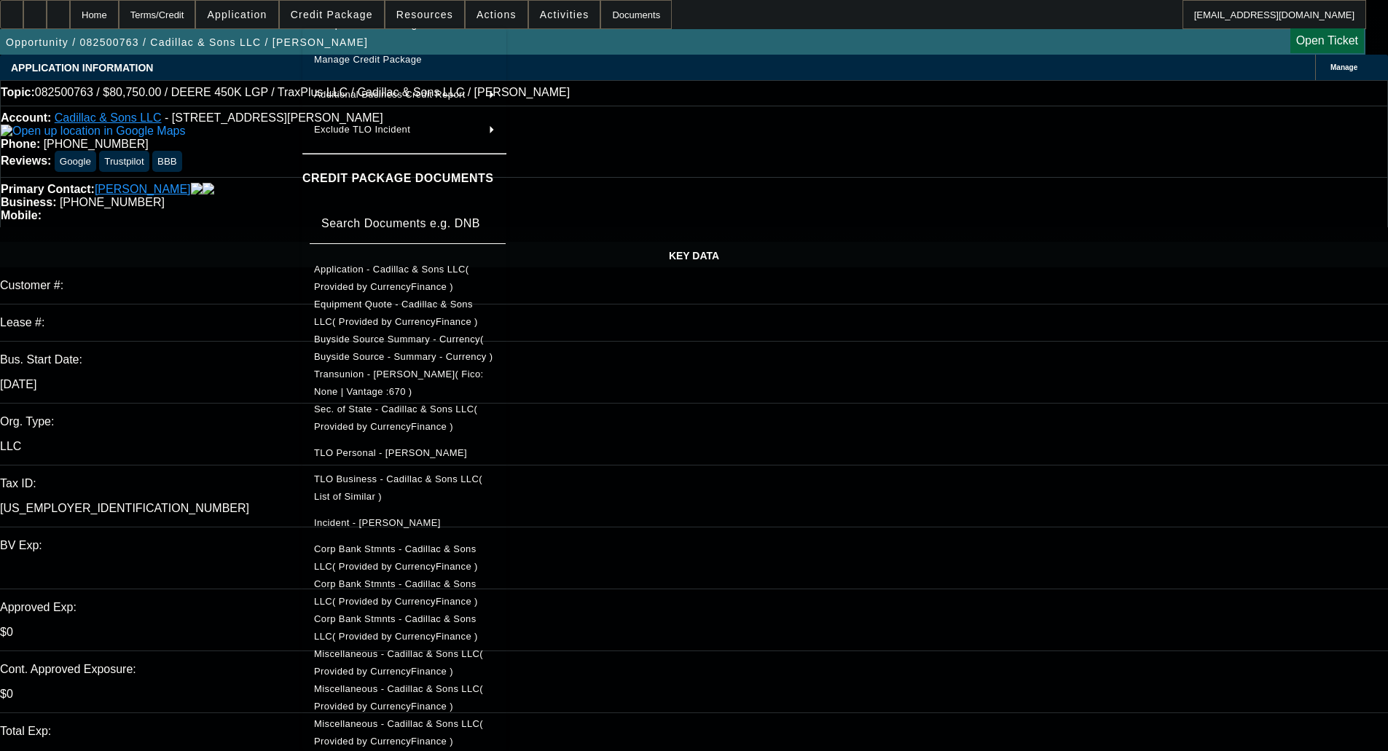
click at [410, 558] on span "Corp Bank Stmnts - Cadillac & Sons LLC( Provided by CurrencyFinance )" at bounding box center [396, 558] width 164 height 28
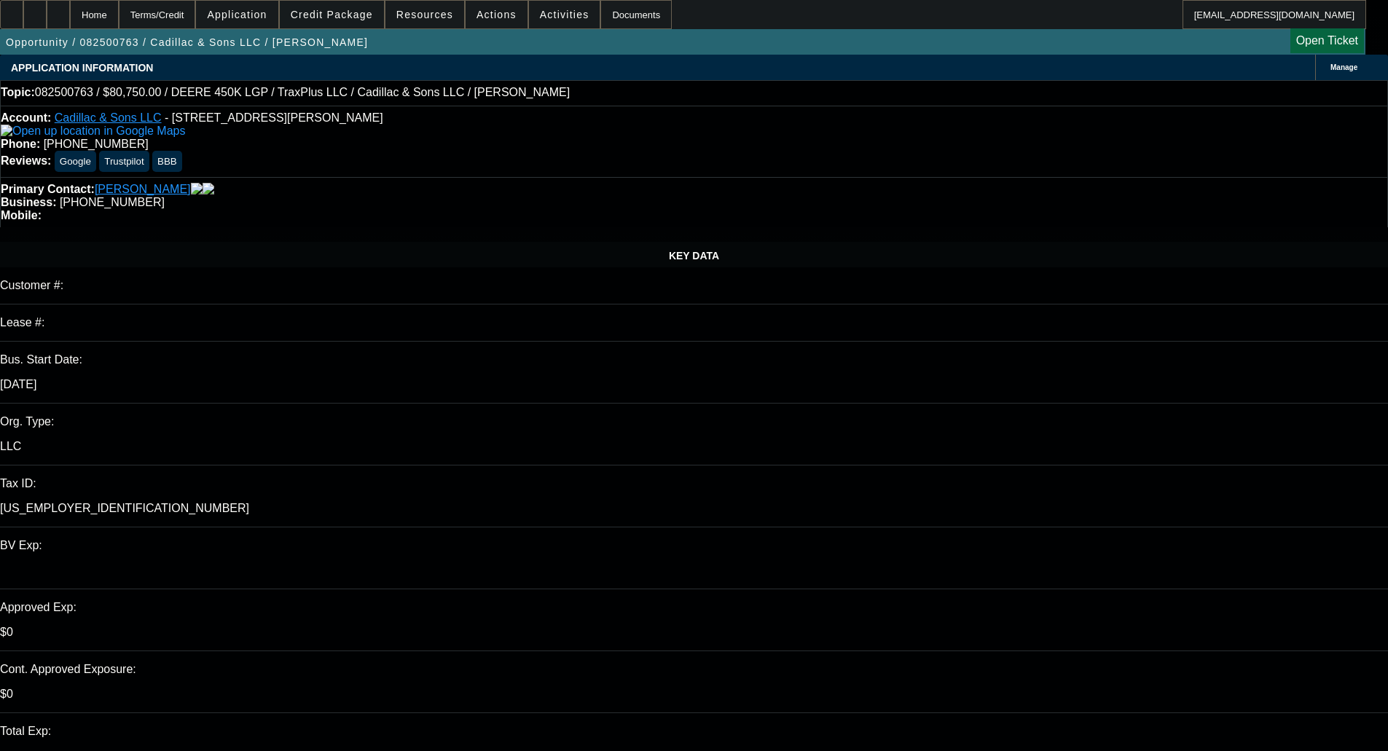
click at [354, 15] on span "Credit Package" at bounding box center [332, 15] width 82 height 12
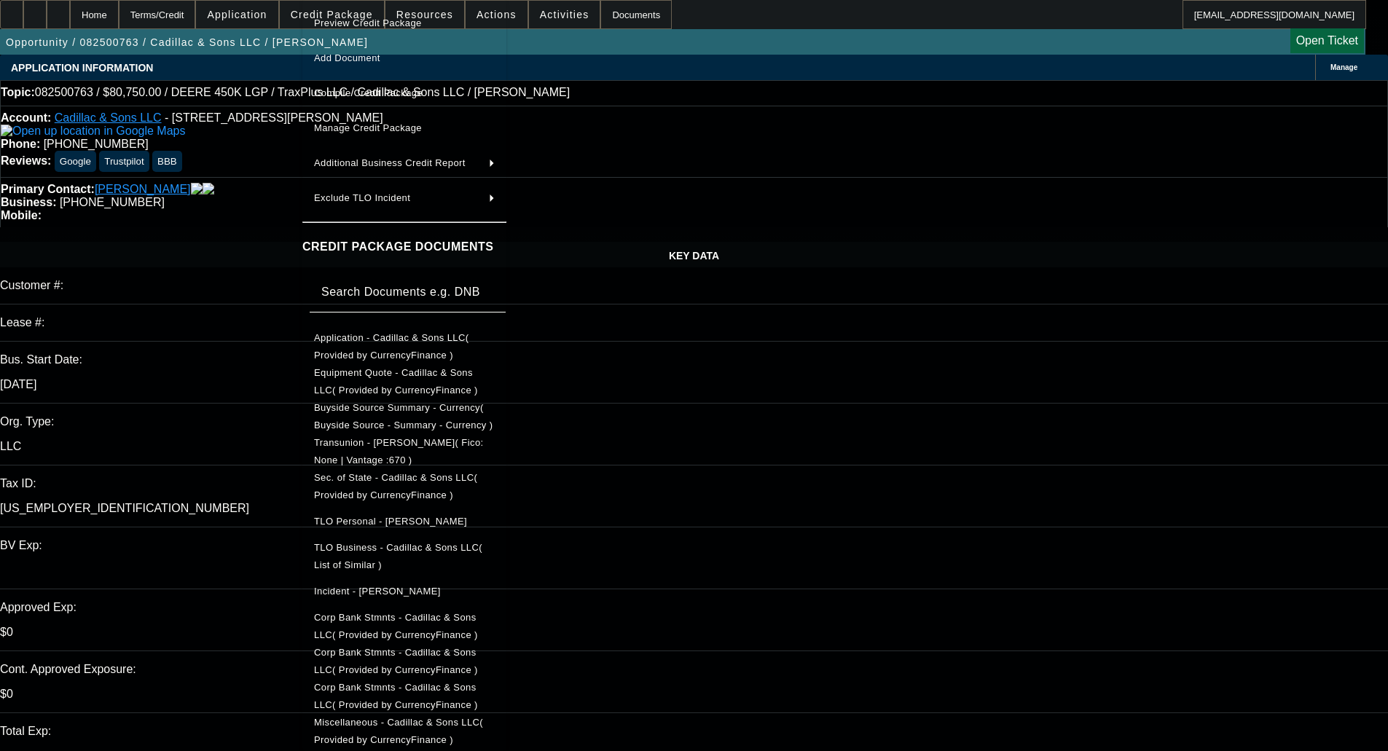
click at [355, 20] on span "Preview Credit Package" at bounding box center [368, 22] width 108 height 11
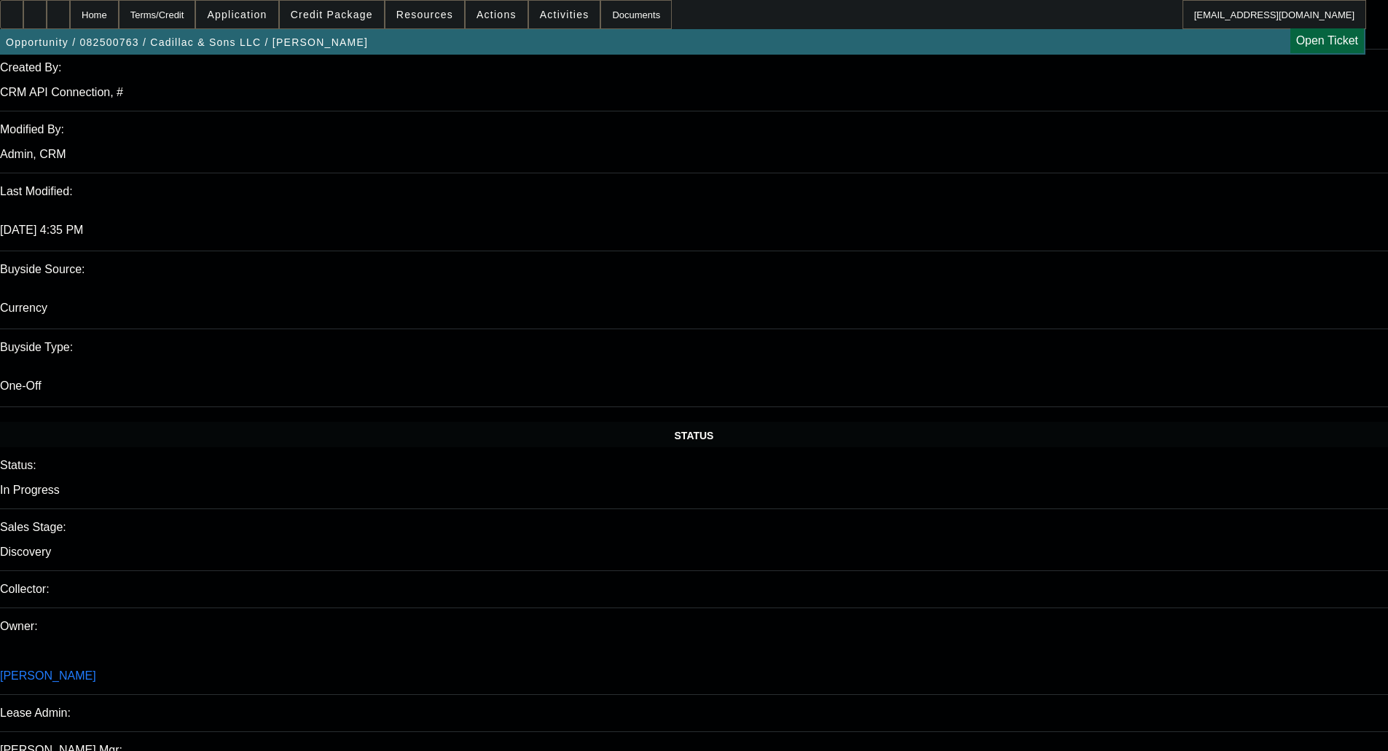
scroll to position [1166, 0]
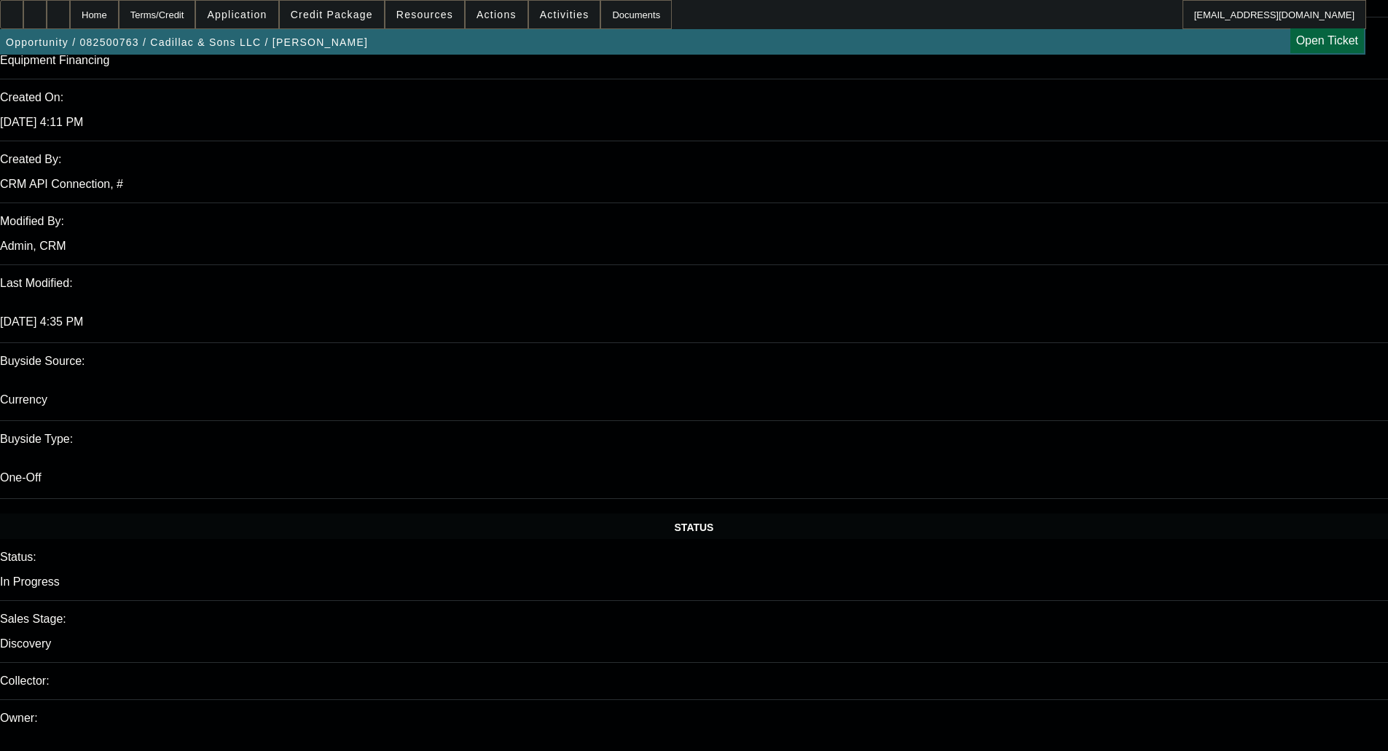
click at [373, 17] on span "Credit Package" at bounding box center [332, 15] width 82 height 12
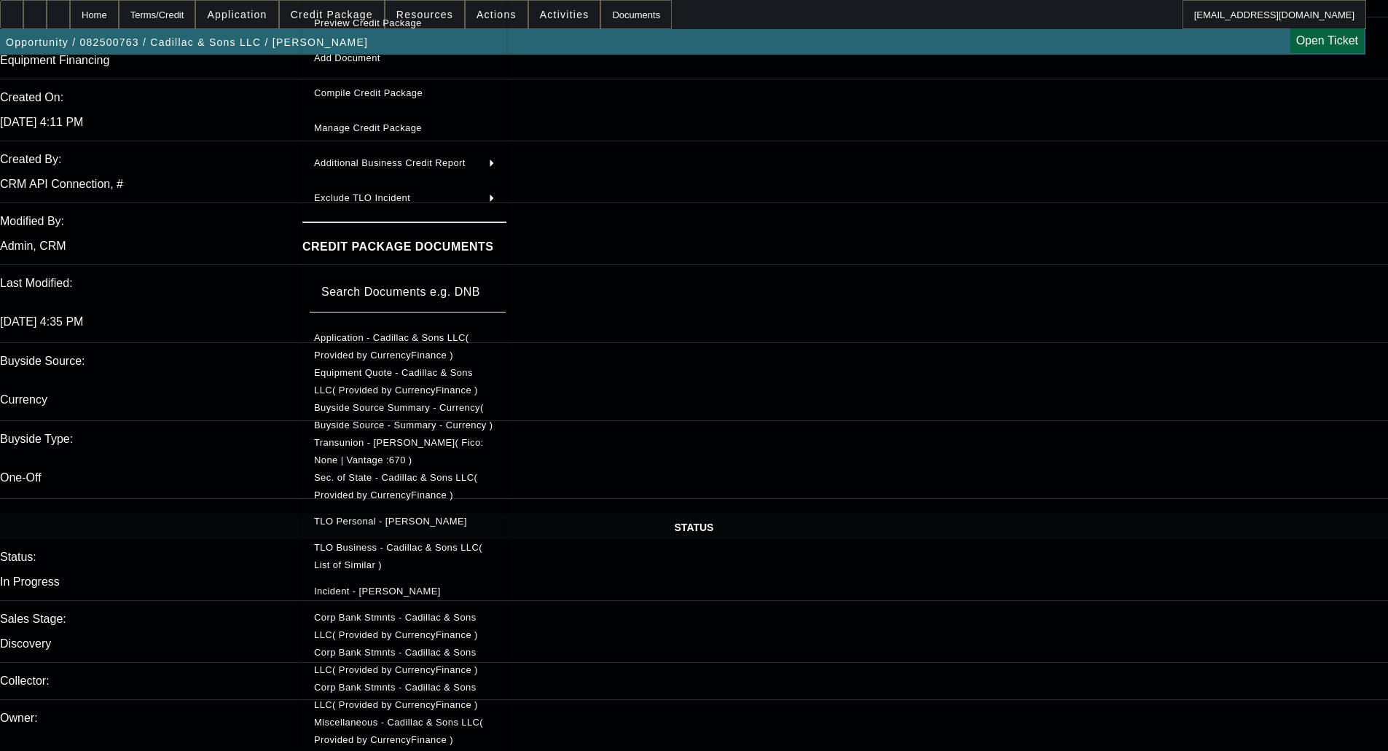
click at [472, 630] on span "Corp Bank Stmnts - Cadillac & Sons LLC( Provided by CurrencyFinance )" at bounding box center [404, 626] width 181 height 35
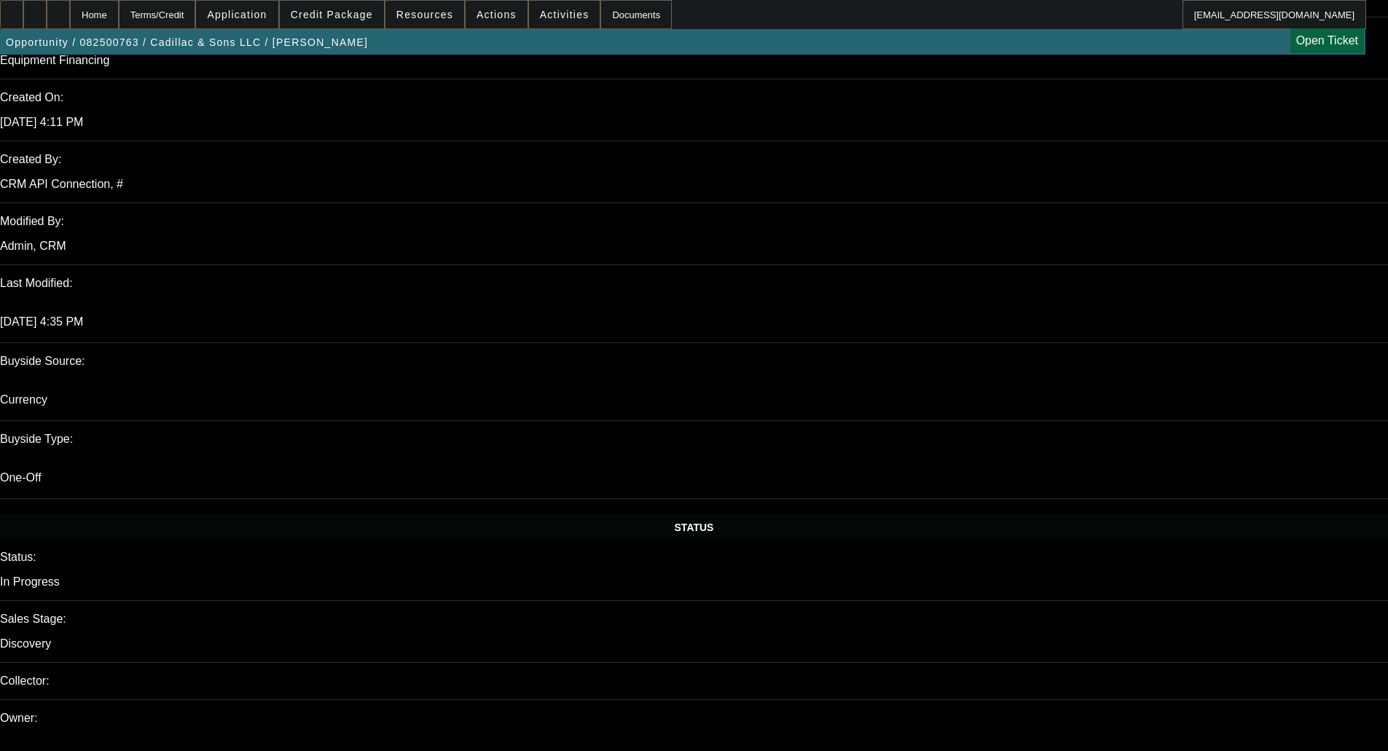
click at [353, 19] on span "Credit Package" at bounding box center [332, 15] width 82 height 12
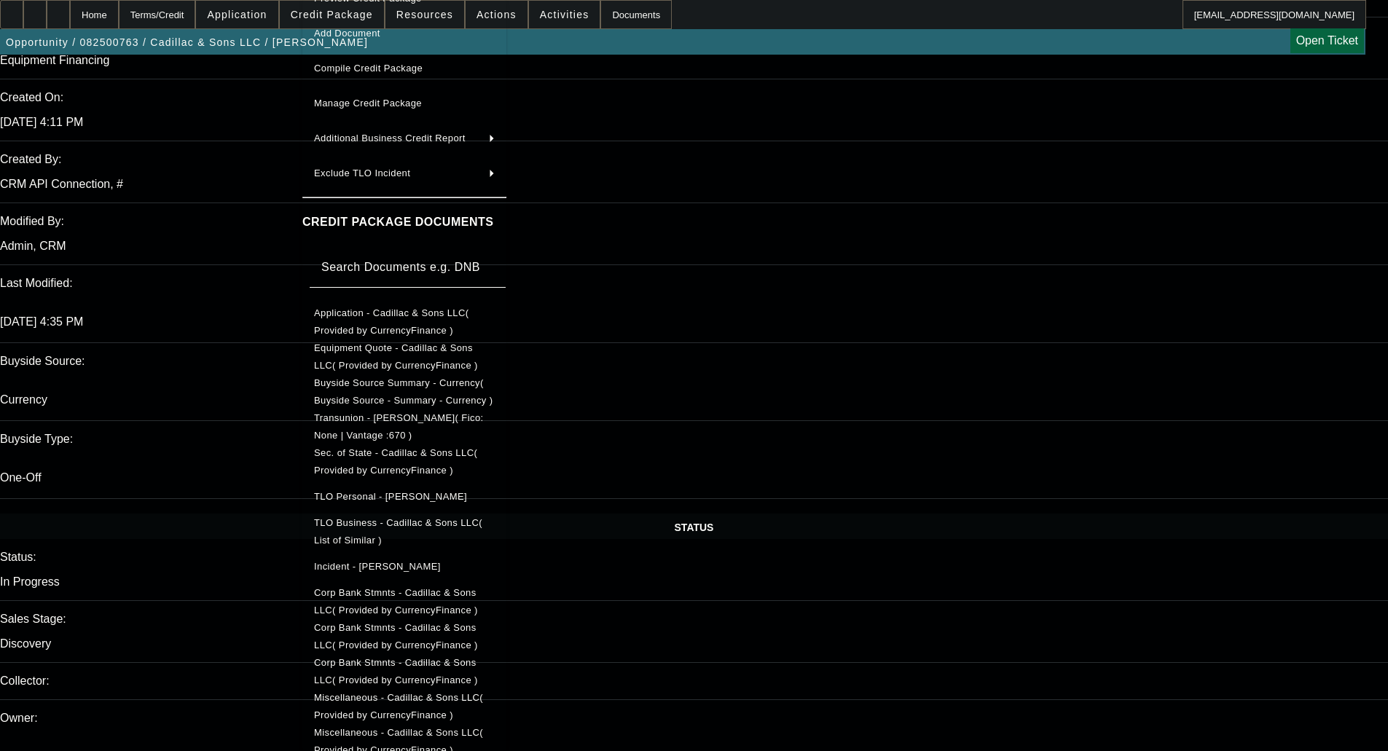
scroll to position [69, 0]
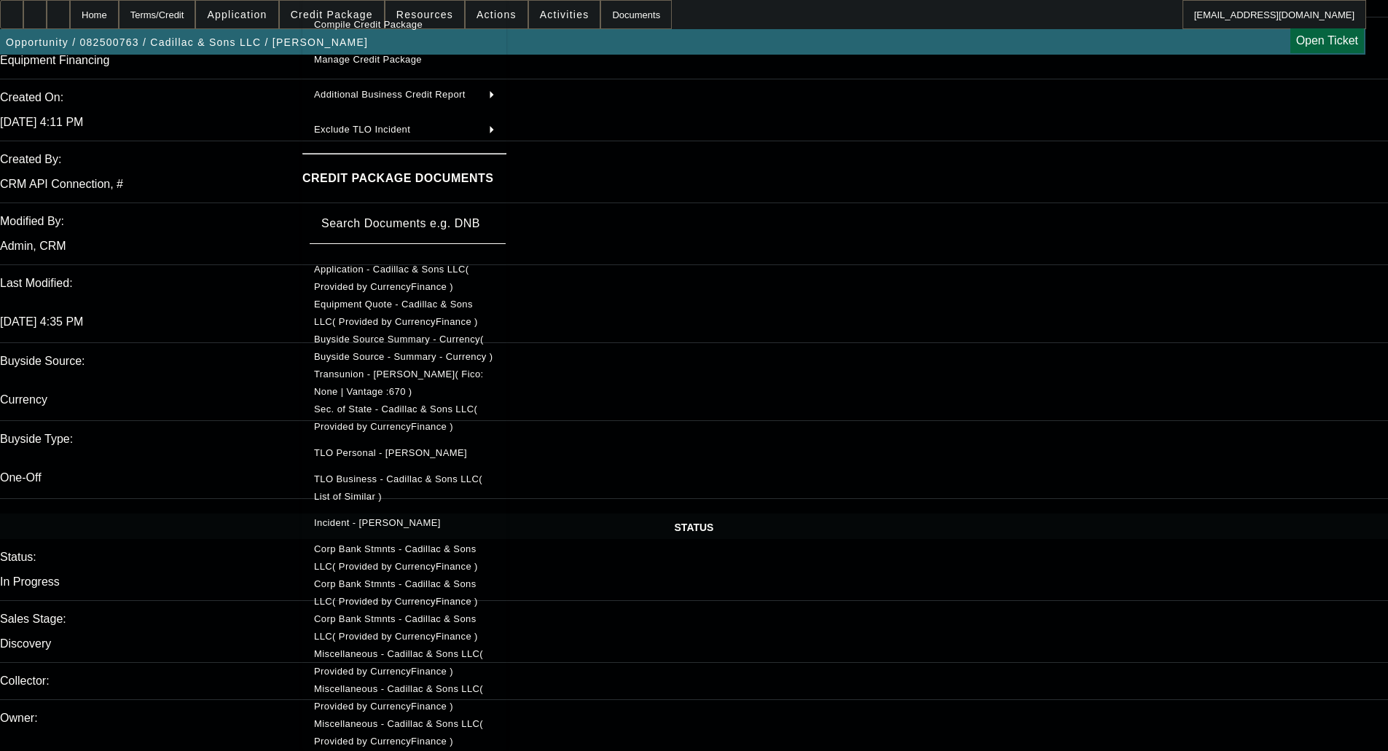
click at [410, 586] on span "Corp Bank Stmnts - Cadillac & Sons LLC( Provided by CurrencyFinance )" at bounding box center [396, 593] width 164 height 28
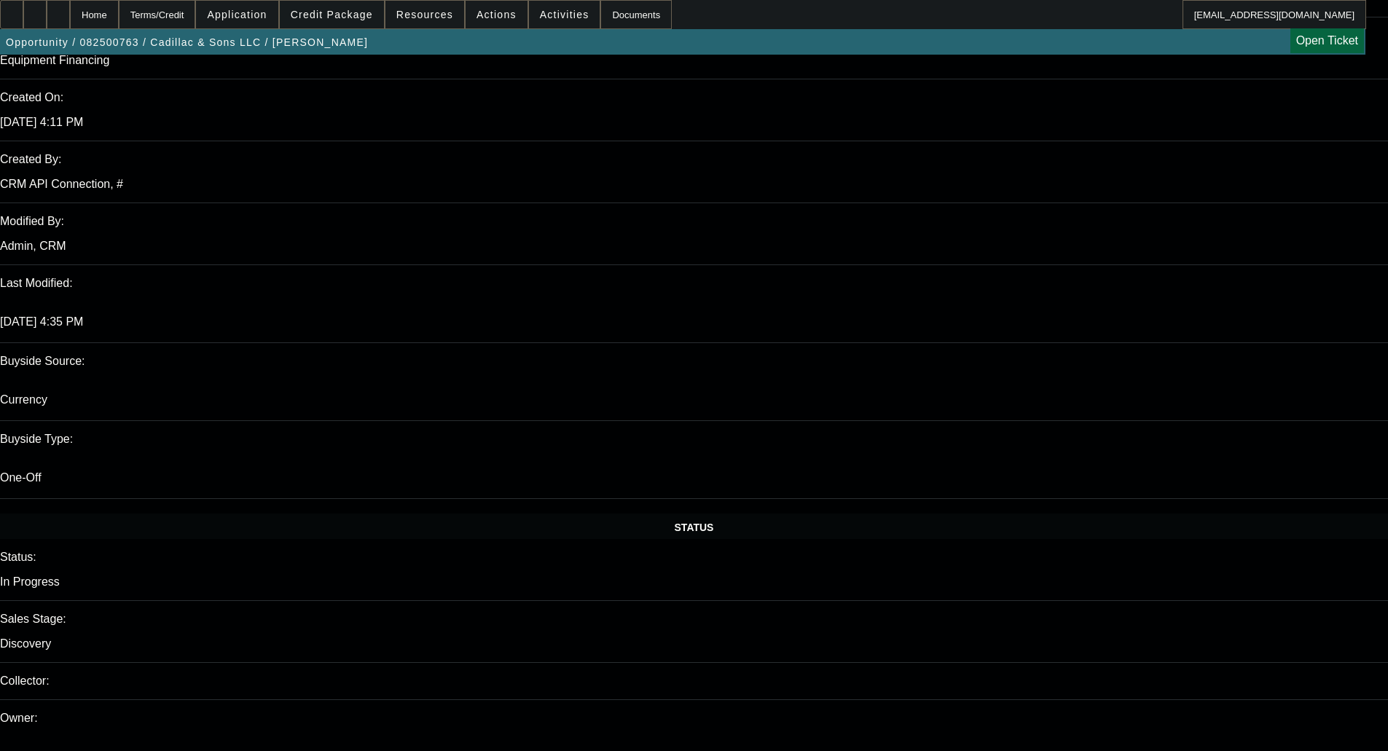
click at [347, 27] on span at bounding box center [332, 14] width 104 height 35
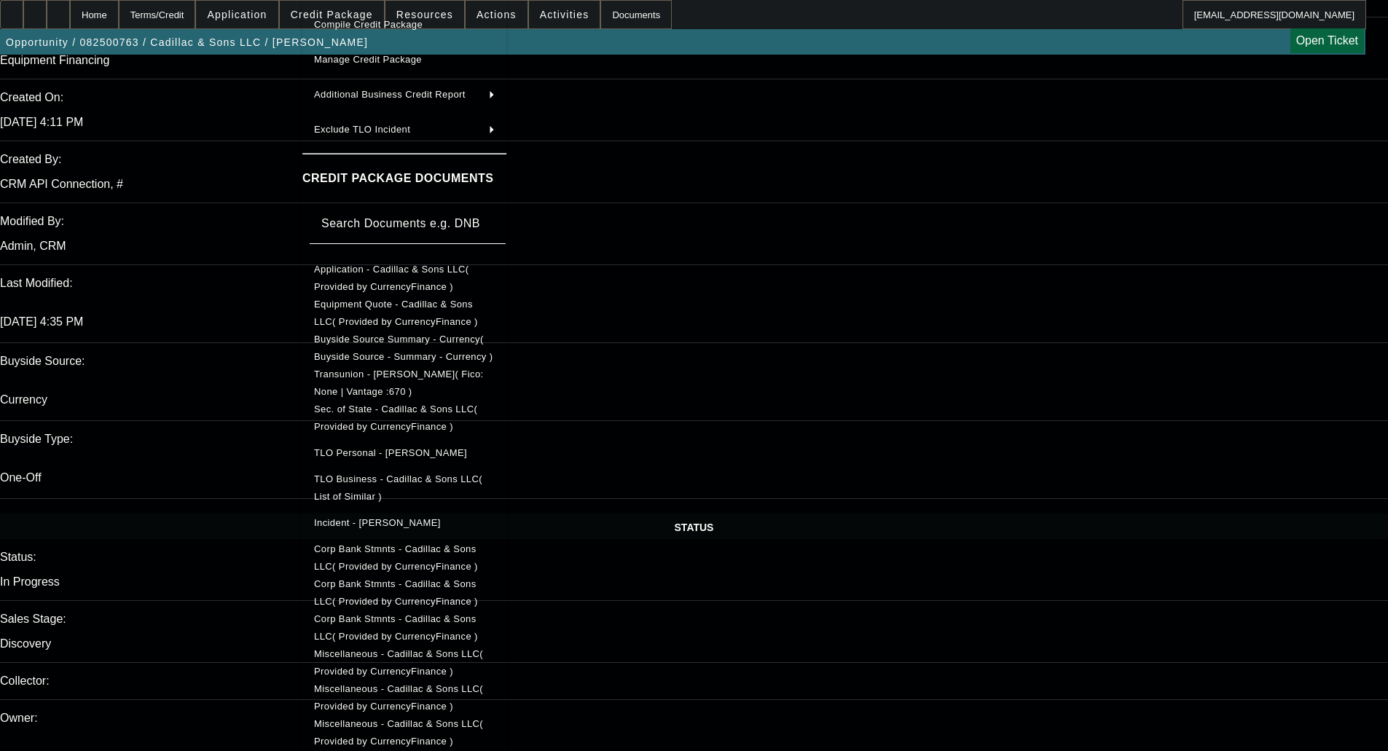
click at [398, 622] on span "Corp Bank Stmnts - Cadillac & Sons LLC( Provided by CurrencyFinance )" at bounding box center [396, 628] width 164 height 28
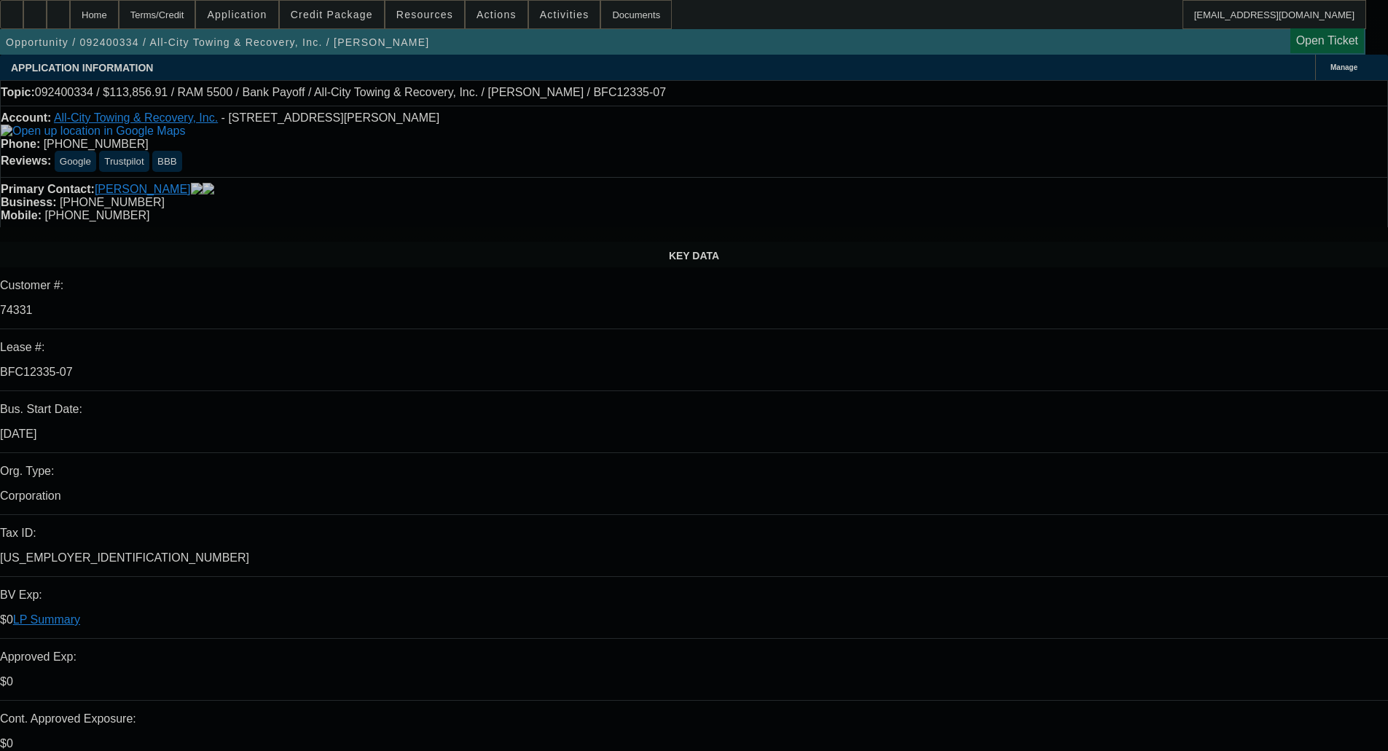
select select "0"
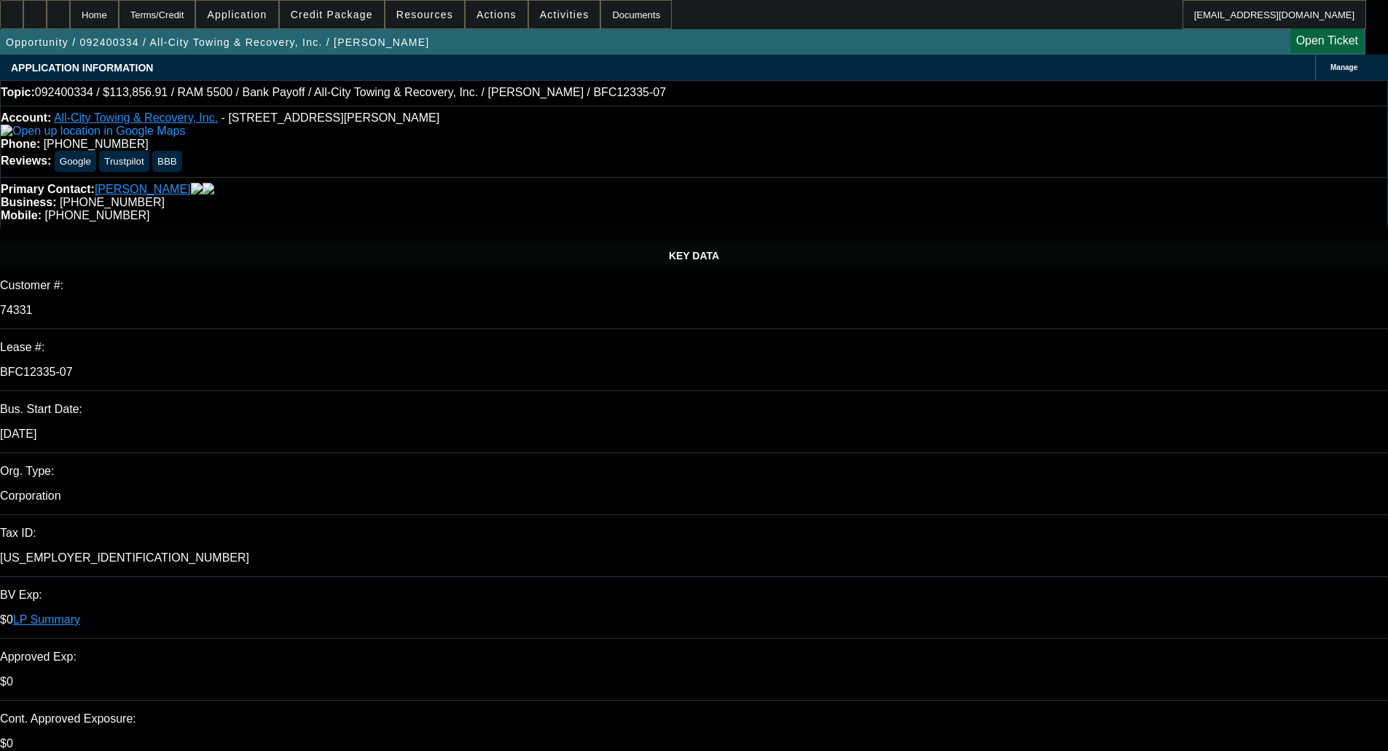
select select "0"
select select "6"
select select "0"
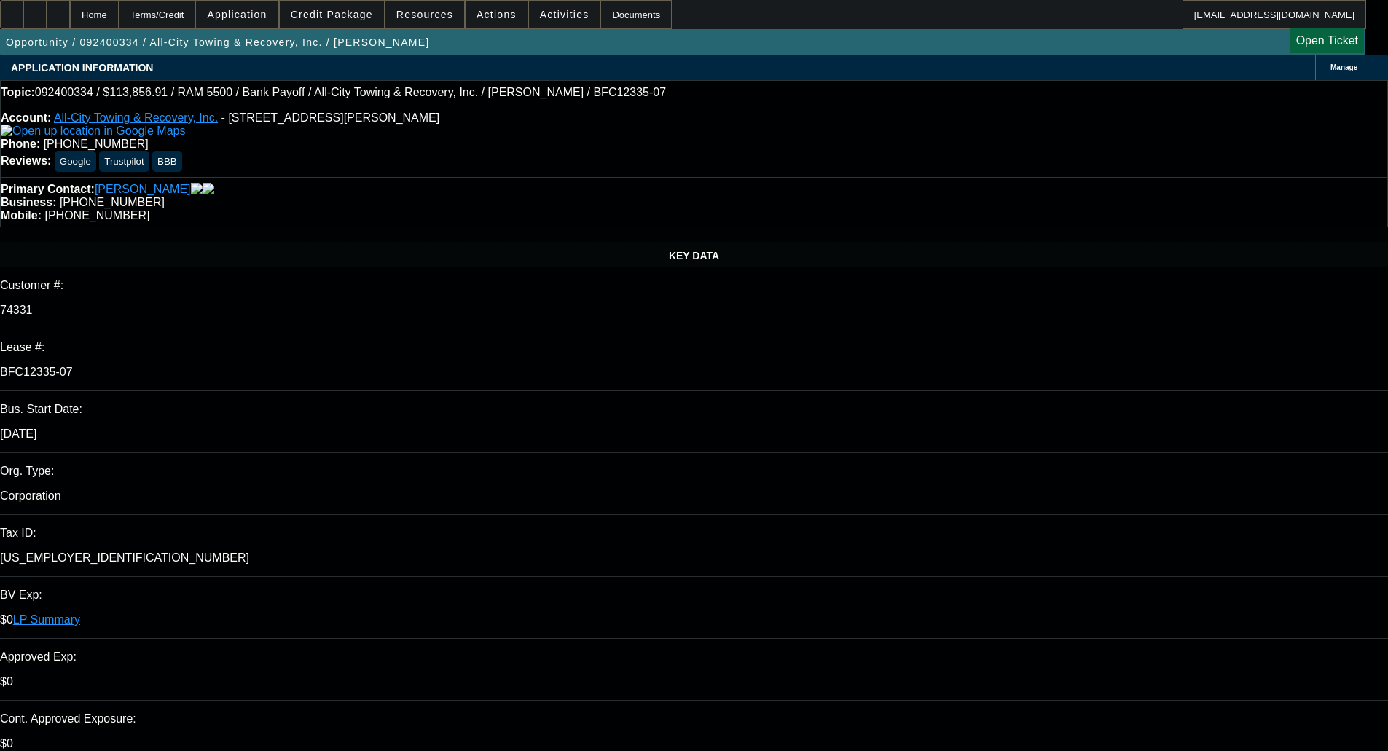
select select "0"
select select "6"
select select "0"
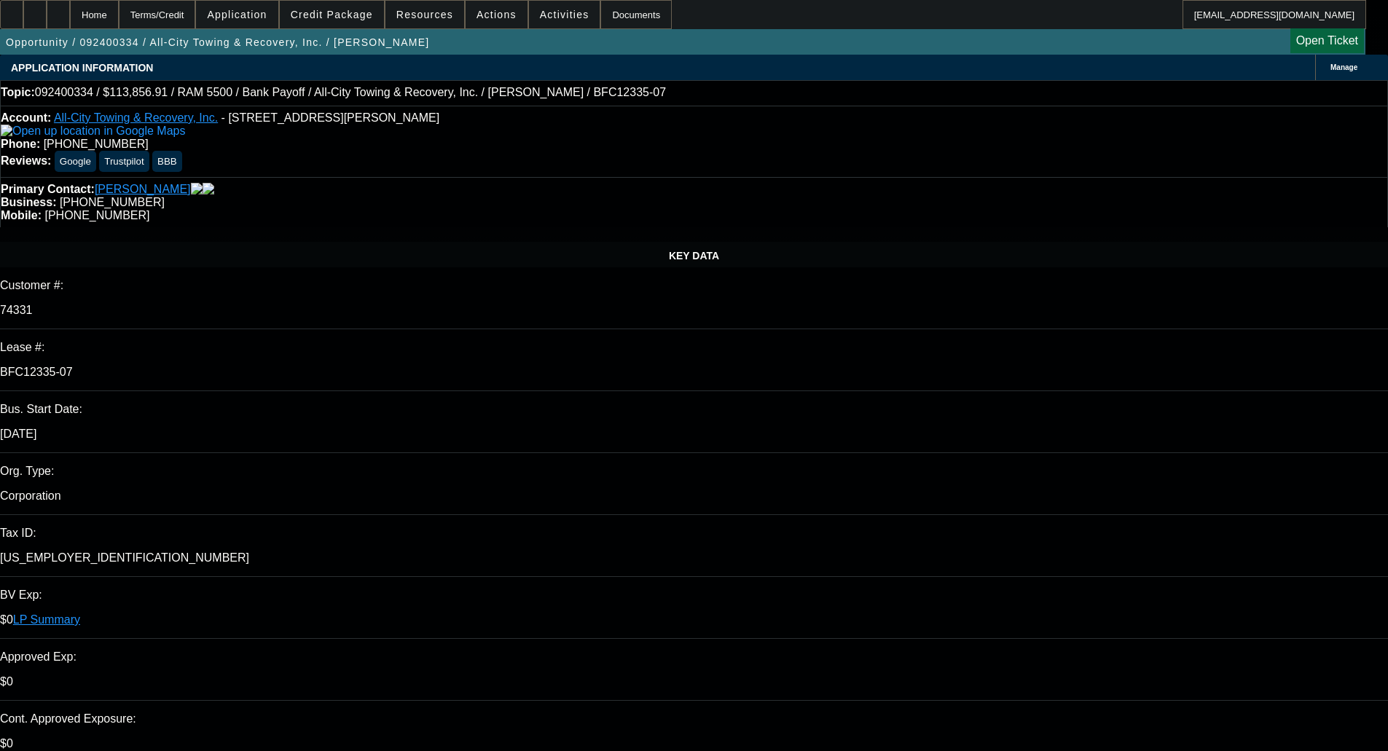
select select "6"
select select "0"
select select "6"
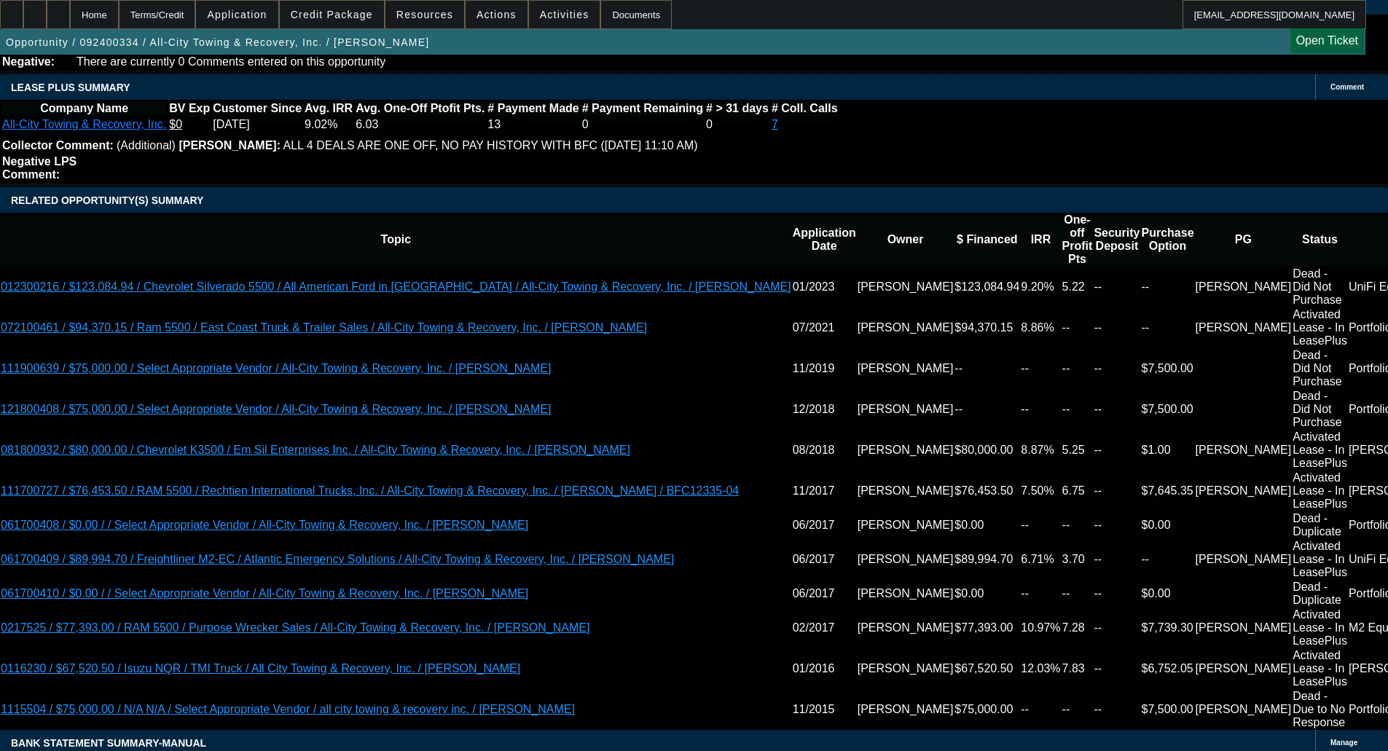
scroll to position [2478, 0]
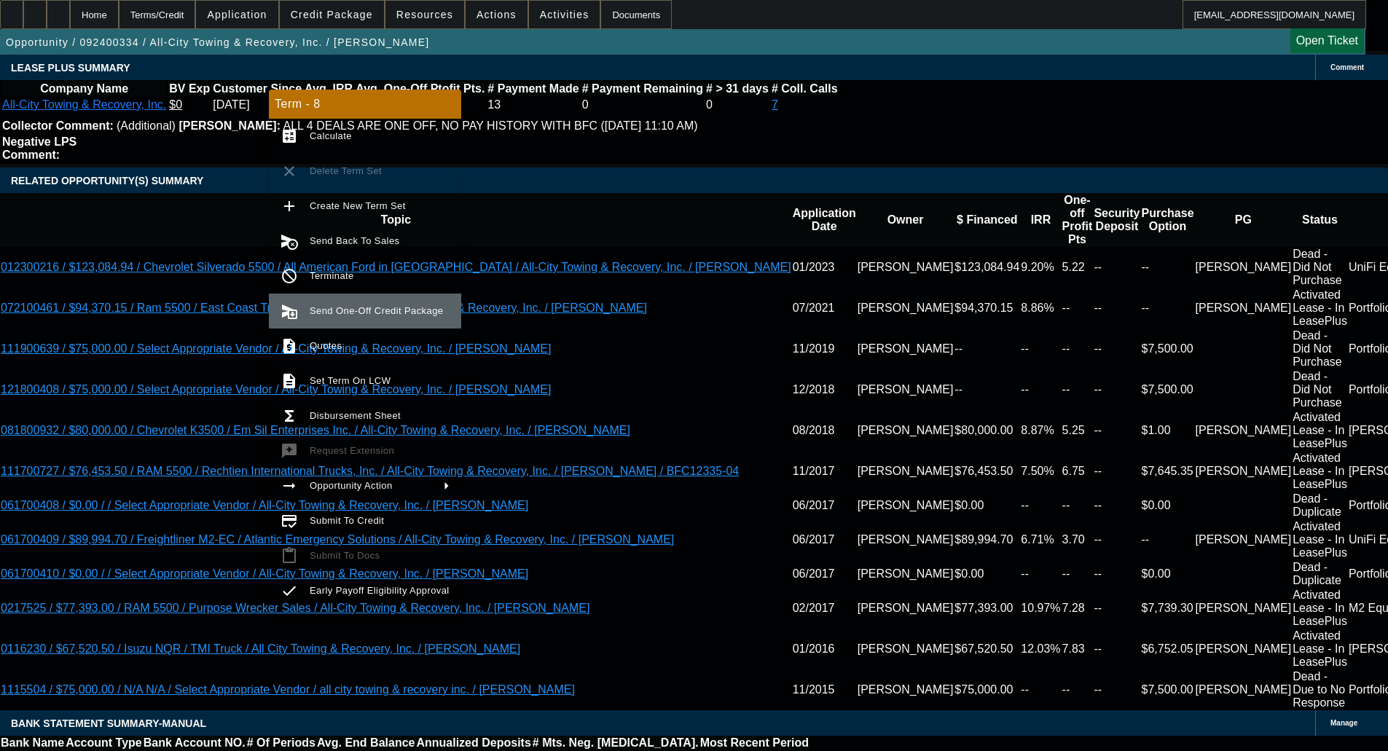
click at [359, 310] on span "Send One-Off Credit Package" at bounding box center [376, 310] width 133 height 11
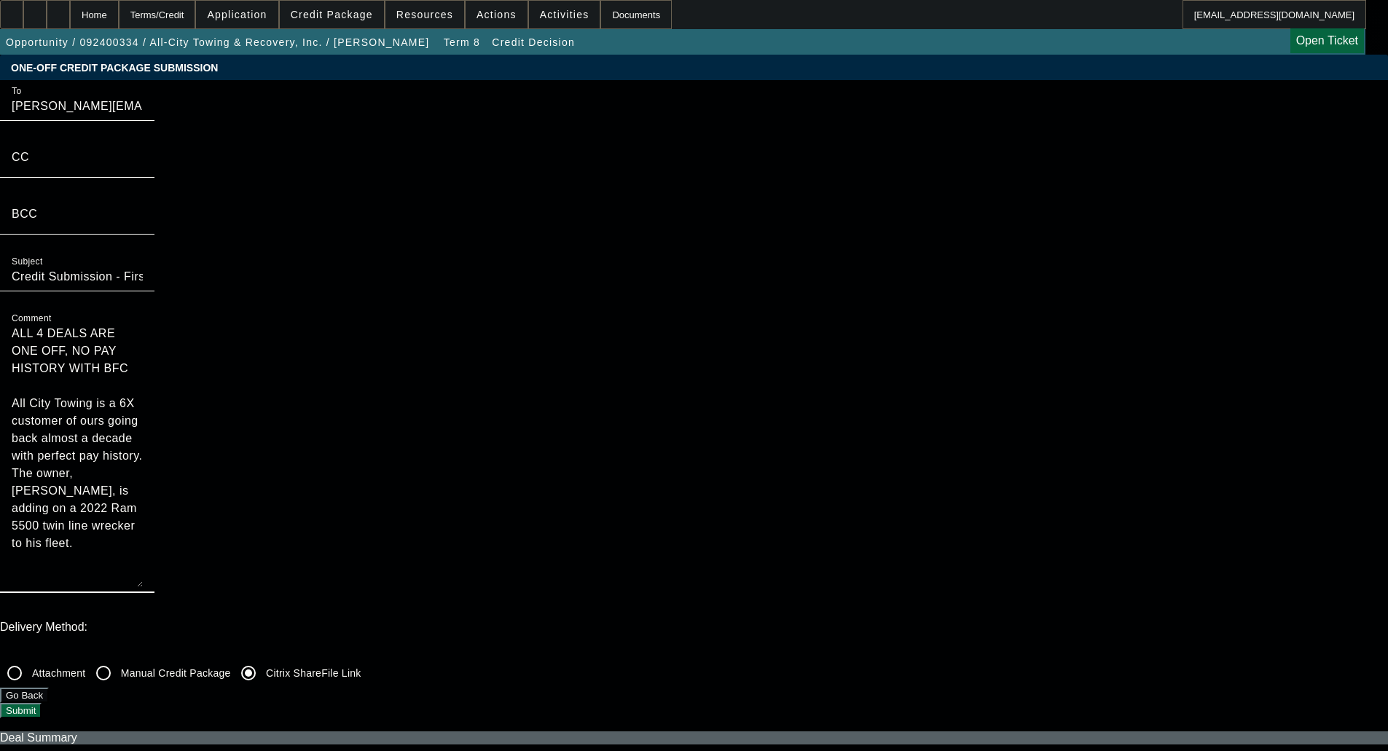
drag, startPoint x: 738, startPoint y: 131, endPoint x: 656, endPoint y: 81, distance: 95.9
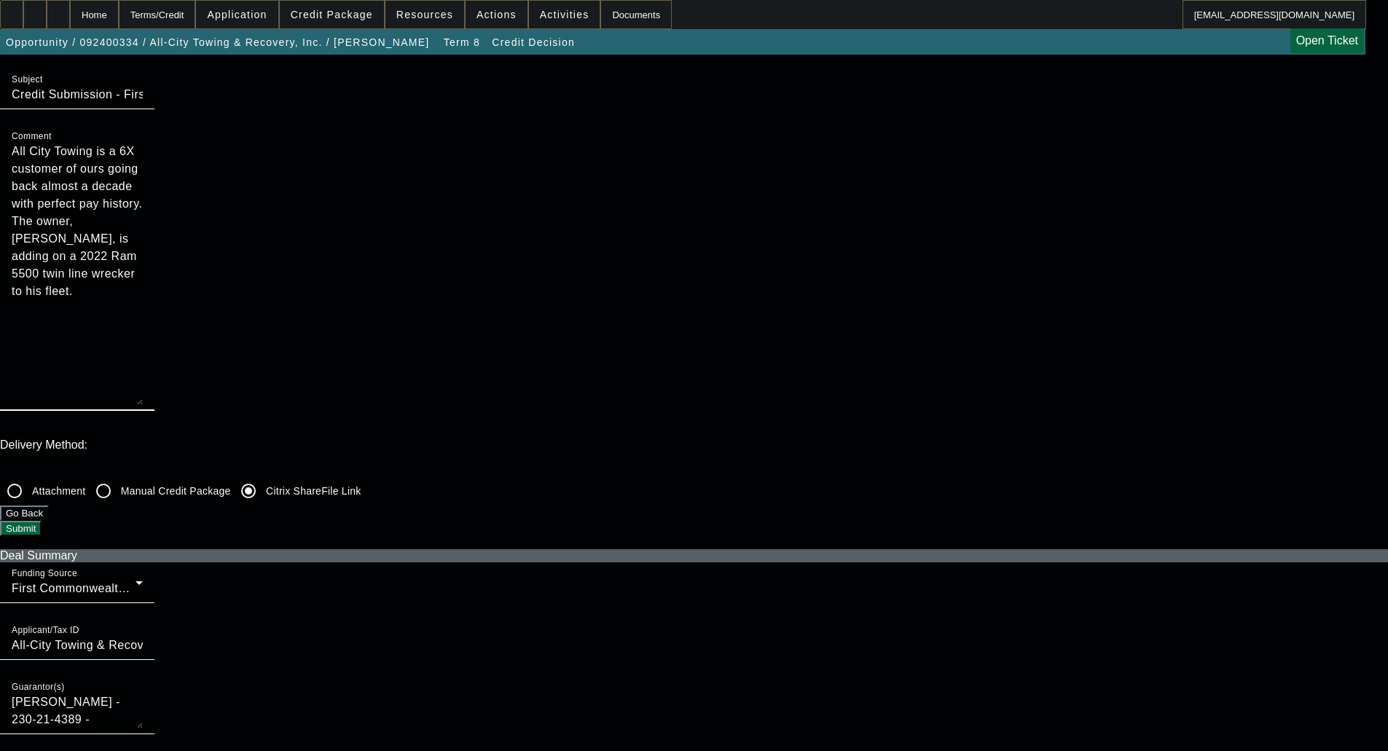
scroll to position [292, 0]
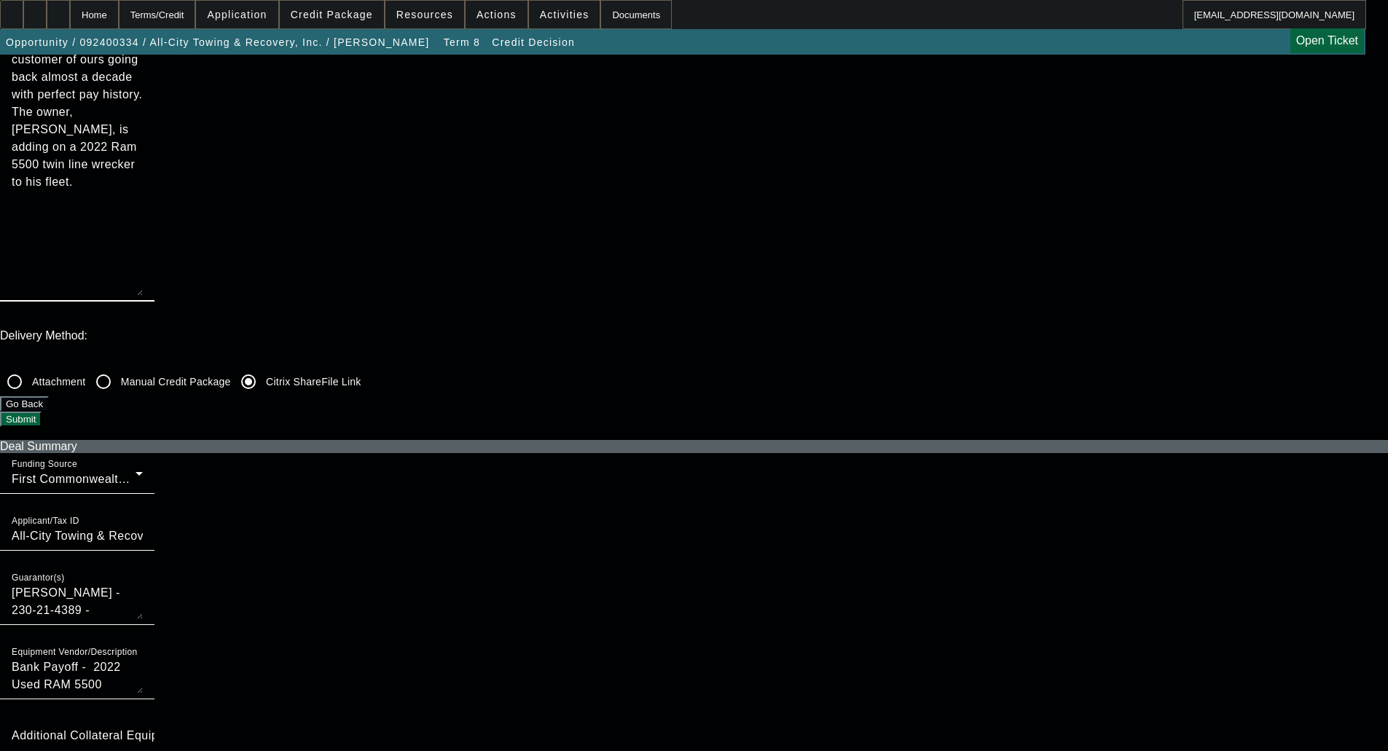
type textarea "All City Towing is a 6X customer of ours going back almost a decade with perfec…"
checkbox input "true"
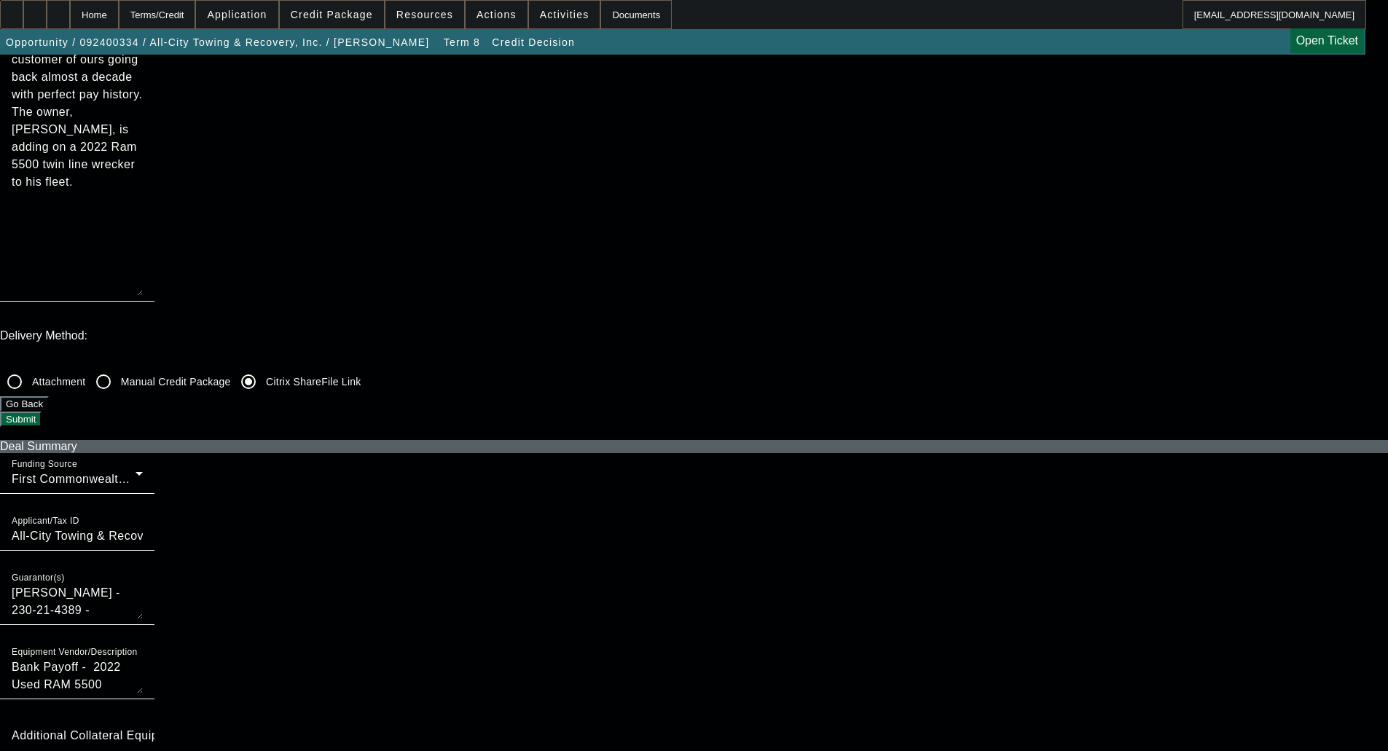
checkbox input "true"
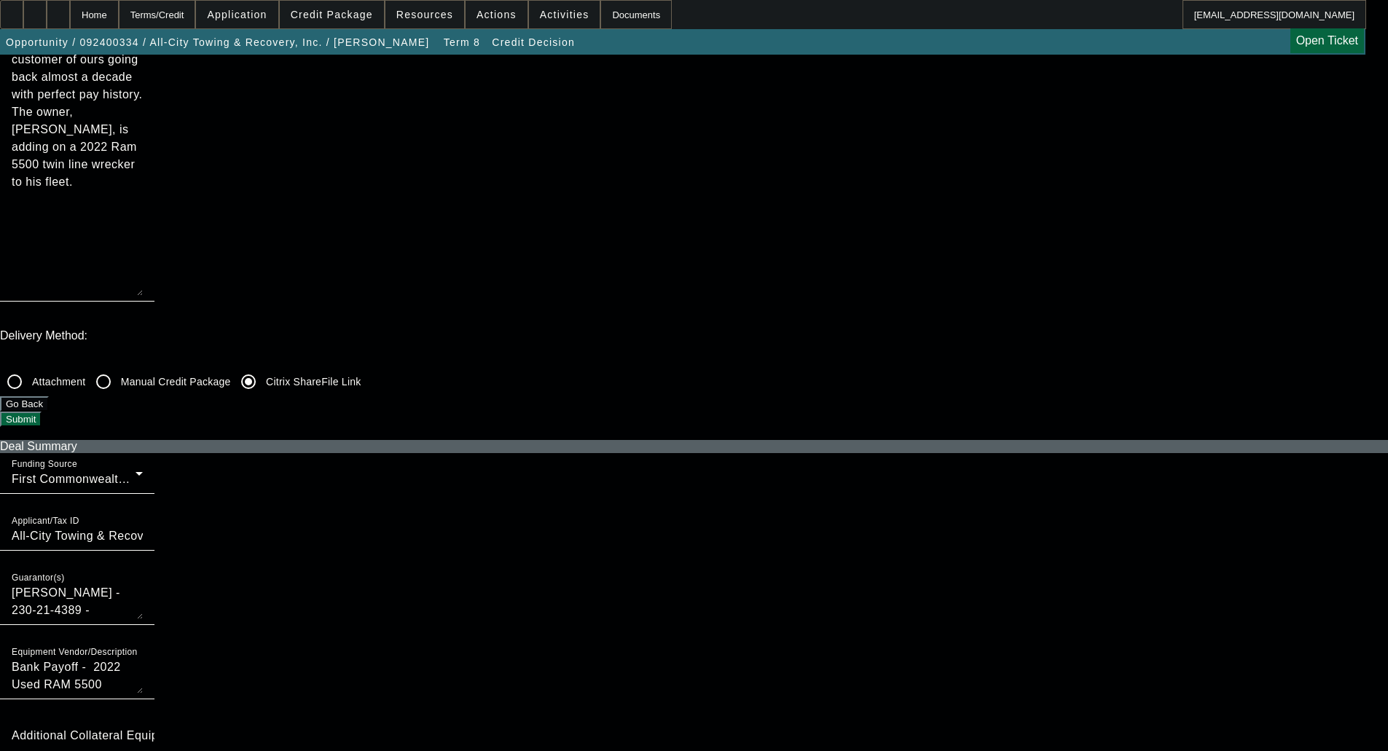
checkbox input "false"
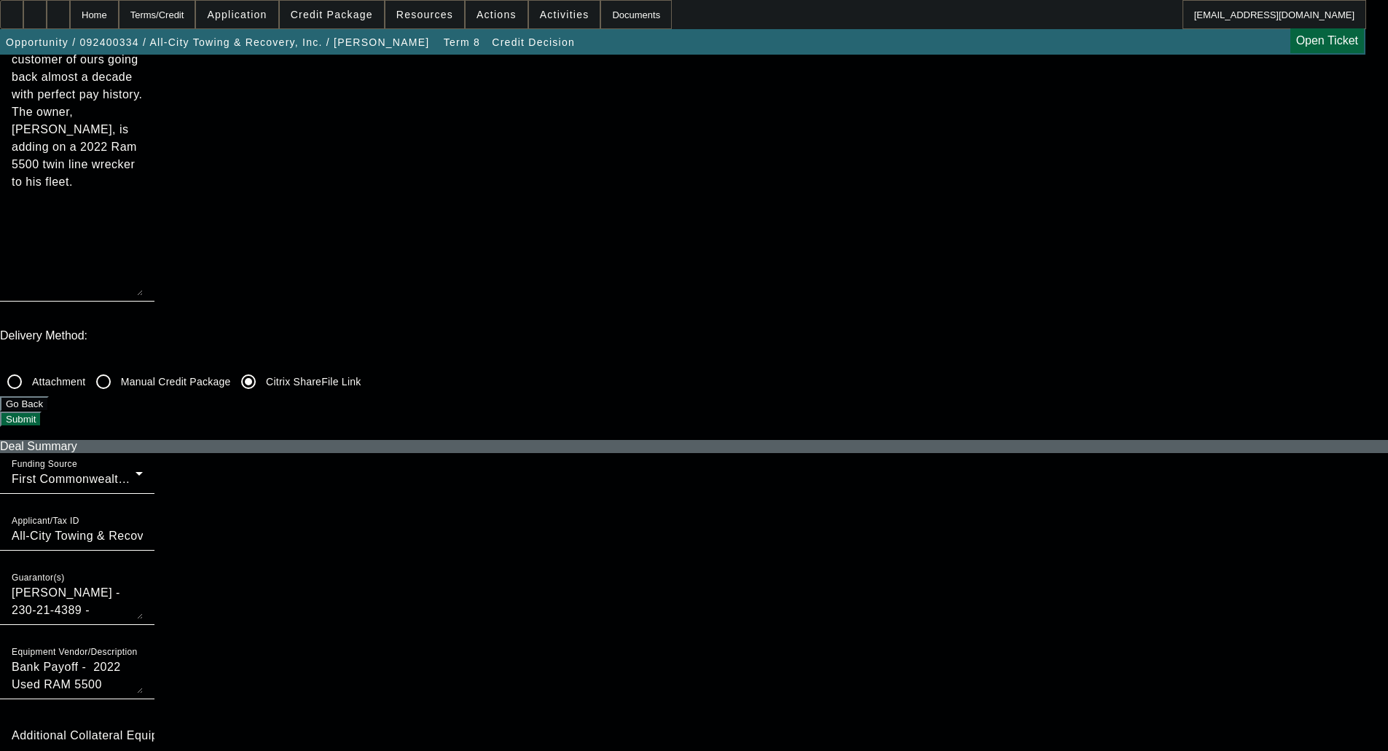
checkbox input "false"
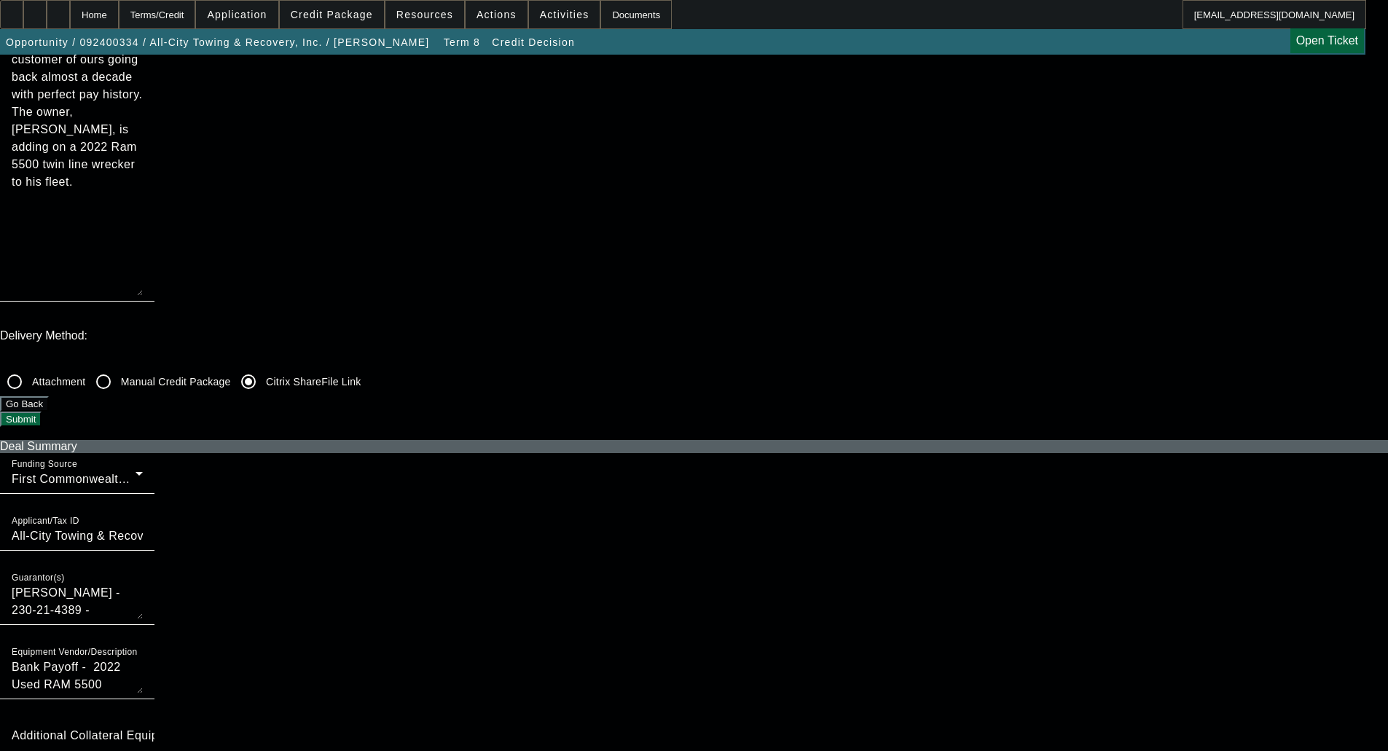
checkbox input "false"
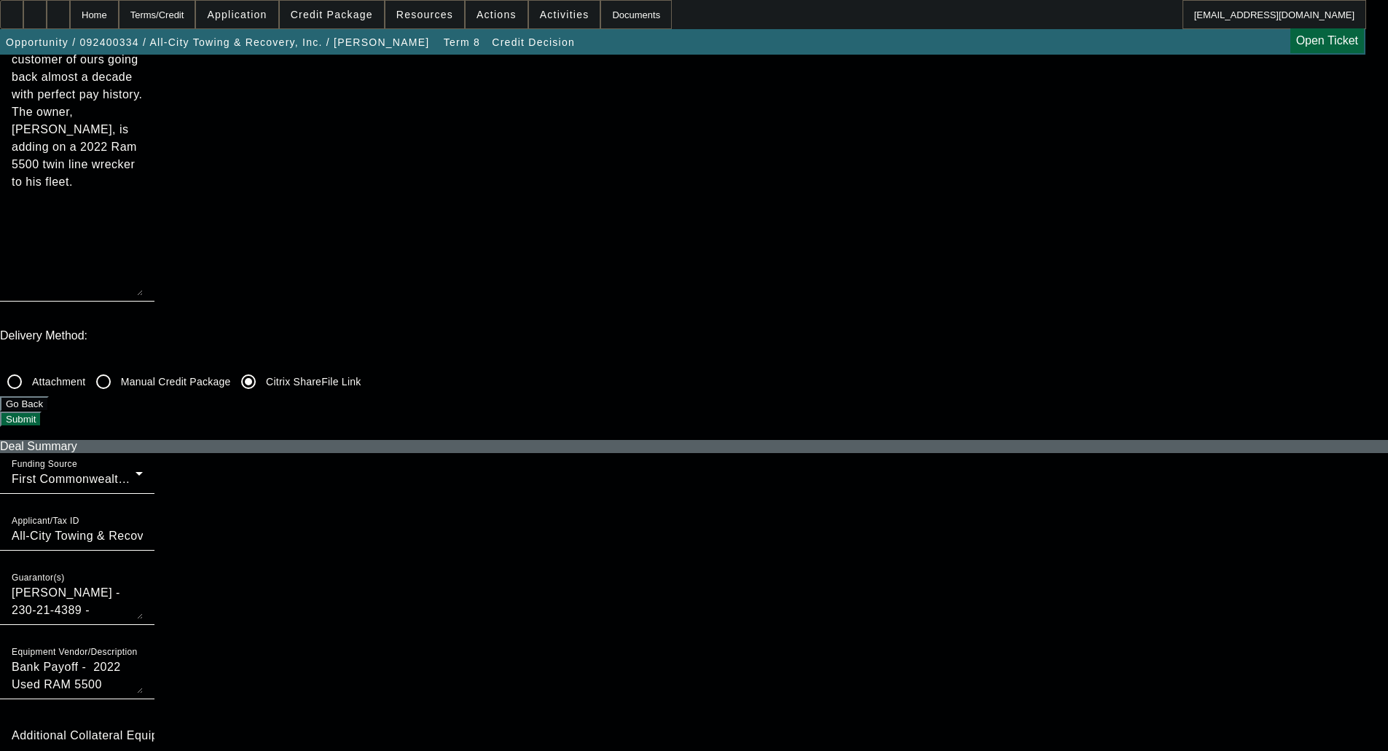
checkbox input "true"
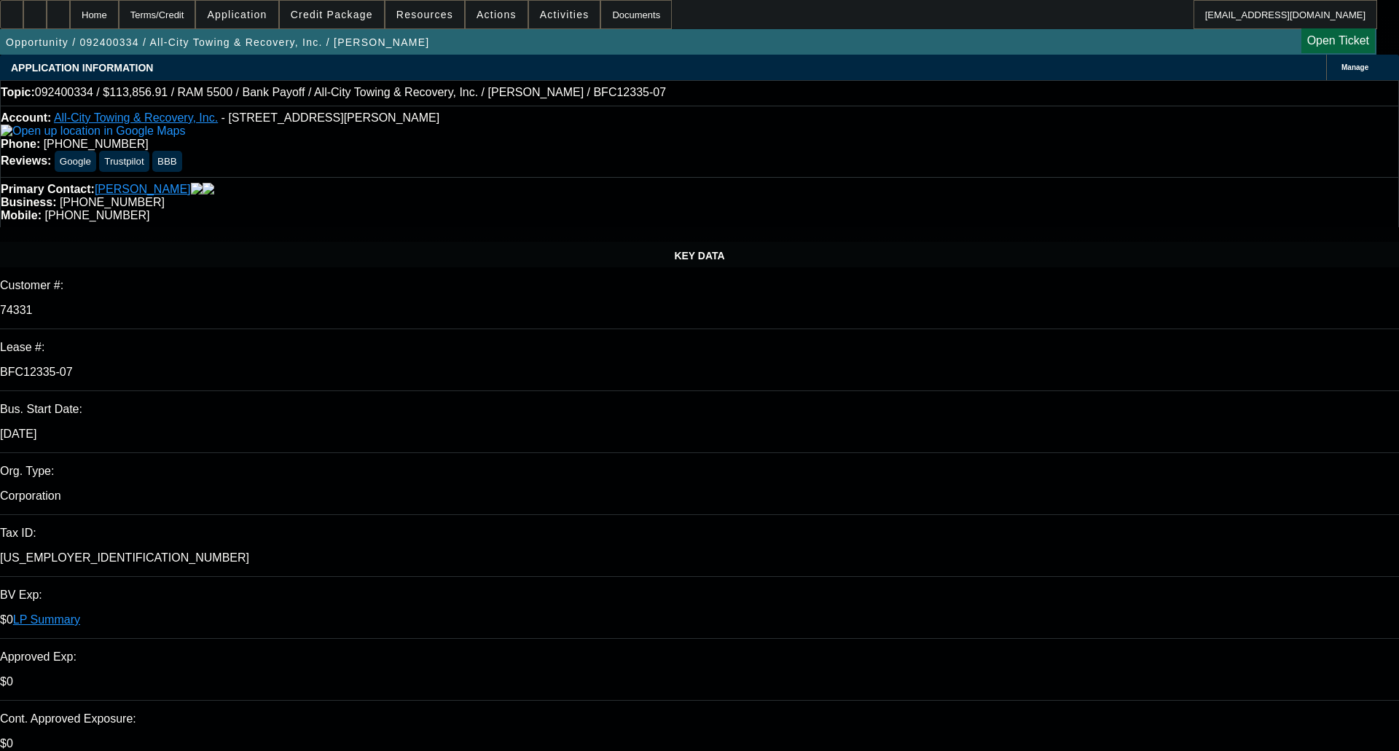
select select "0"
select select "6"
select select "0"
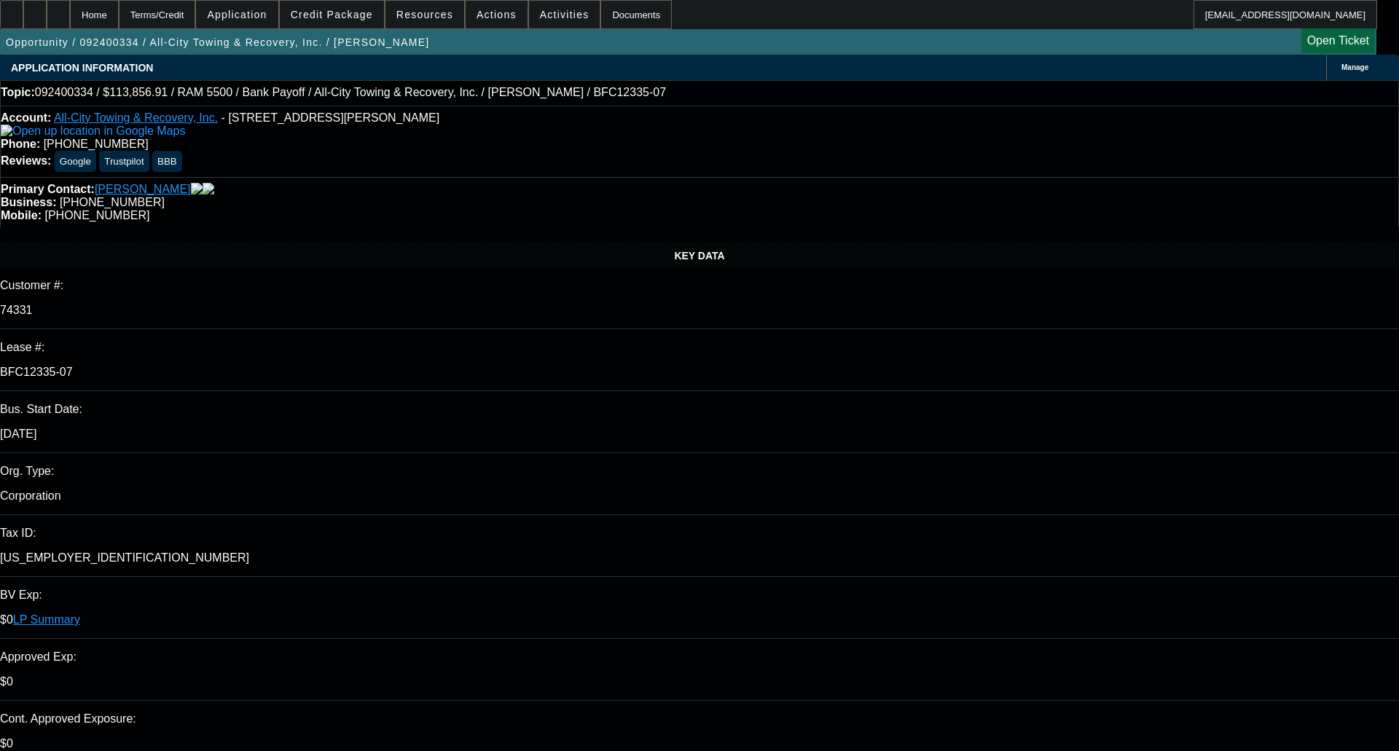
select select "0"
select select "6"
select select "0"
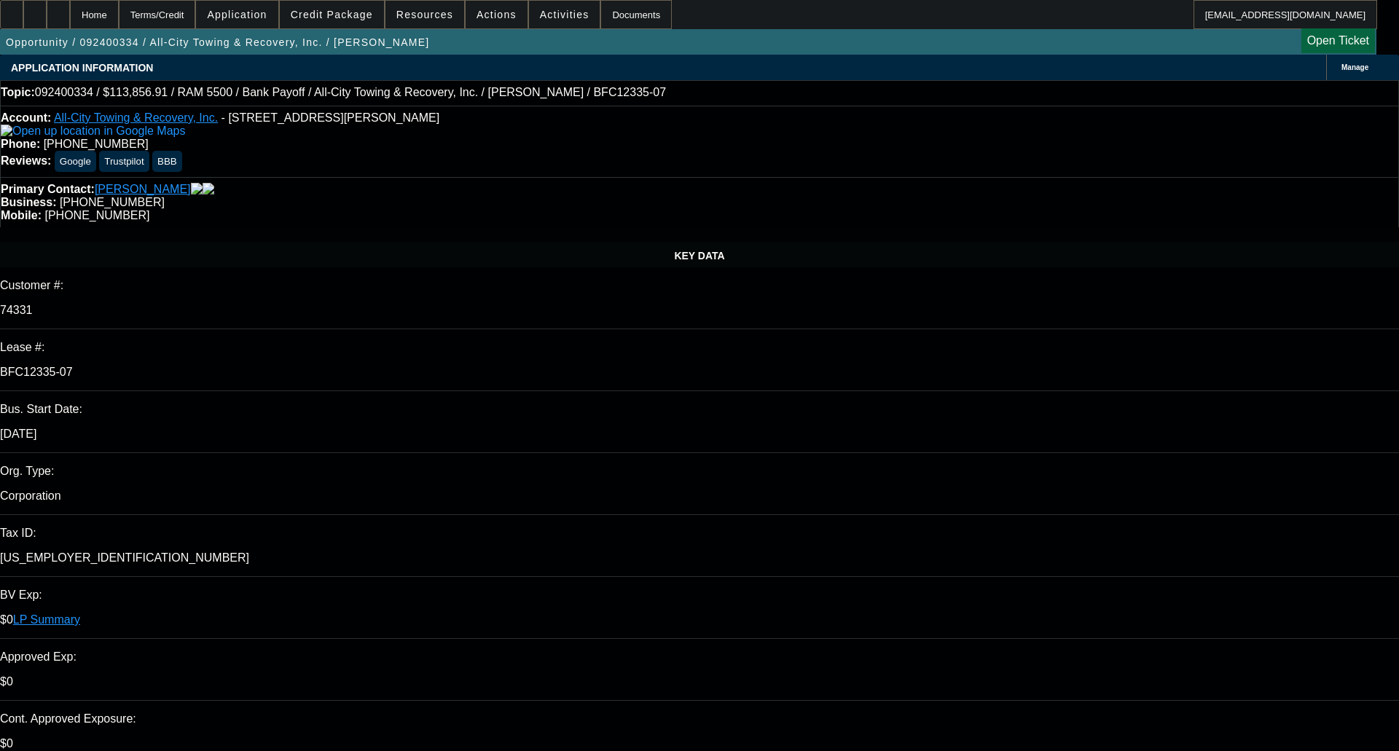
select select "0"
select select "6"
select select "0"
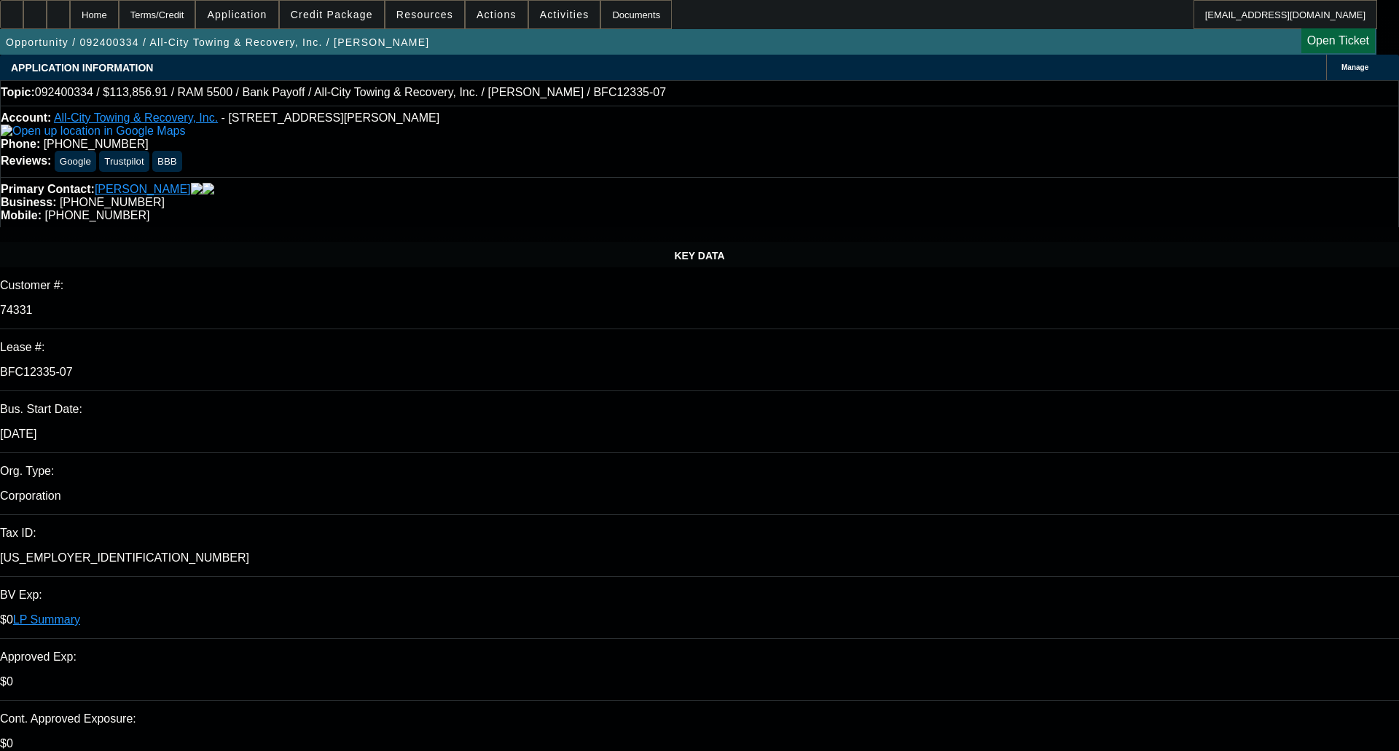
select select "6"
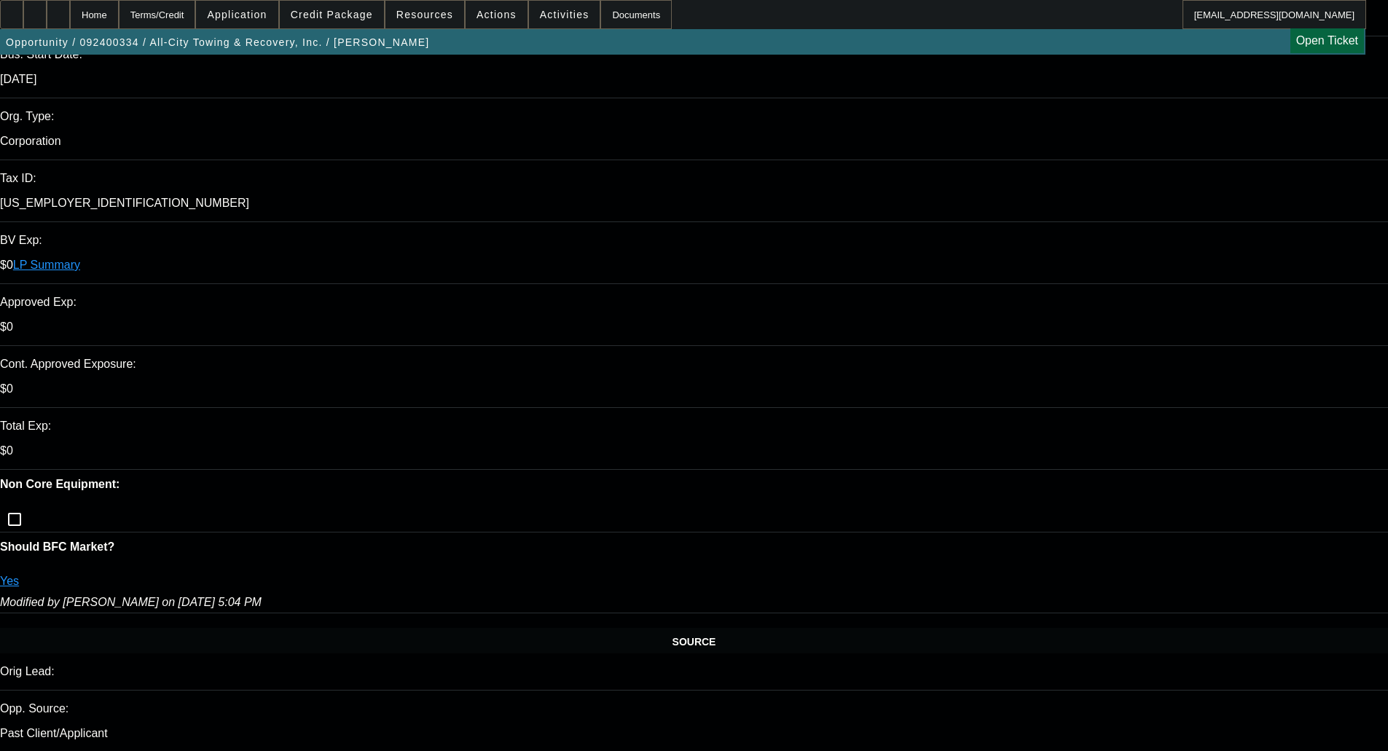
scroll to position [2259, 0]
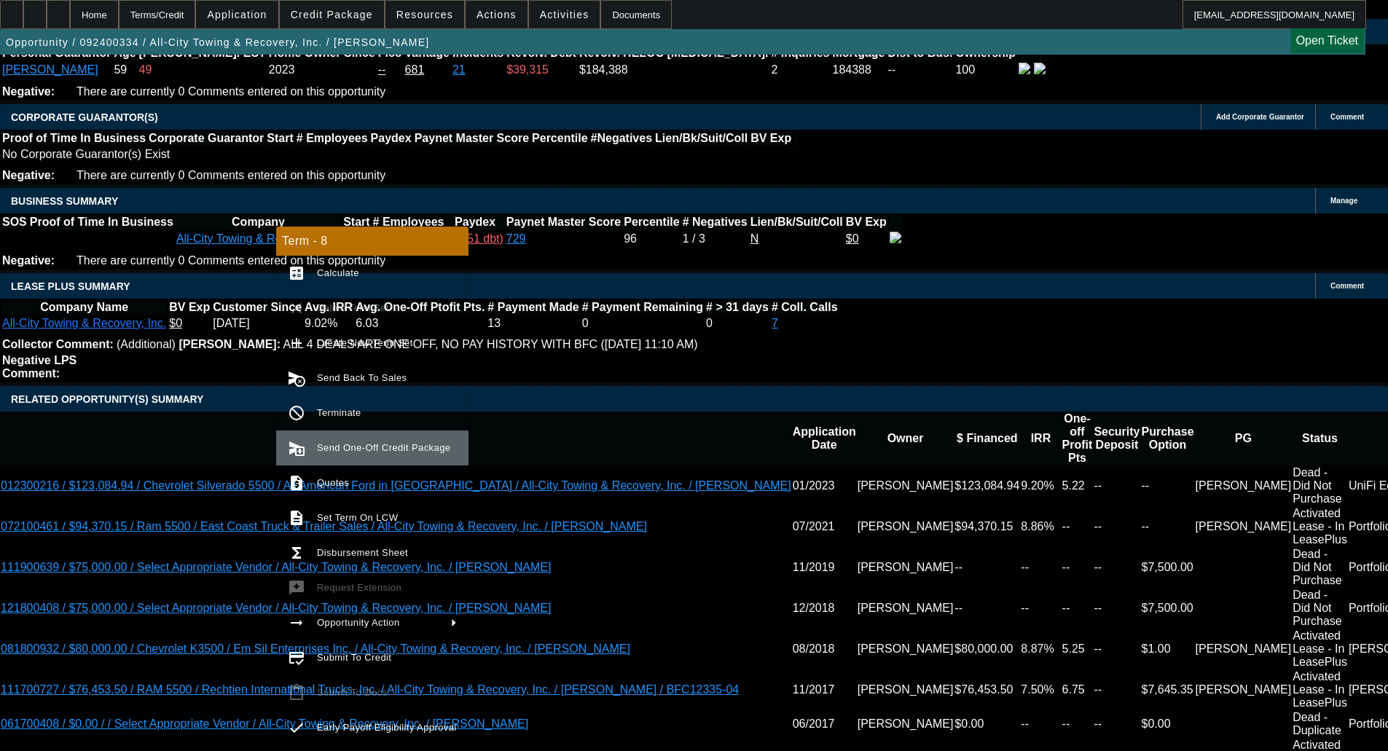
click at [356, 448] on span "Send One-Off Credit Package" at bounding box center [383, 447] width 133 height 11
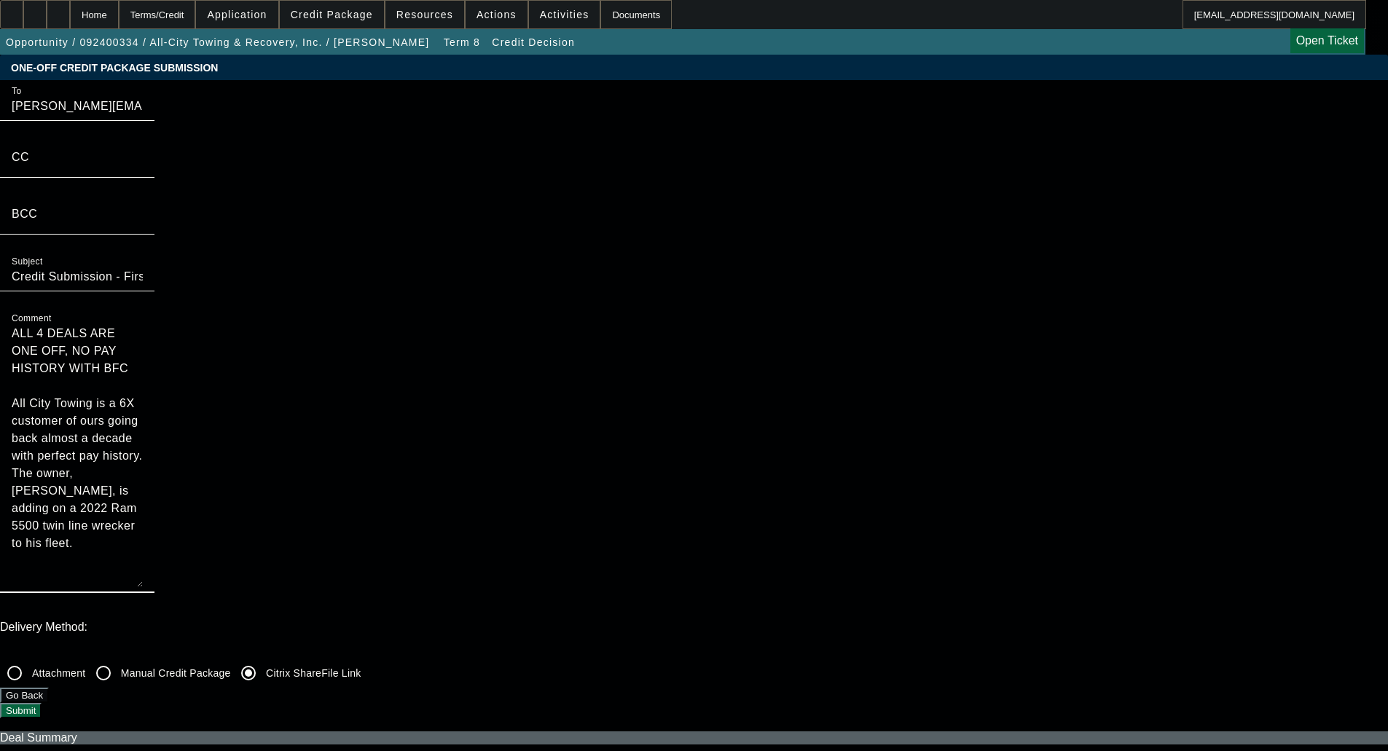
drag, startPoint x: 719, startPoint y: 142, endPoint x: 665, endPoint y: 88, distance: 76.8
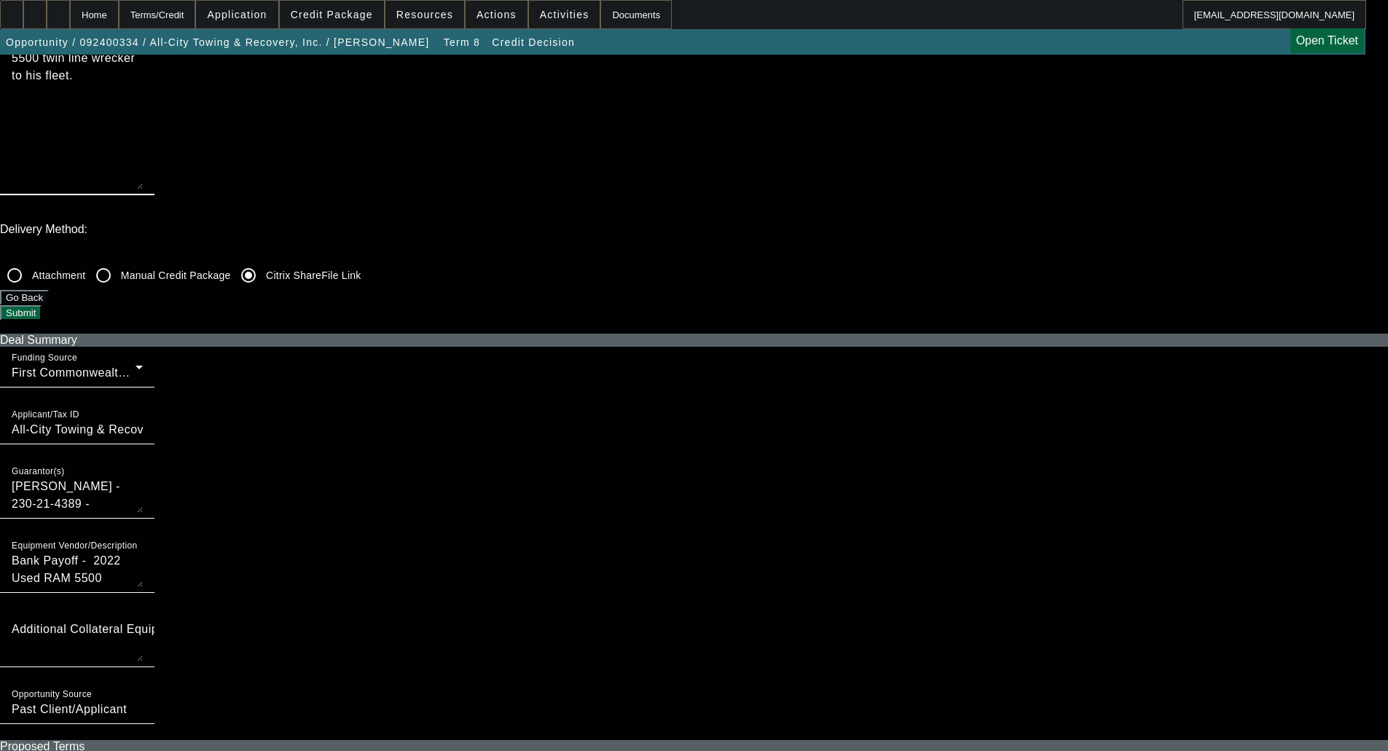
scroll to position [364, 0]
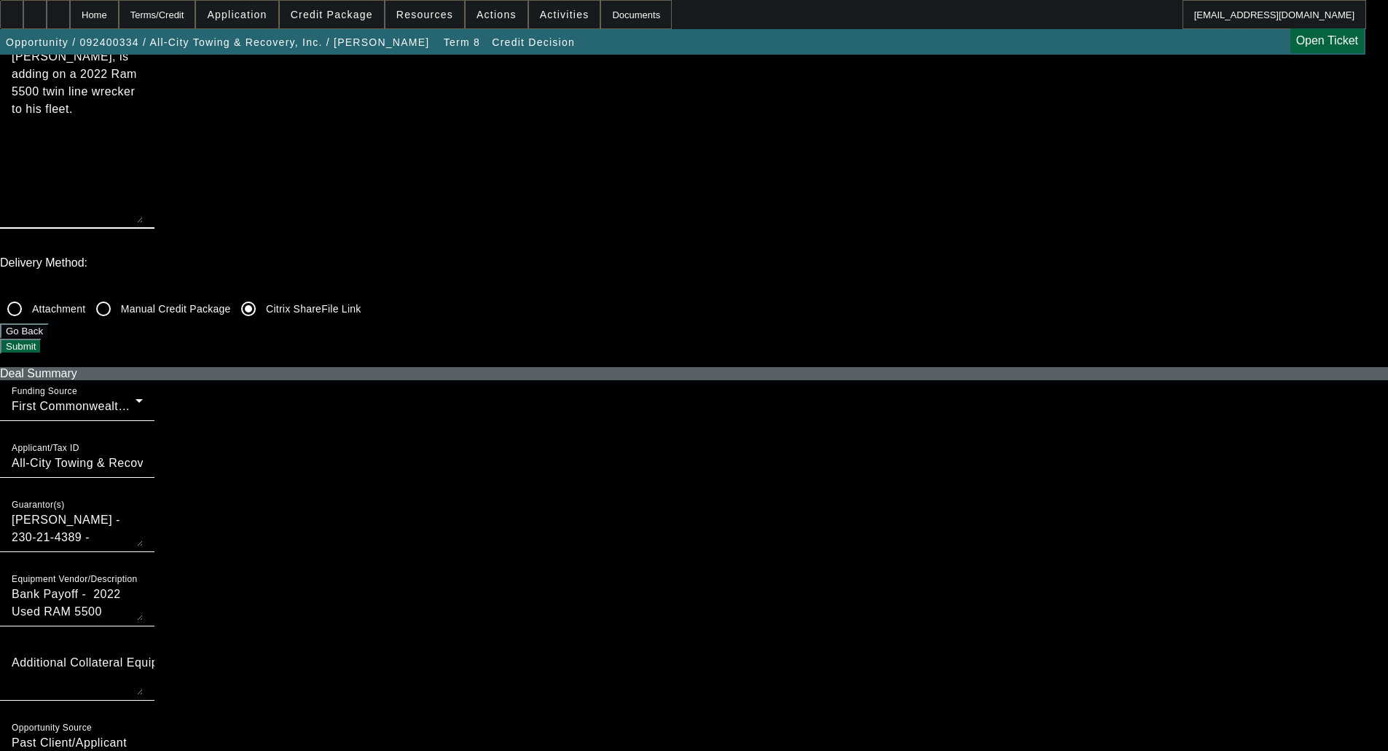
type textarea "All City Towing is a 6X customer of ours going back almost a decade with perfec…"
checkbox input "true"
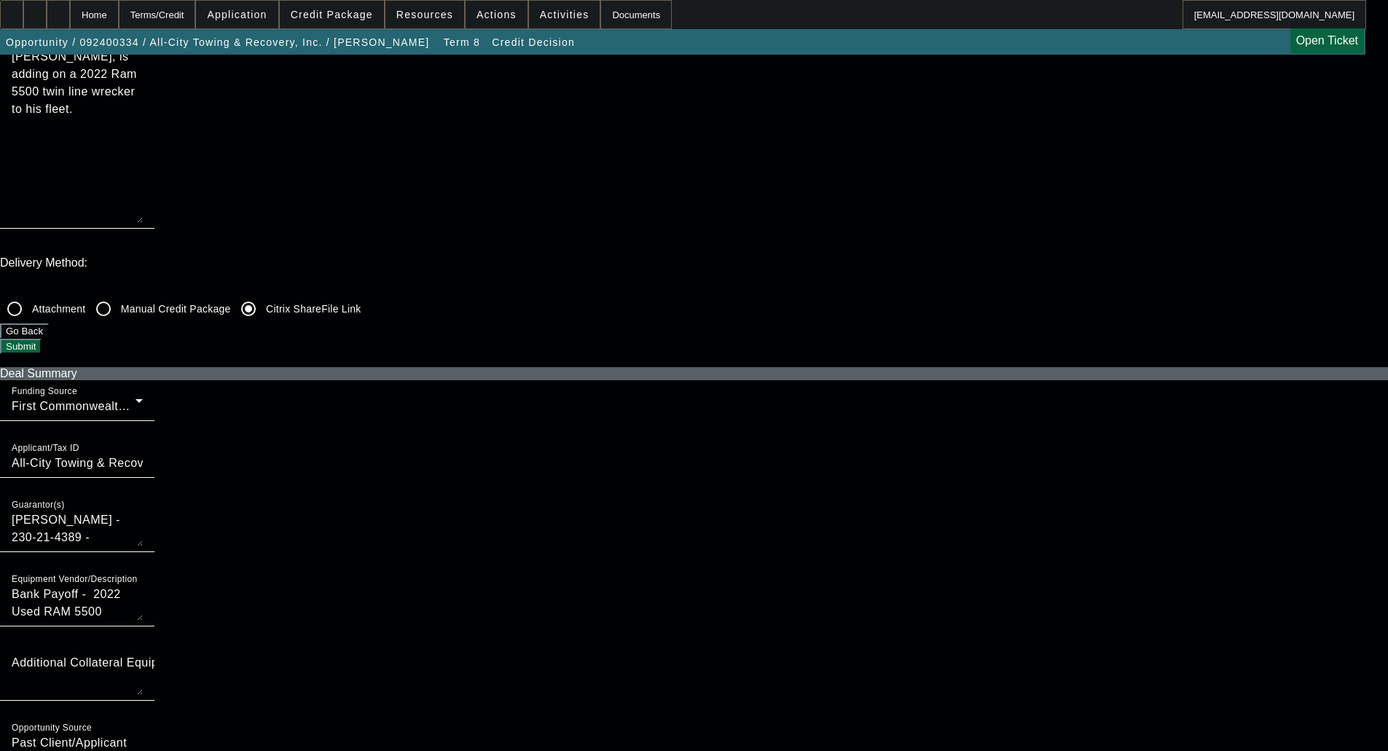
checkbox input "true"
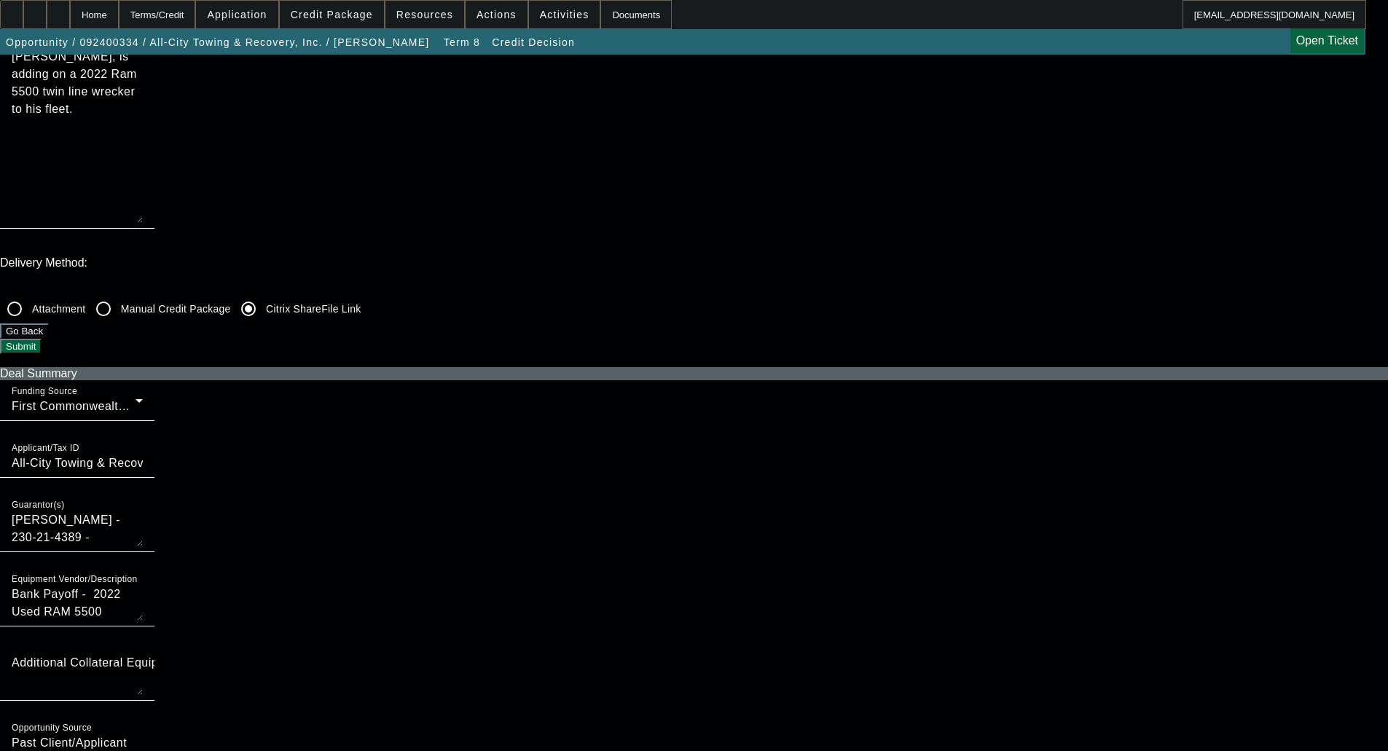
checkbox input "false"
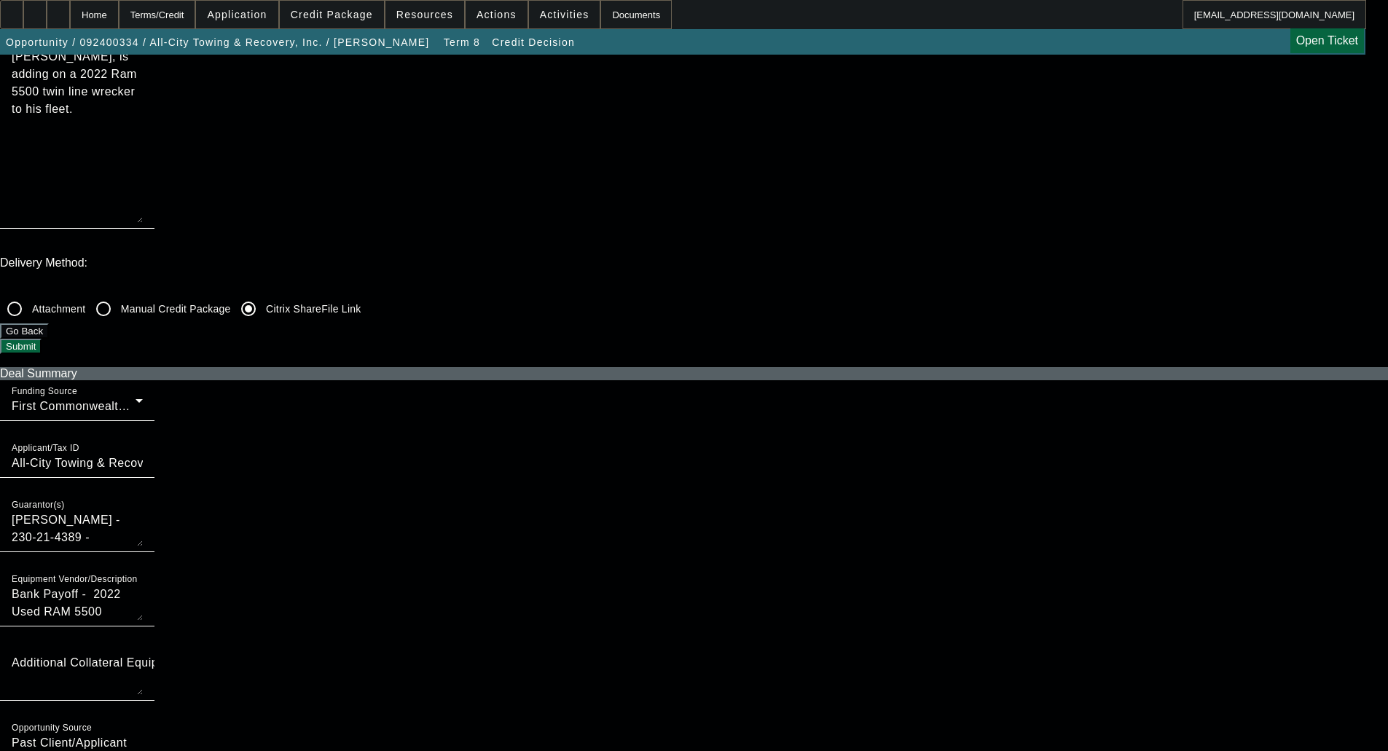
checkbox input "false"
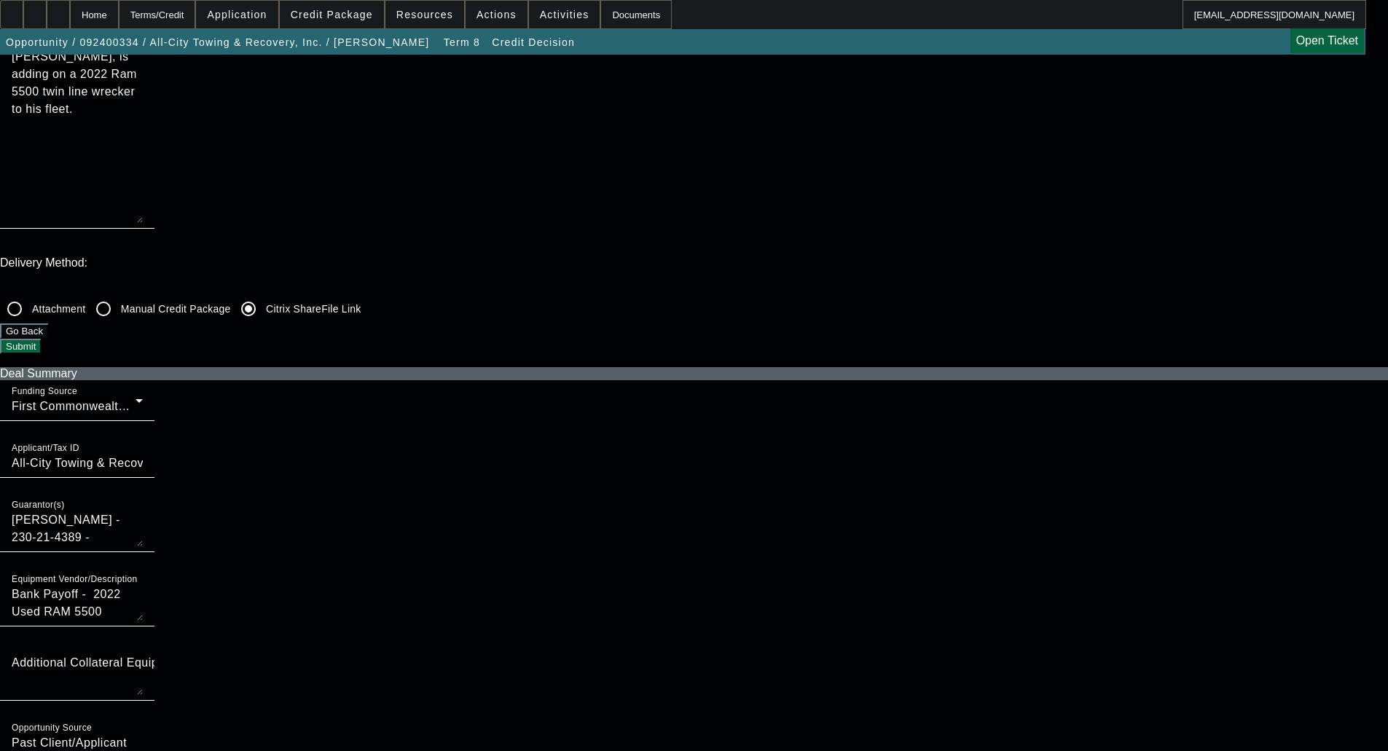
checkbox input "false"
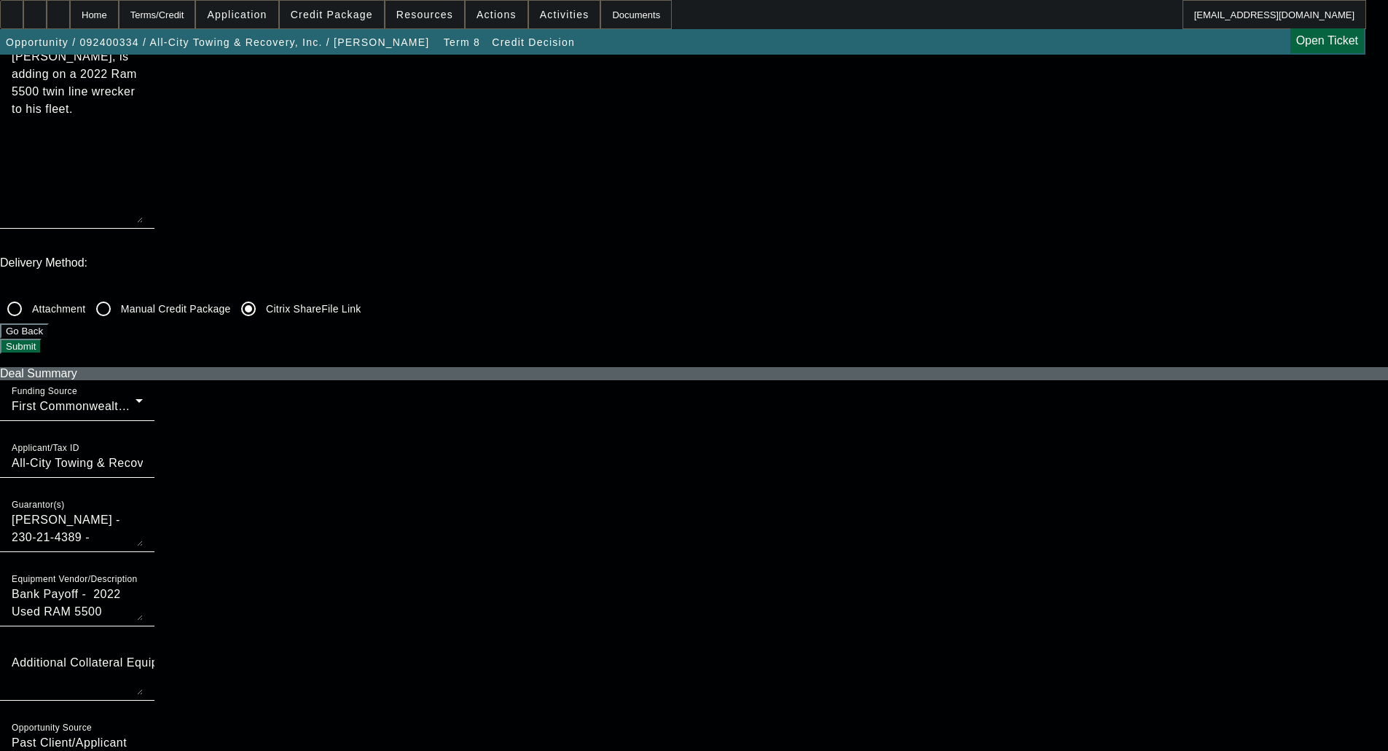
checkbox input "true"
